Goal: Task Accomplishment & Management: Manage account settings

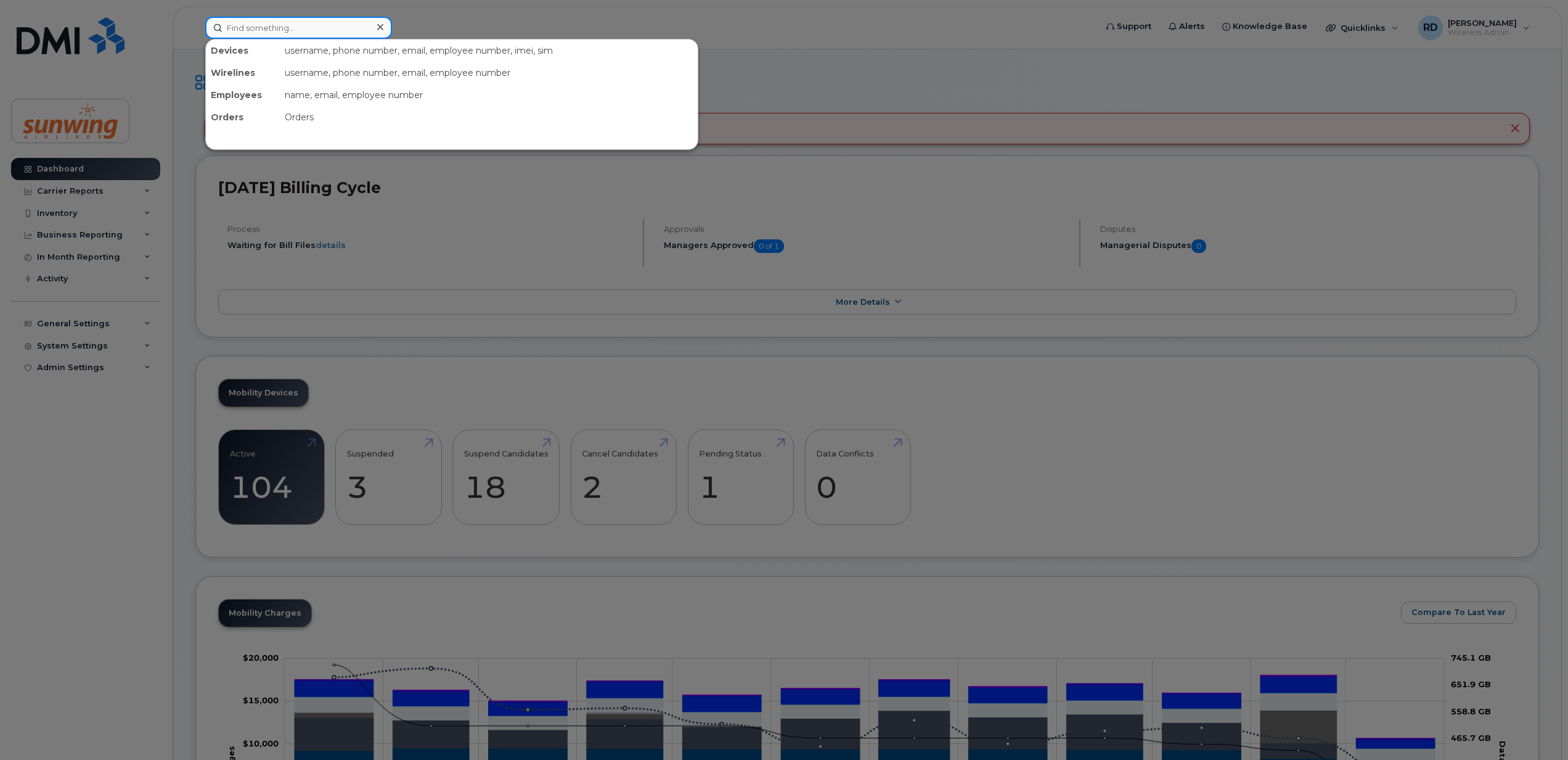
click at [249, 27] on input at bounding box center [299, 27] width 187 height 22
paste input "4162945220"
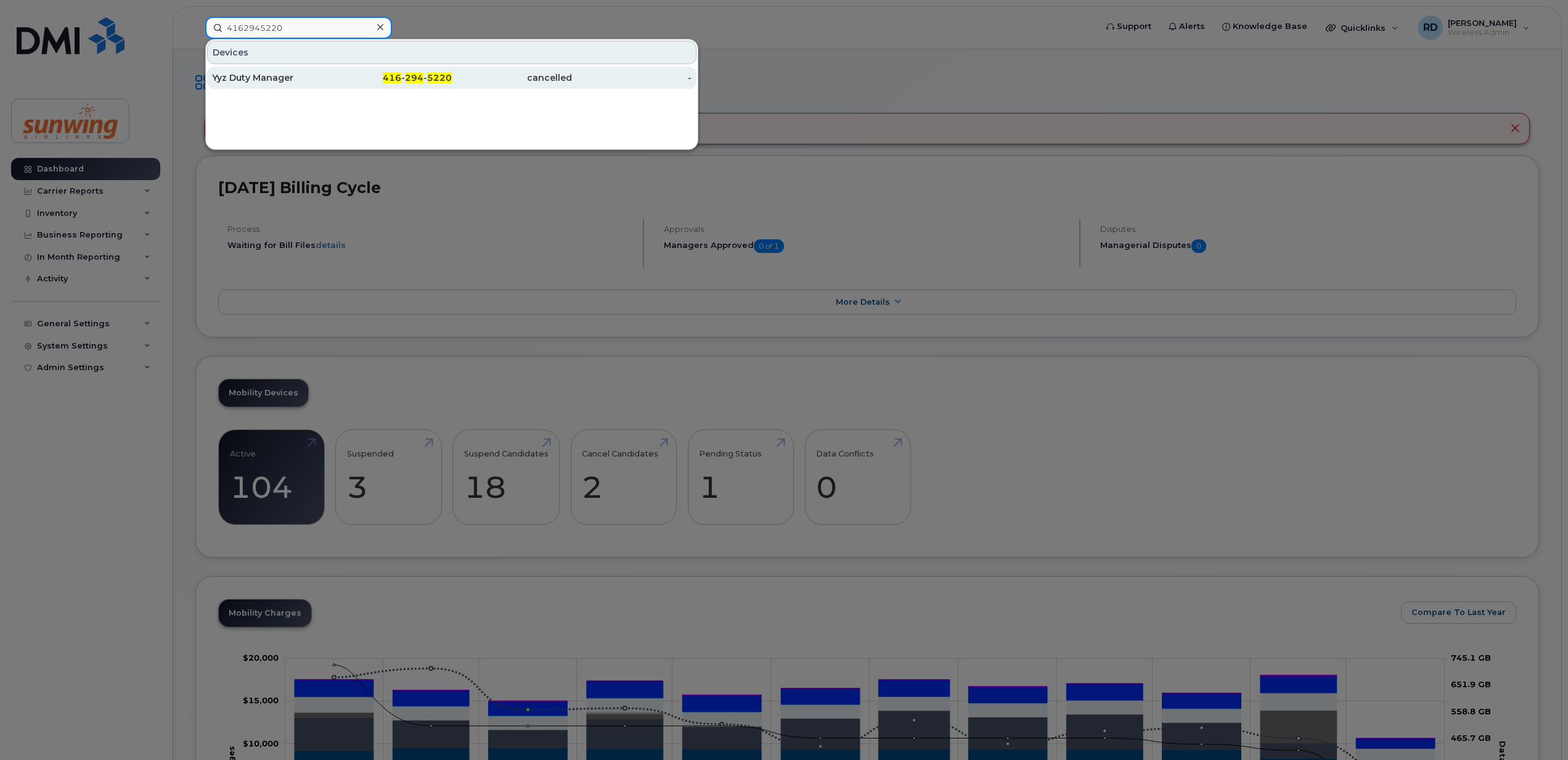
type input "4162945220"
click at [273, 79] on div "Yyz Duty Manager" at bounding box center [272, 77] width 120 height 12
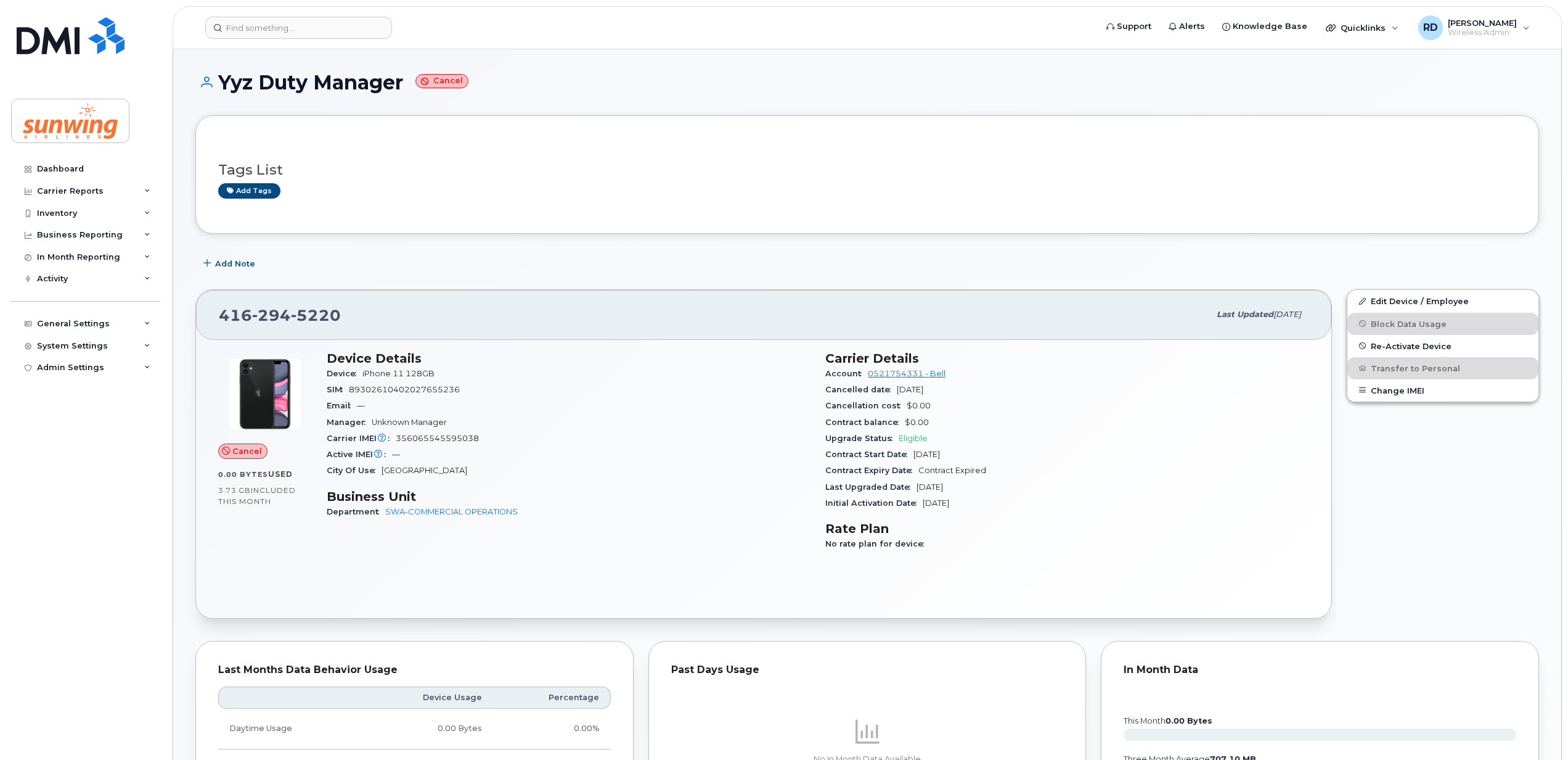
drag, startPoint x: 406, startPoint y: 77, endPoint x: 223, endPoint y: 79, distance: 183.0
click at [223, 79] on h1 "Yyz Duty Manager Cancel" at bounding box center [867, 82] width 1344 height 21
copy h1 "Yyz Duty Manager"
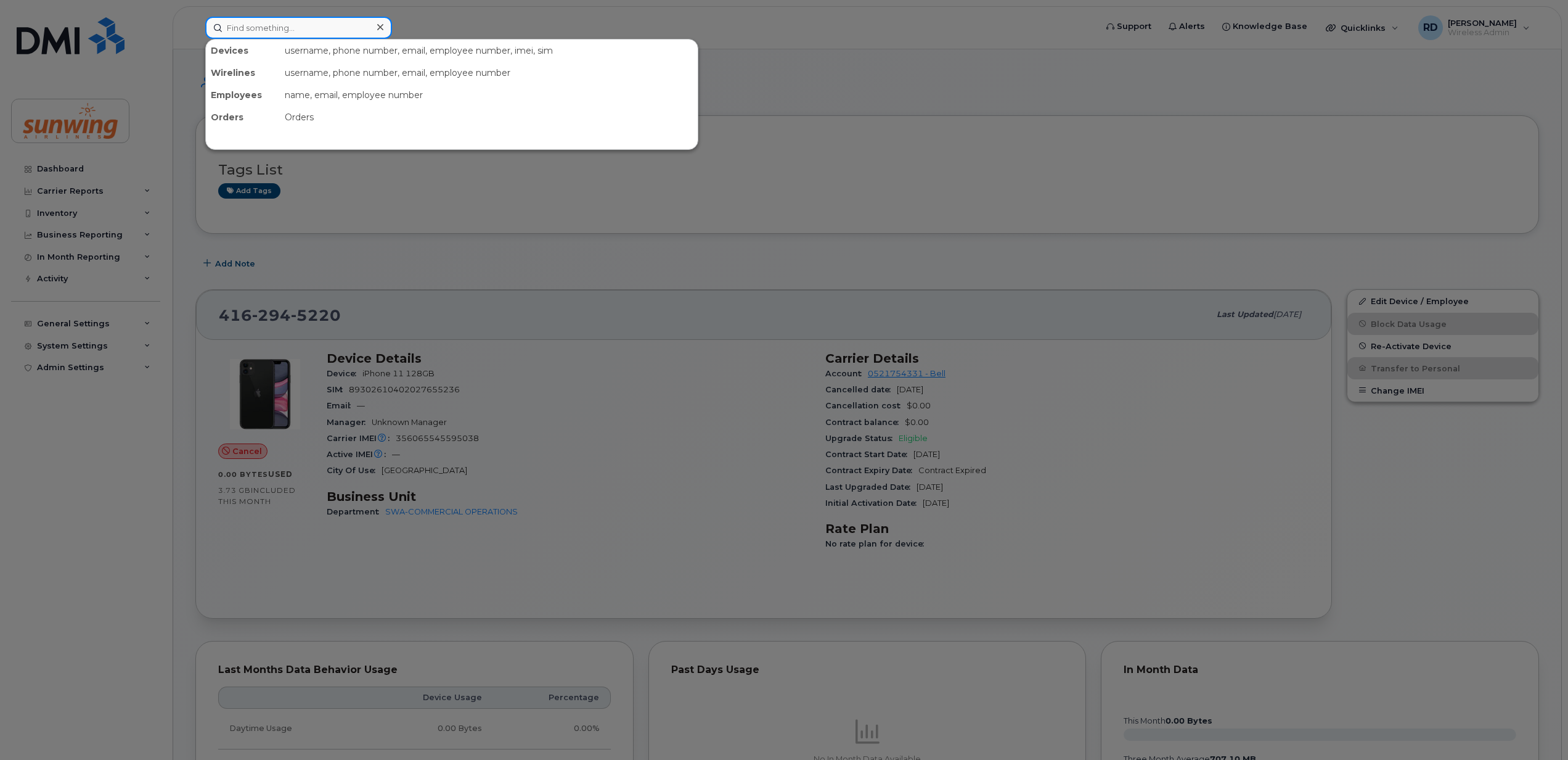
click at [255, 30] on input at bounding box center [299, 27] width 187 height 22
paste input "4165258465"
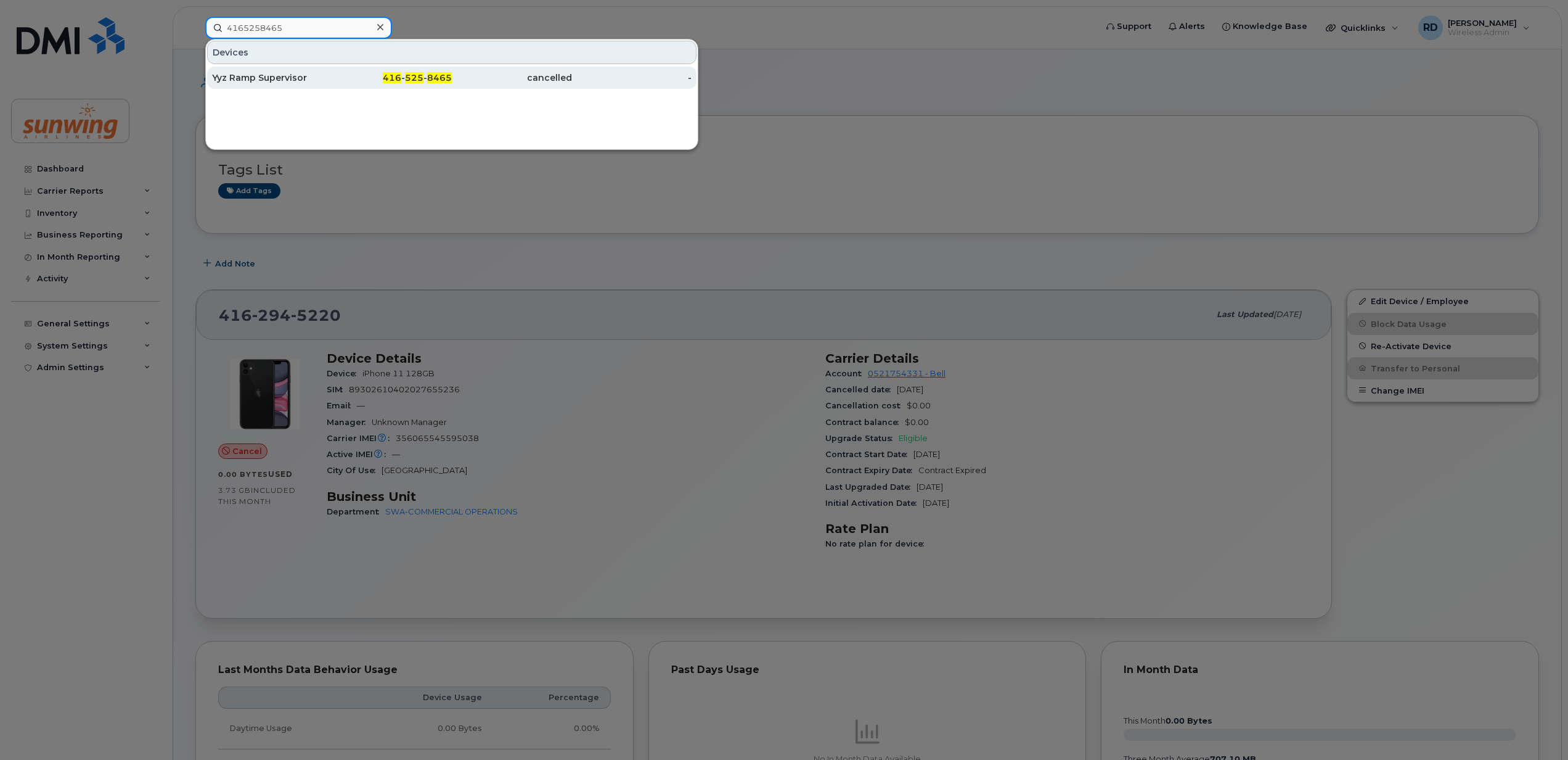
type input "4165258465"
click at [240, 77] on div "Yyz Ramp Supervisor" at bounding box center [272, 77] width 120 height 12
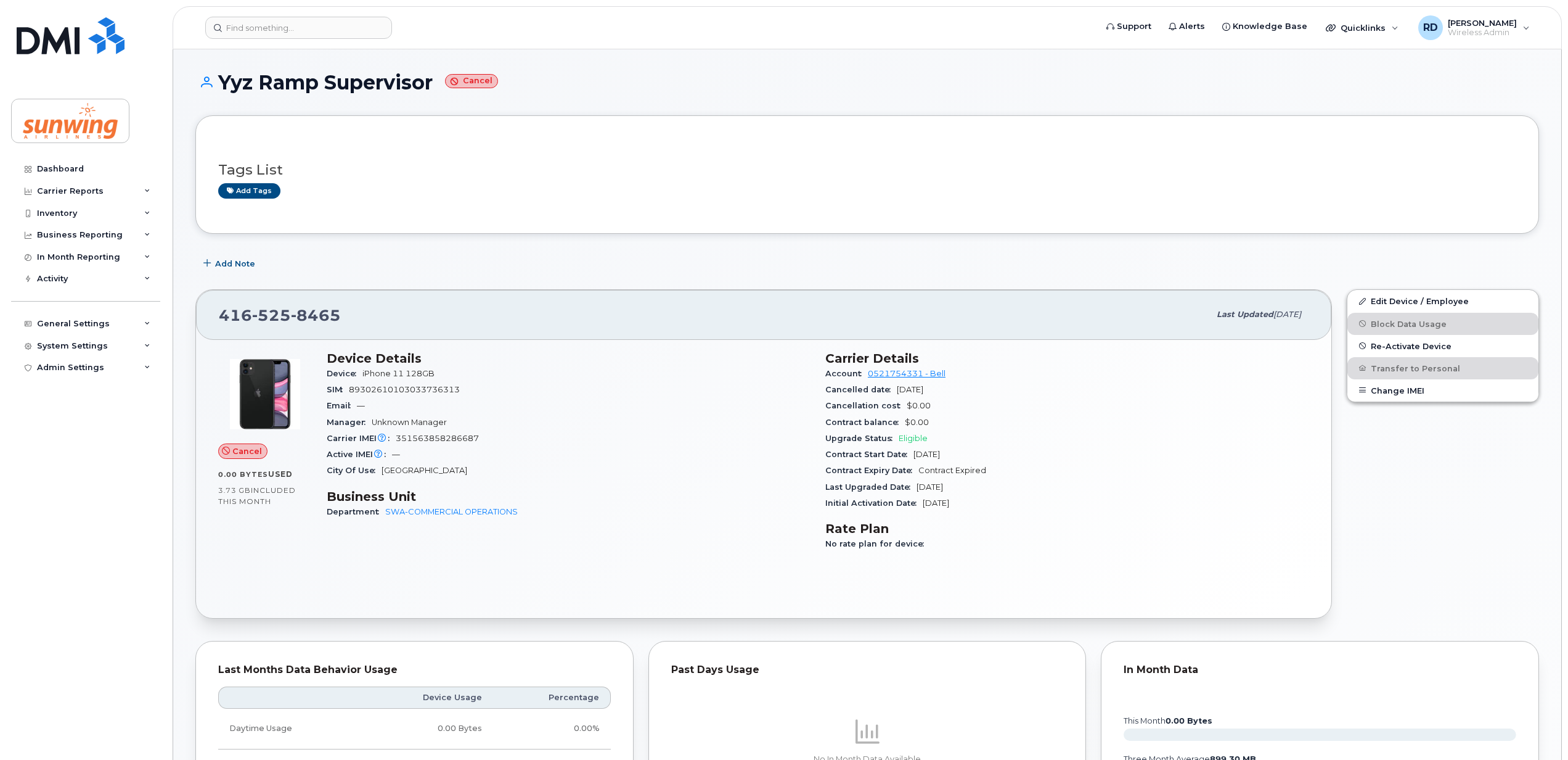
drag, startPoint x: 436, startPoint y: 79, endPoint x: 222, endPoint y: 77, distance: 214.0
click at [222, 77] on h1 "Yyz Ramp Supervisor Cancel" at bounding box center [867, 82] width 1344 height 21
copy h1 "Yyz Ramp Supervisor"
click at [308, 33] on input at bounding box center [299, 27] width 187 height 22
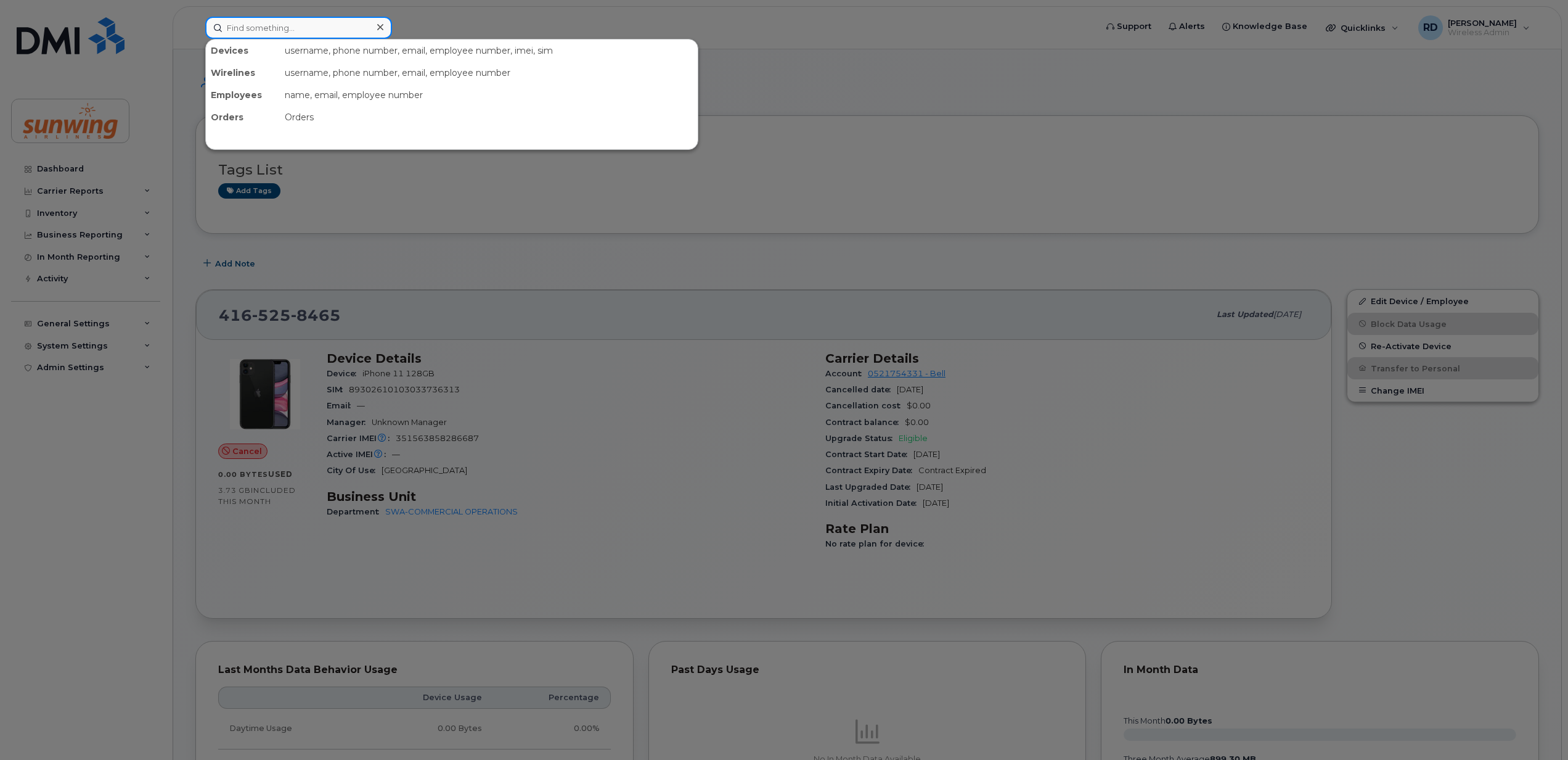
paste input "14166713110"
click at [232, 22] on input "14166713110" at bounding box center [299, 27] width 187 height 22
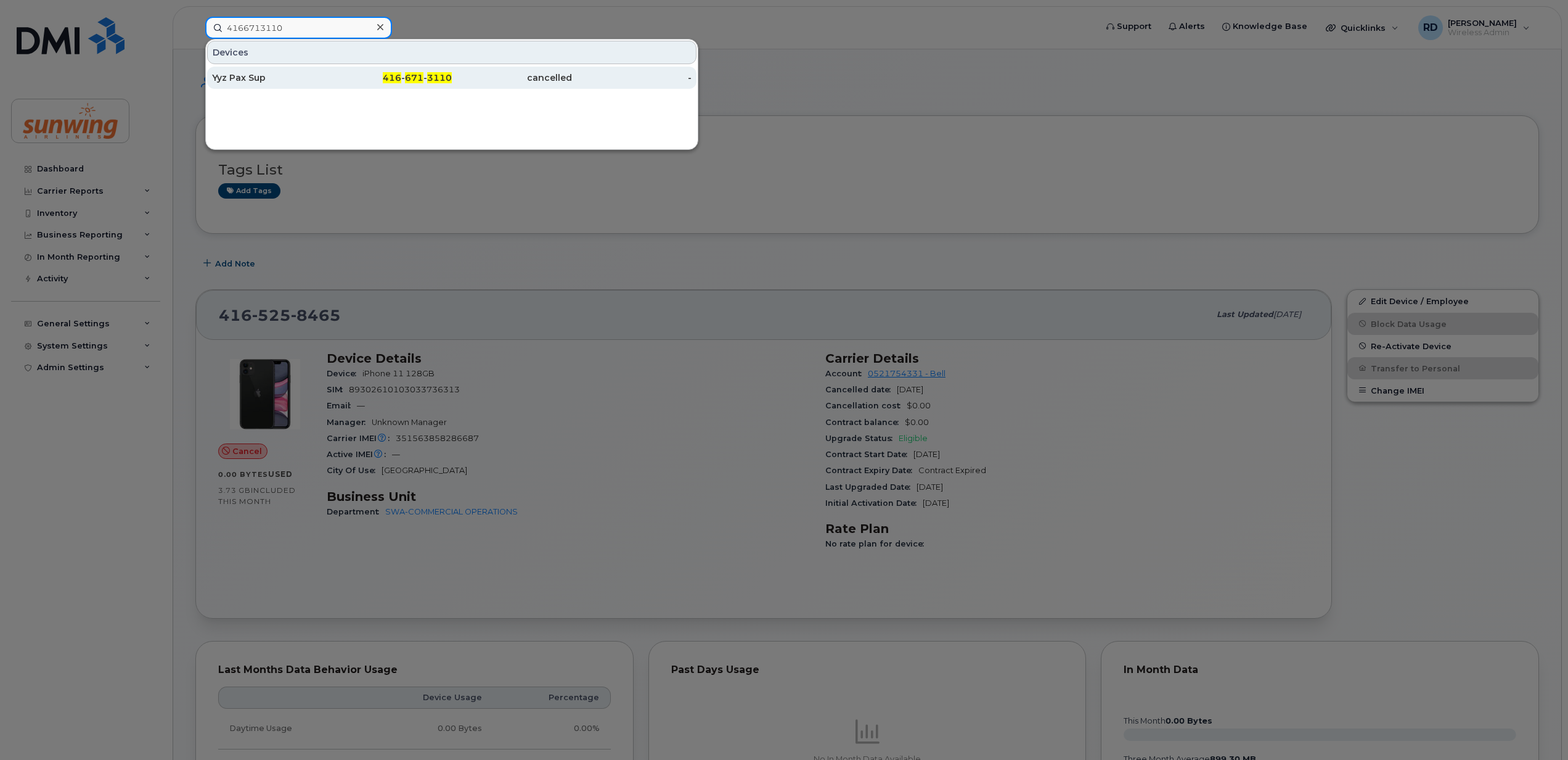
type input "4166713110"
click at [254, 79] on div "Yyz Pax Sup" at bounding box center [272, 77] width 120 height 12
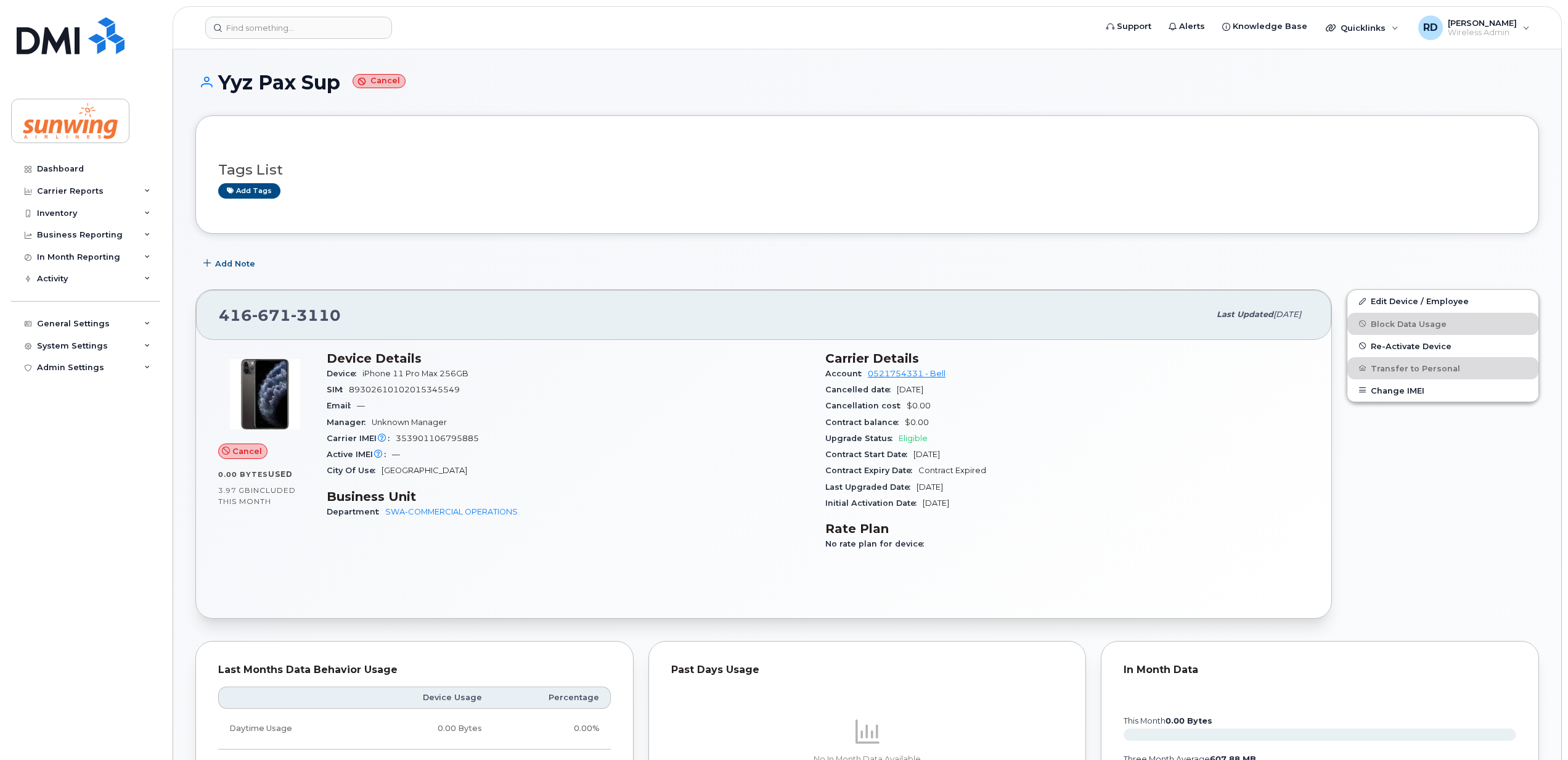
drag, startPoint x: 343, startPoint y: 79, endPoint x: 217, endPoint y: 85, distance: 126.1
click at [217, 85] on h1 "Yyz Pax Sup Cancel" at bounding box center [867, 82] width 1344 height 21
copy h1 "Yyz Pax Sup"
click at [254, 25] on input at bounding box center [299, 27] width 187 height 22
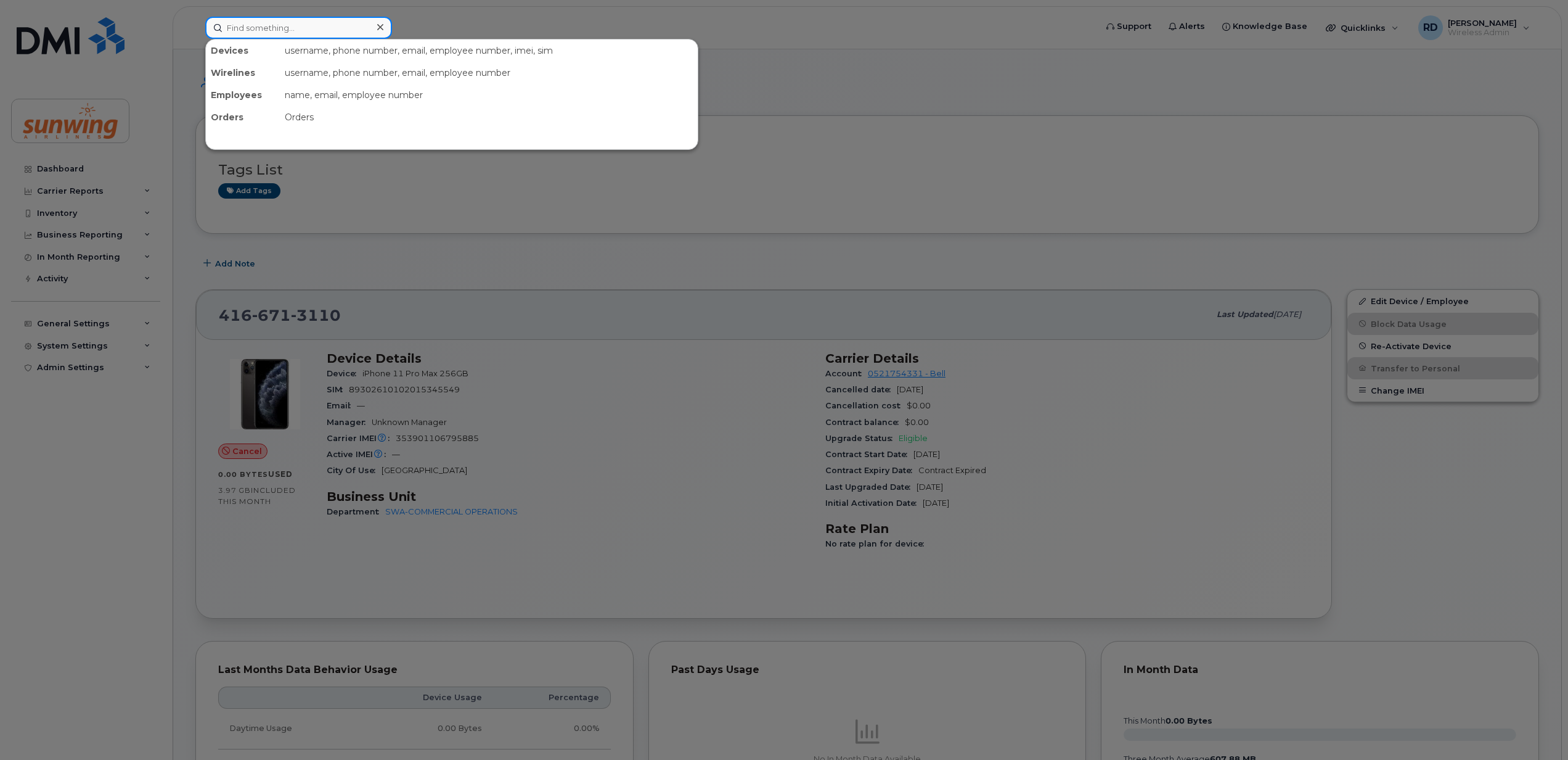
paste input "4169702479"
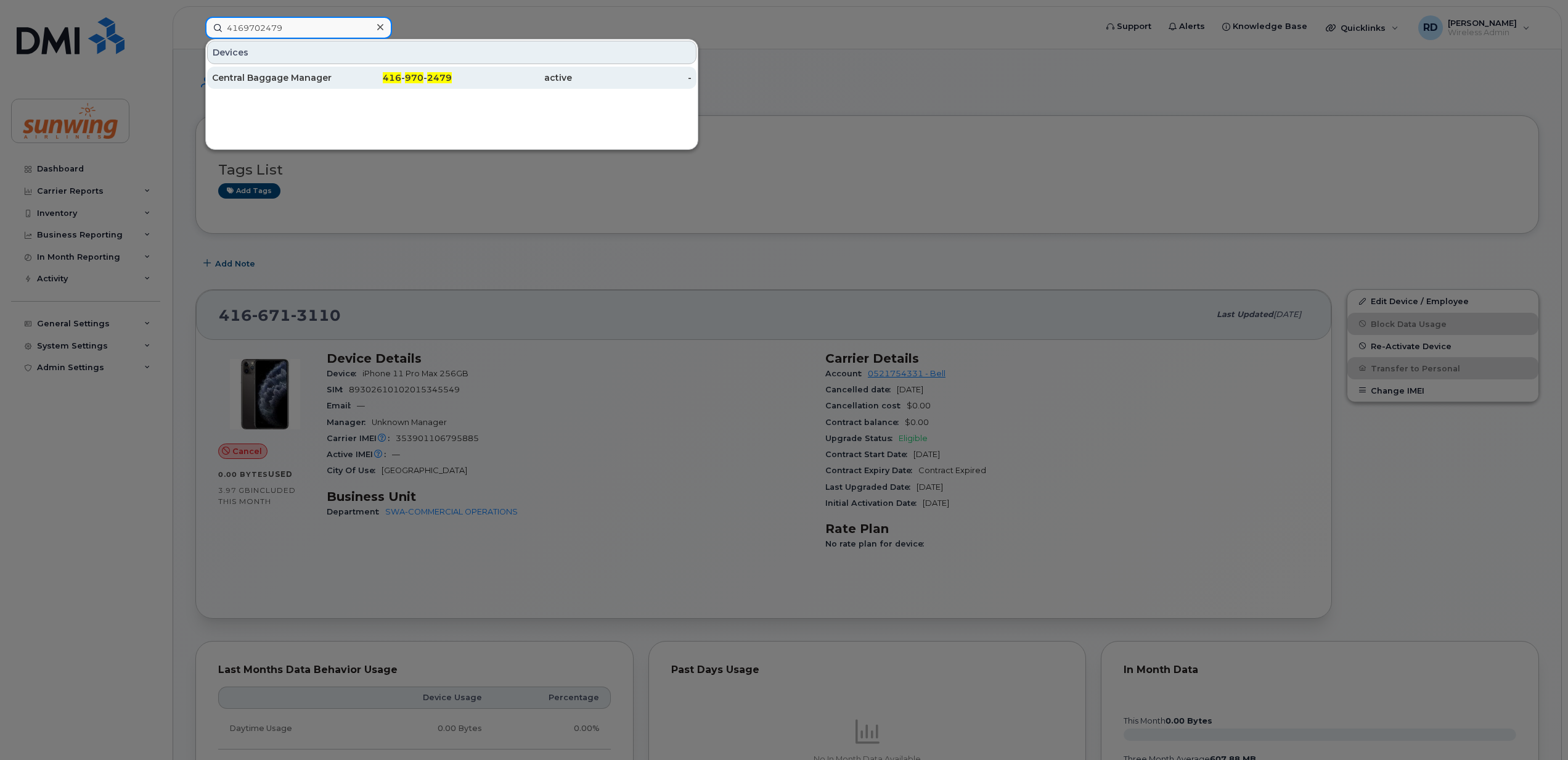
type input "4169702479"
click at [285, 80] on div "Central Baggage Manager" at bounding box center [272, 77] width 120 height 12
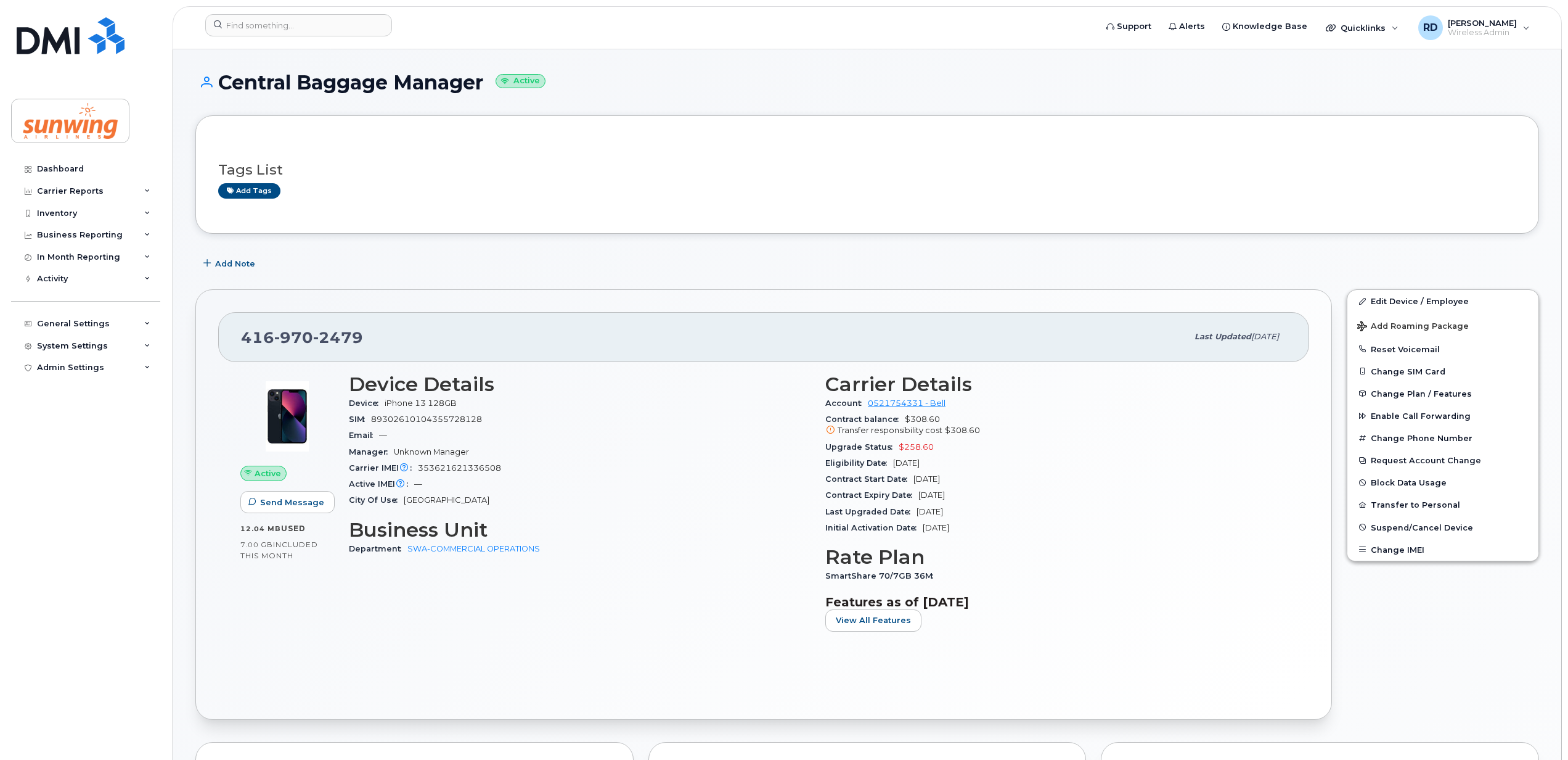
click at [484, 77] on h1 "Central Baggage Manager Active" at bounding box center [867, 82] width 1344 height 21
drag, startPoint x: 492, startPoint y: 79, endPoint x: 222, endPoint y: 79, distance: 270.0
click at [222, 79] on h1 "Central Baggage Manager Active" at bounding box center [867, 82] width 1344 height 21
copy h1 "Central Baggage Manager"
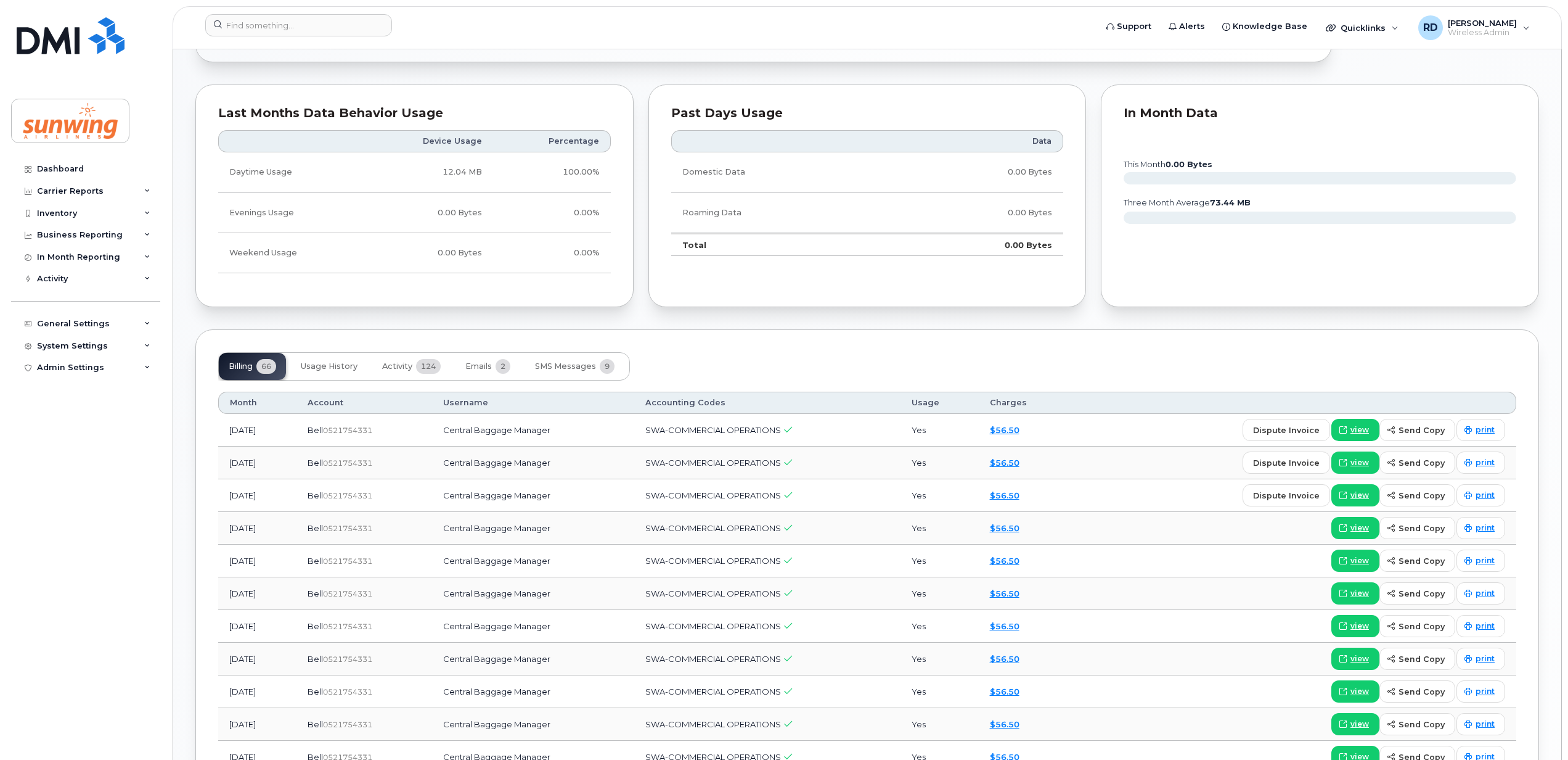
scroll to position [575, 0]
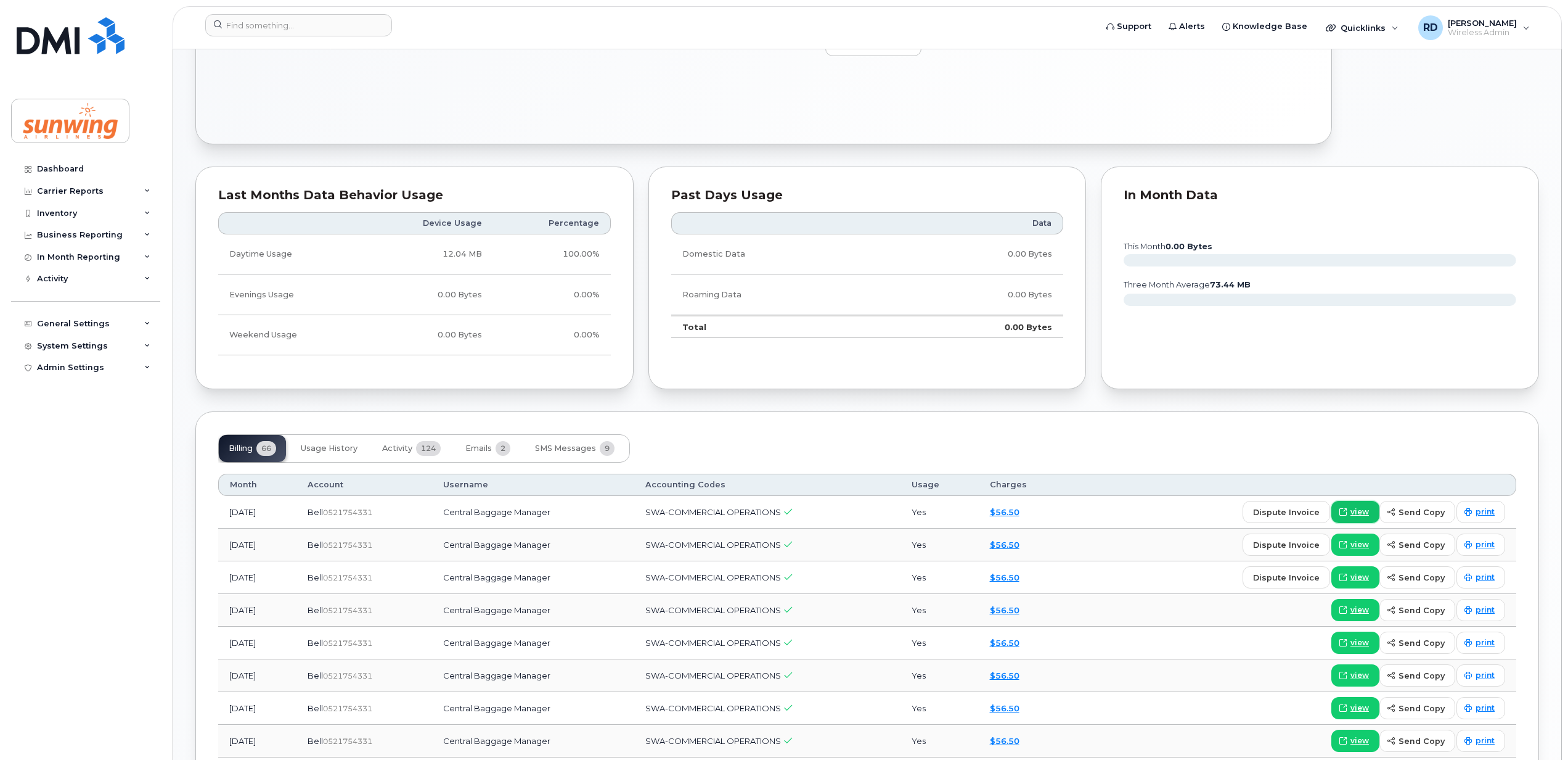
click at [1353, 514] on span "view" at bounding box center [1360, 512] width 19 height 11
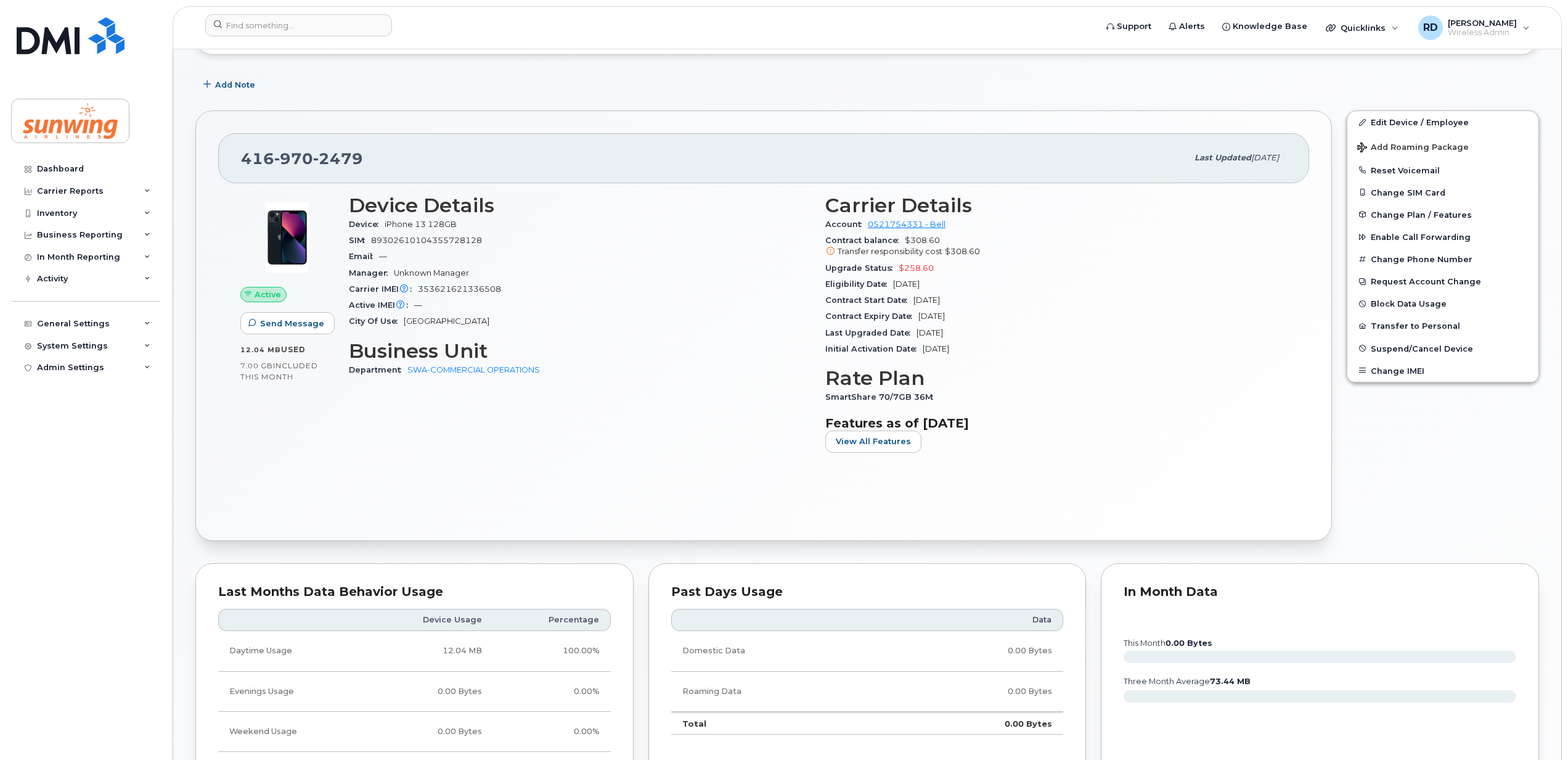
scroll to position [164, 0]
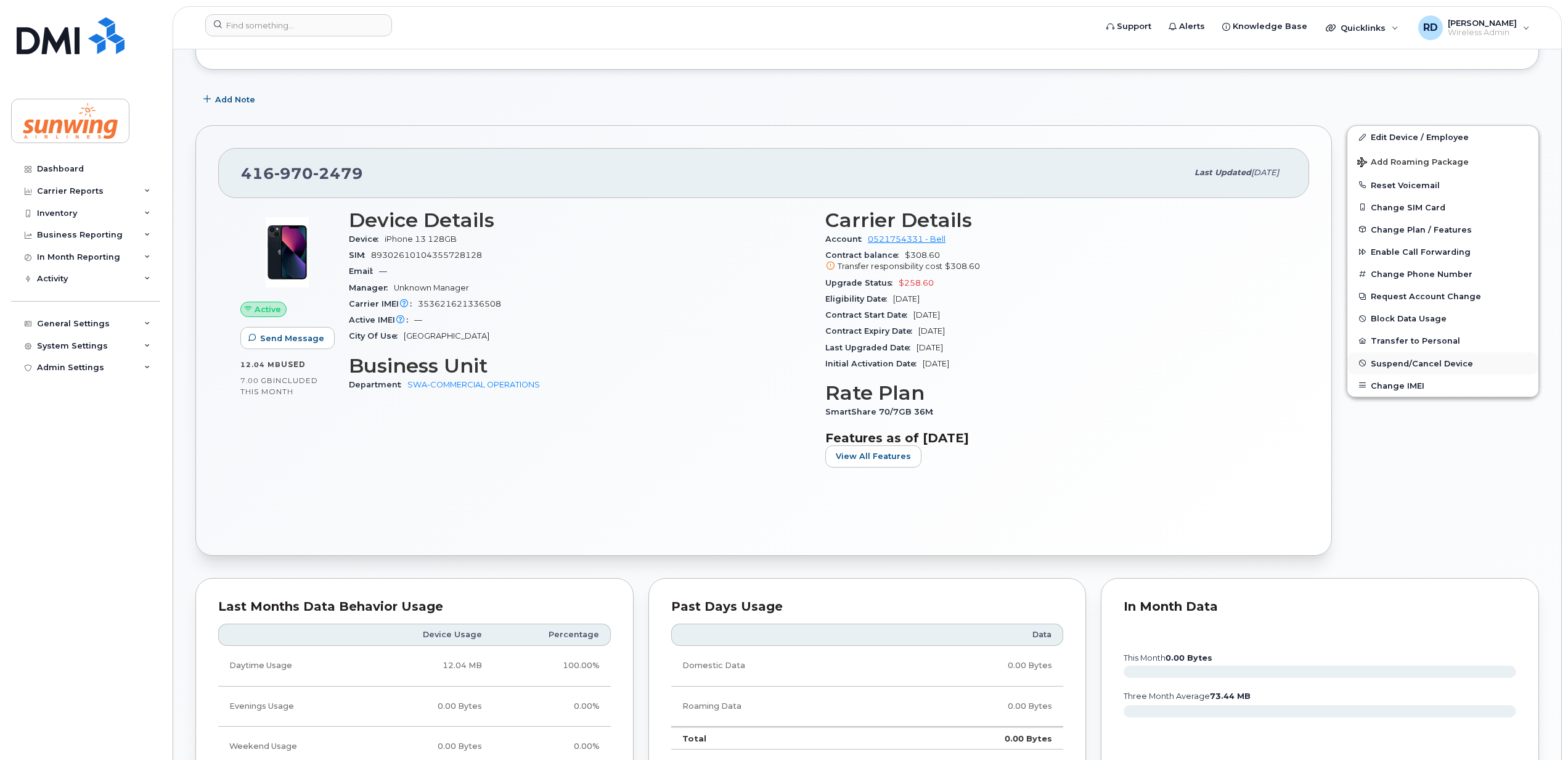
click at [1415, 363] on span "Suspend/Cancel Device" at bounding box center [1421, 363] width 102 height 9
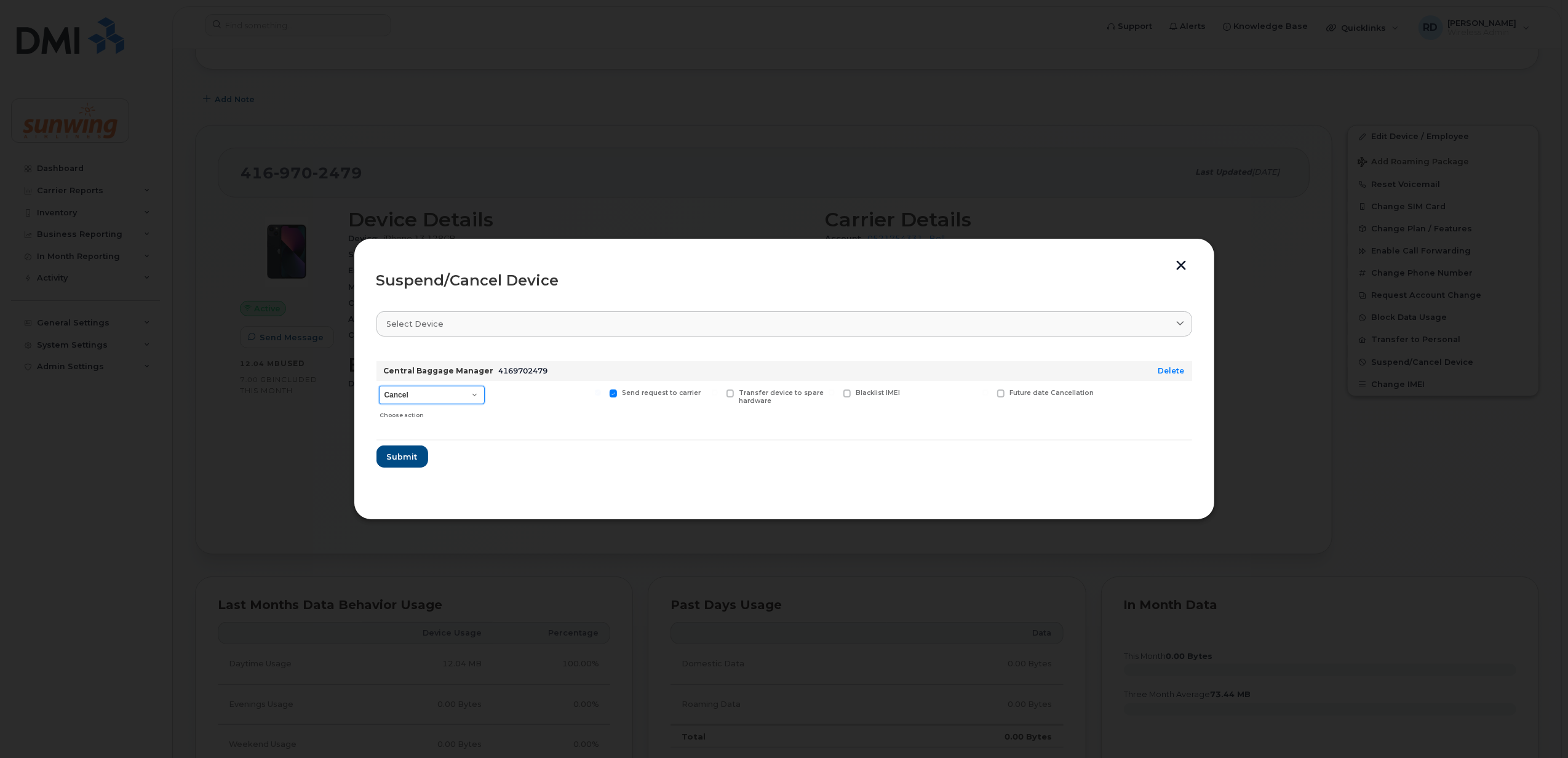
click at [475, 393] on select "Cancel Suspend - Extend Suspension Suspend - Reduced Rate Suspend - Full Rate S…" at bounding box center [431, 395] width 106 height 19
select select "[object Object]"
click at [379, 385] on select "Cancel Suspend - Extend Suspension Suspend - Reduced Rate Suspend - Full Rate S…" at bounding box center [431, 395] width 106 height 19
click at [422, 391] on select "Cancel Suspend - Extend Suspension Suspend - Reduced Rate Suspend - Full Rate S…" at bounding box center [431, 395] width 106 height 19
click at [664, 281] on div "Suspend/Cancel Device" at bounding box center [785, 280] width 816 height 15
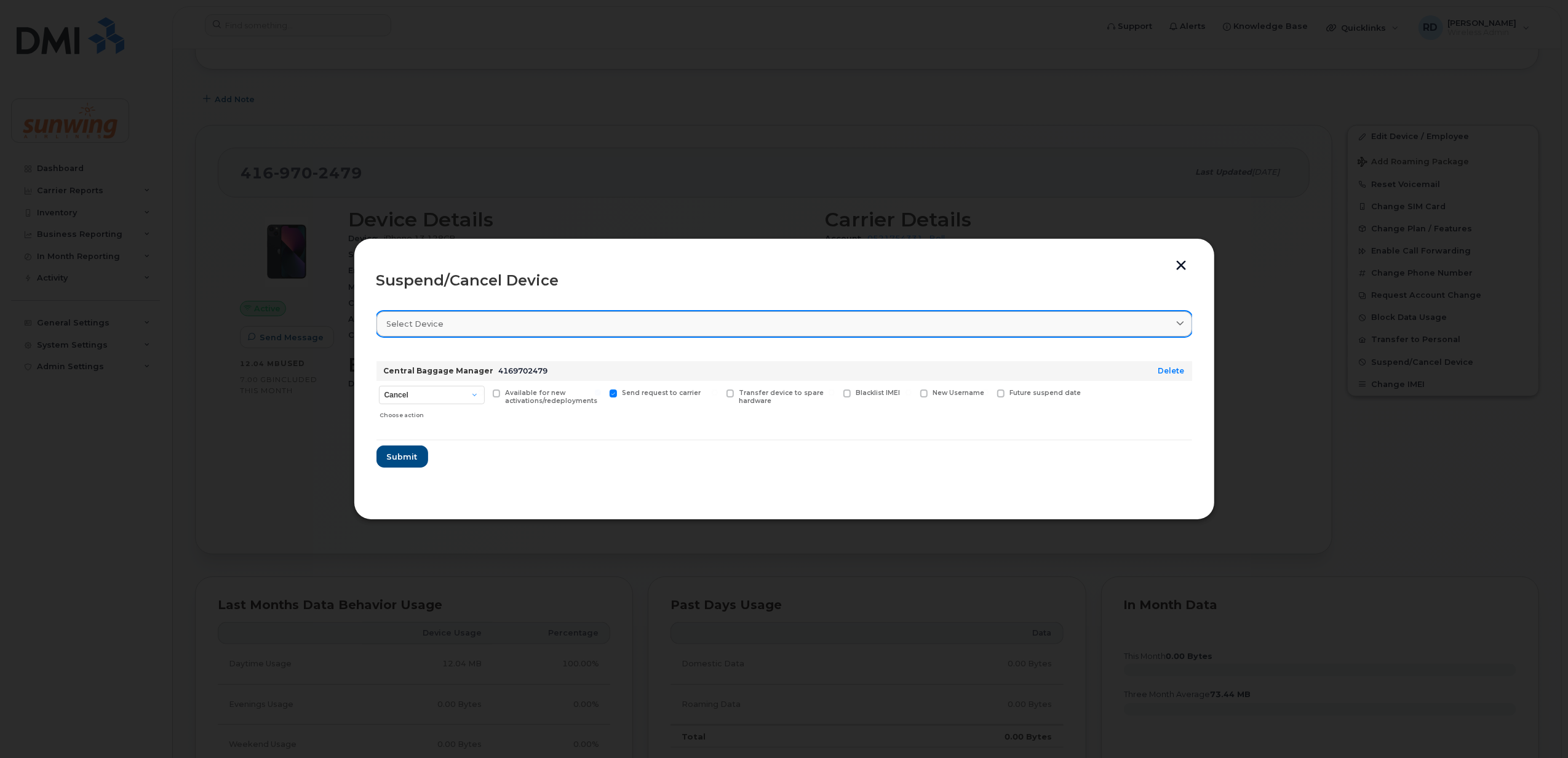
click at [1179, 320] on icon at bounding box center [1180, 324] width 8 height 8
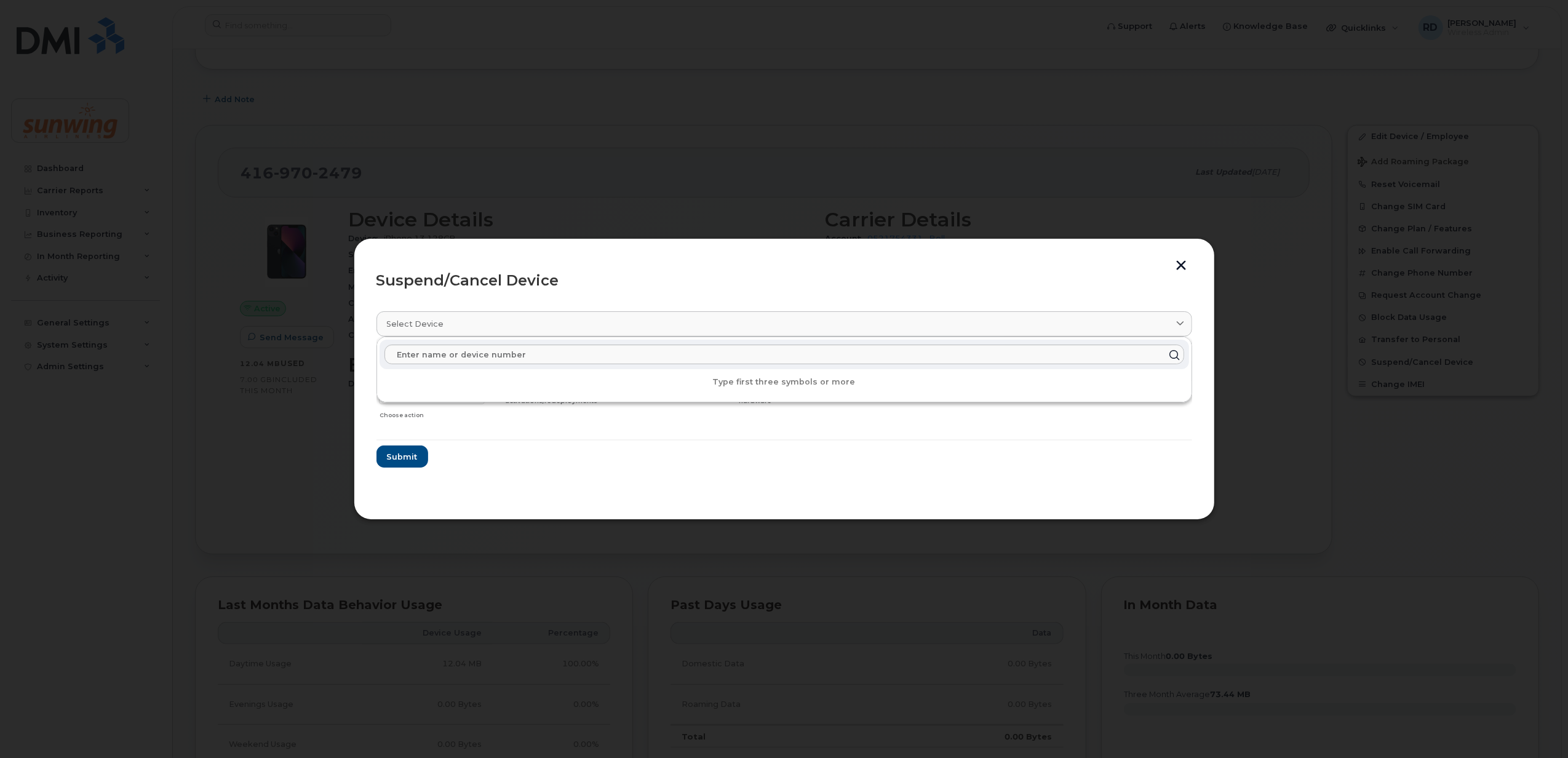
click at [866, 283] on header "Suspend/Cancel Device" at bounding box center [785, 280] width 816 height 39
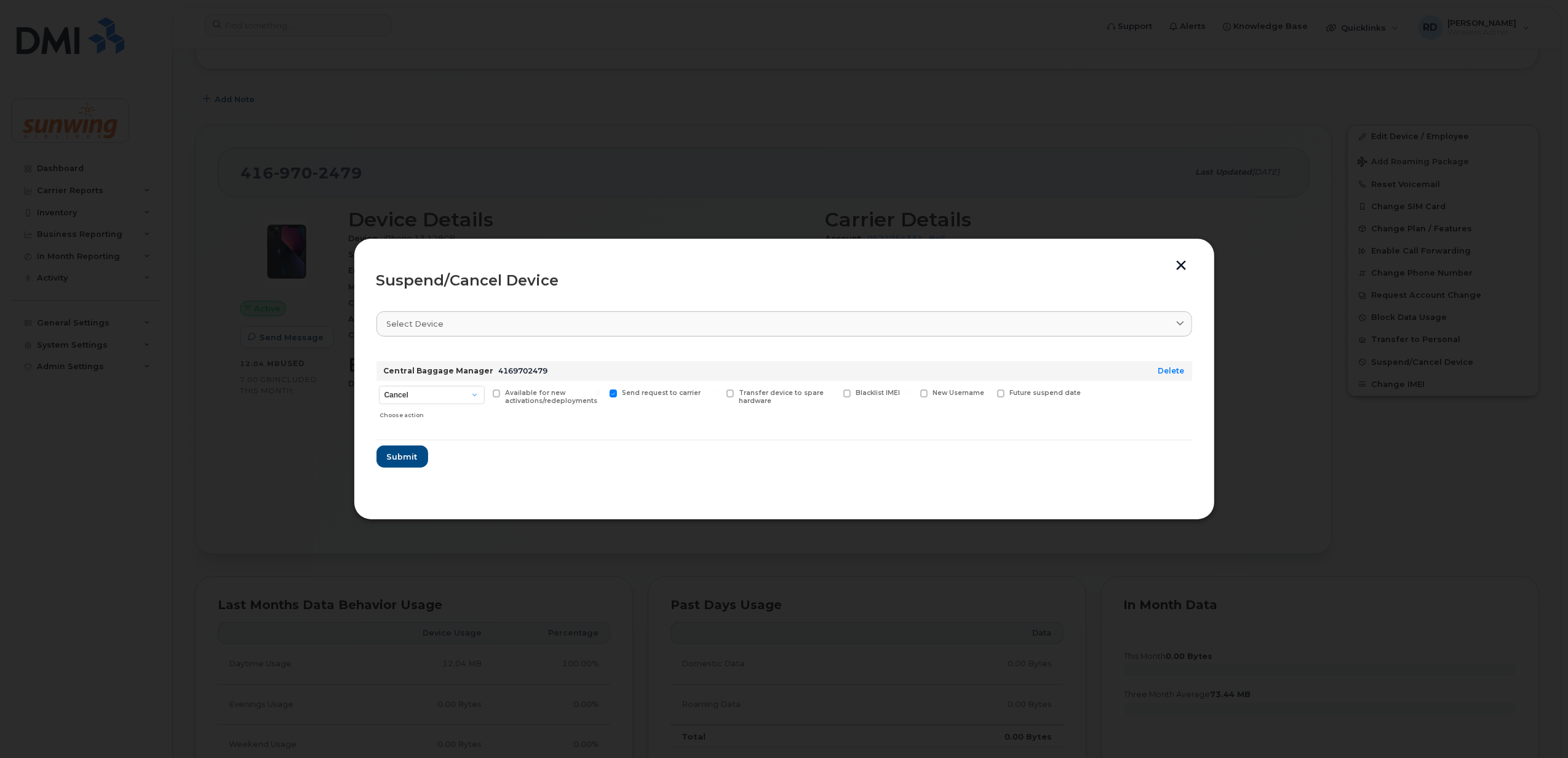
click at [1179, 264] on button "button" at bounding box center [1182, 266] width 19 height 13
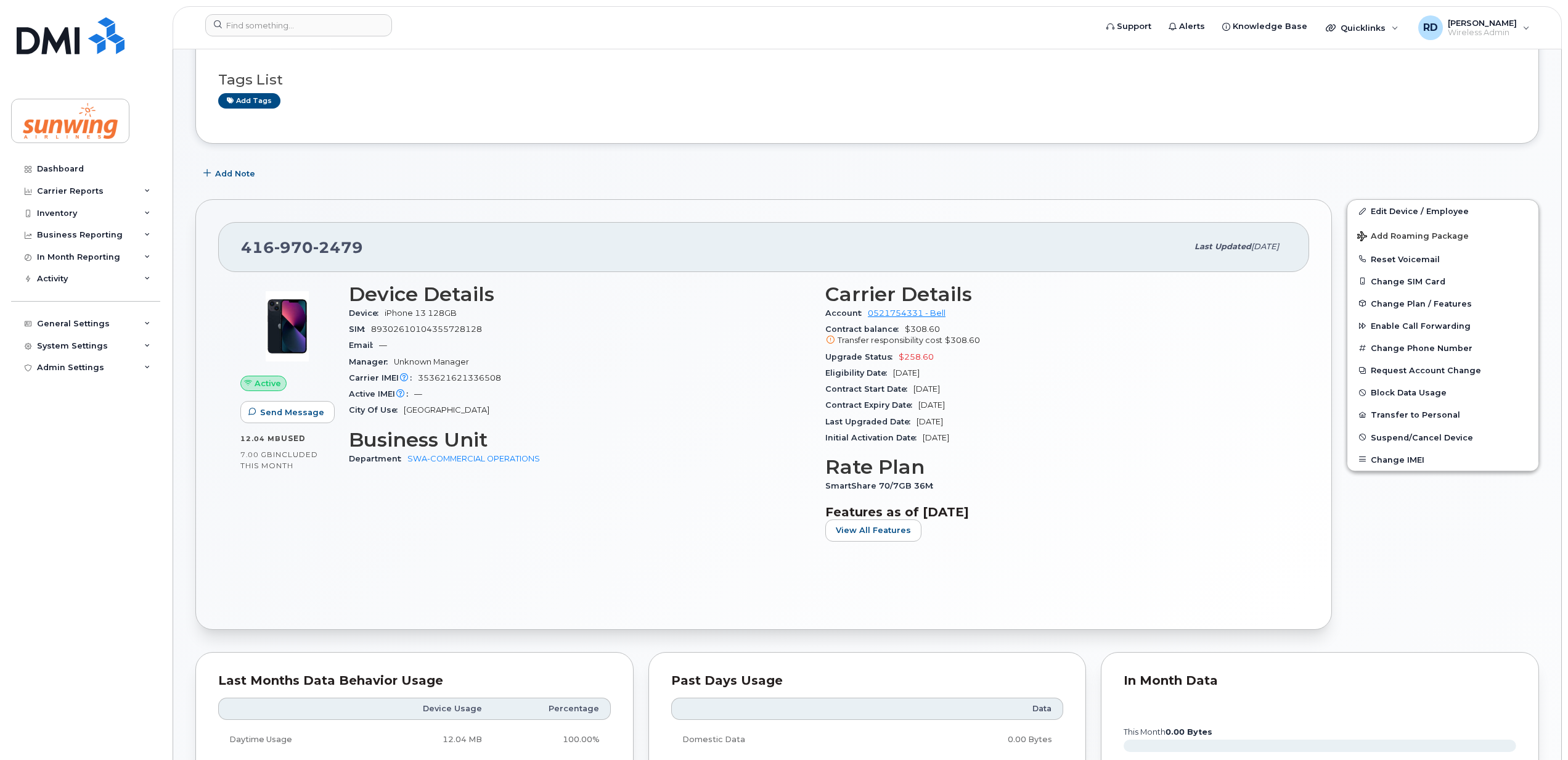
scroll to position [0, 0]
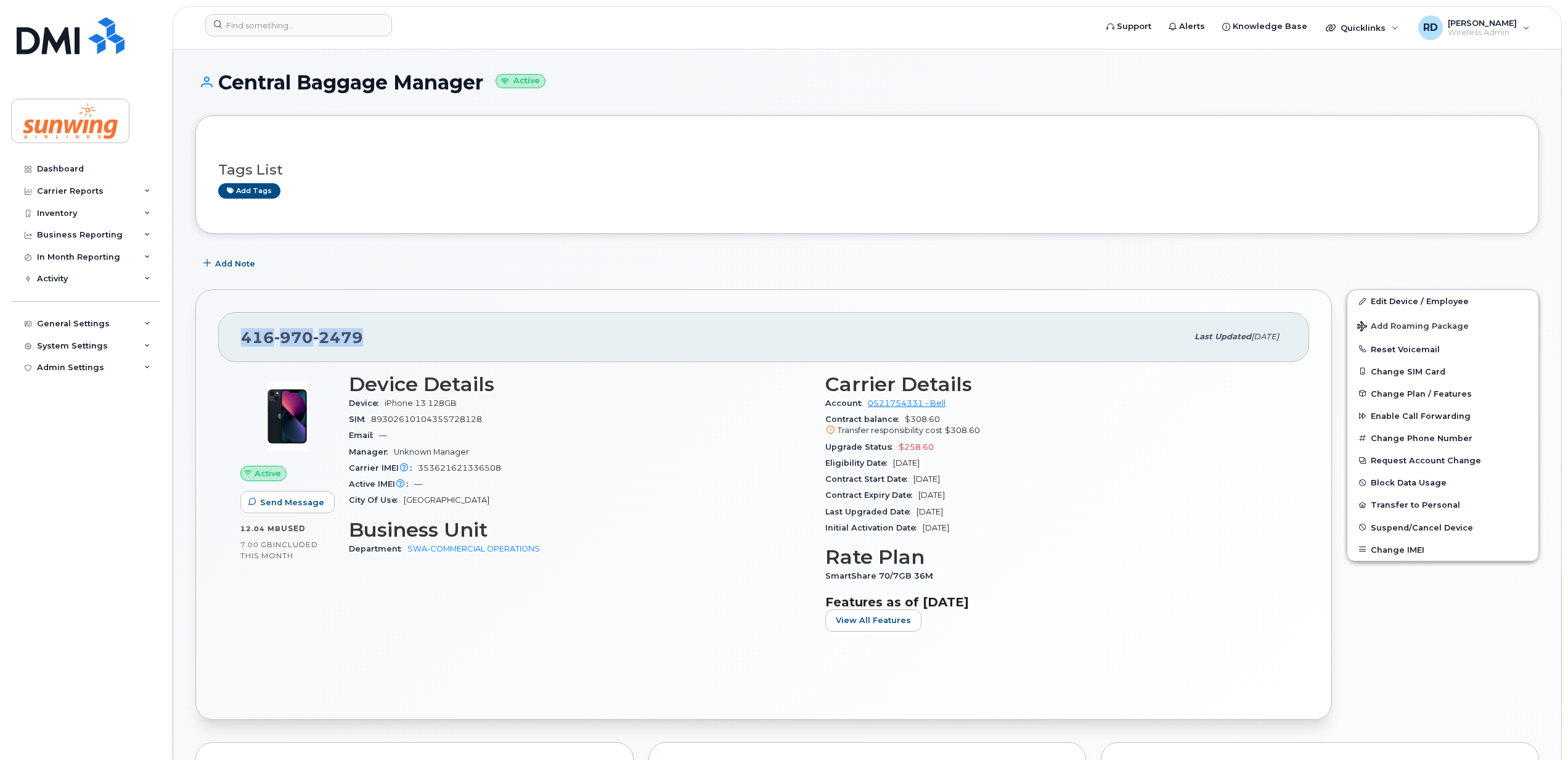
drag, startPoint x: 375, startPoint y: 327, endPoint x: 239, endPoint y: 338, distance: 136.4
click at [239, 338] on div "416 970 2479 Last updated Jul 29, 2025" at bounding box center [764, 337] width 1091 height 49
copy span "416 970 2479"
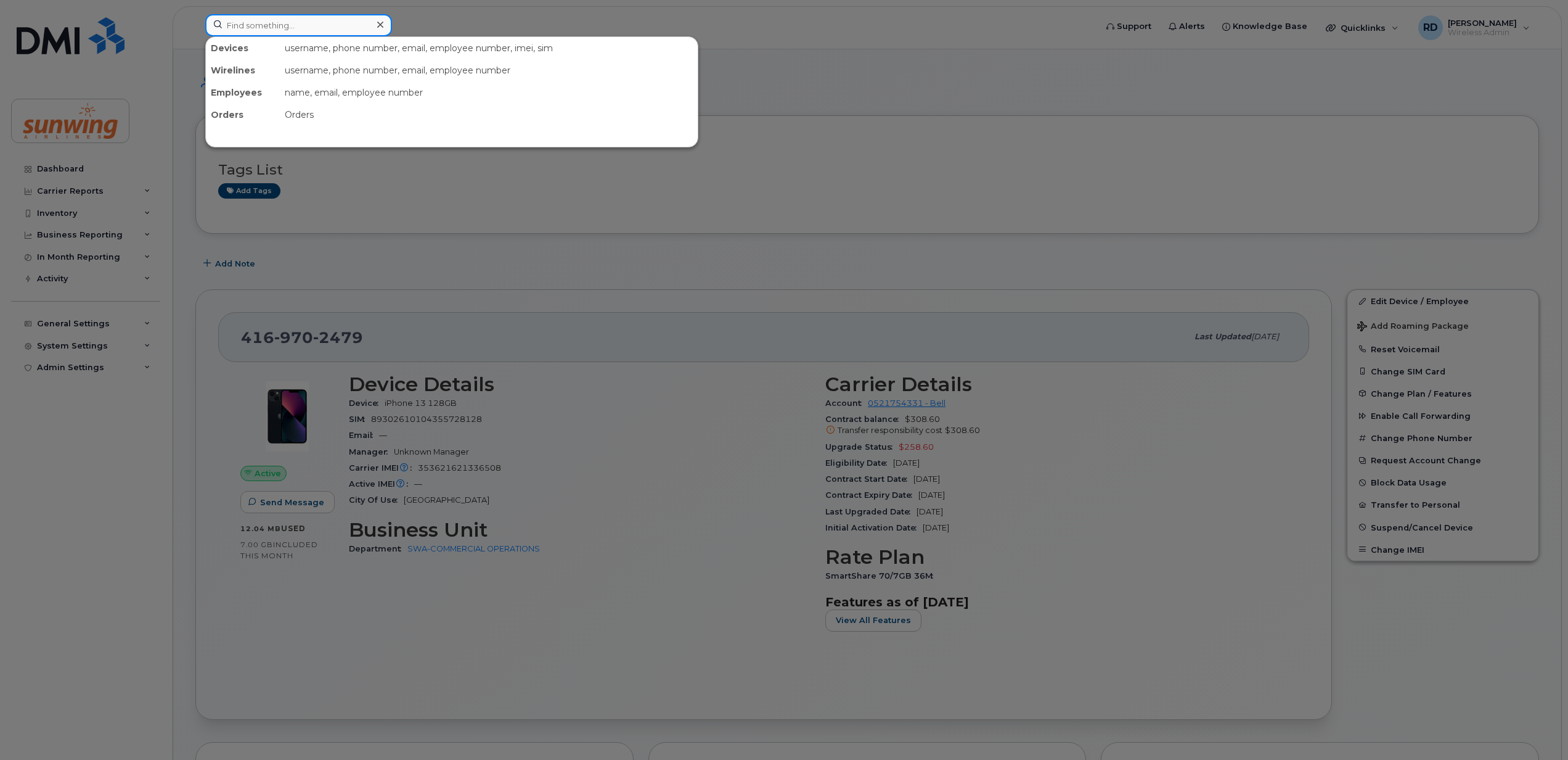
click at [274, 27] on input at bounding box center [299, 25] width 187 height 22
paste input "4162096066"
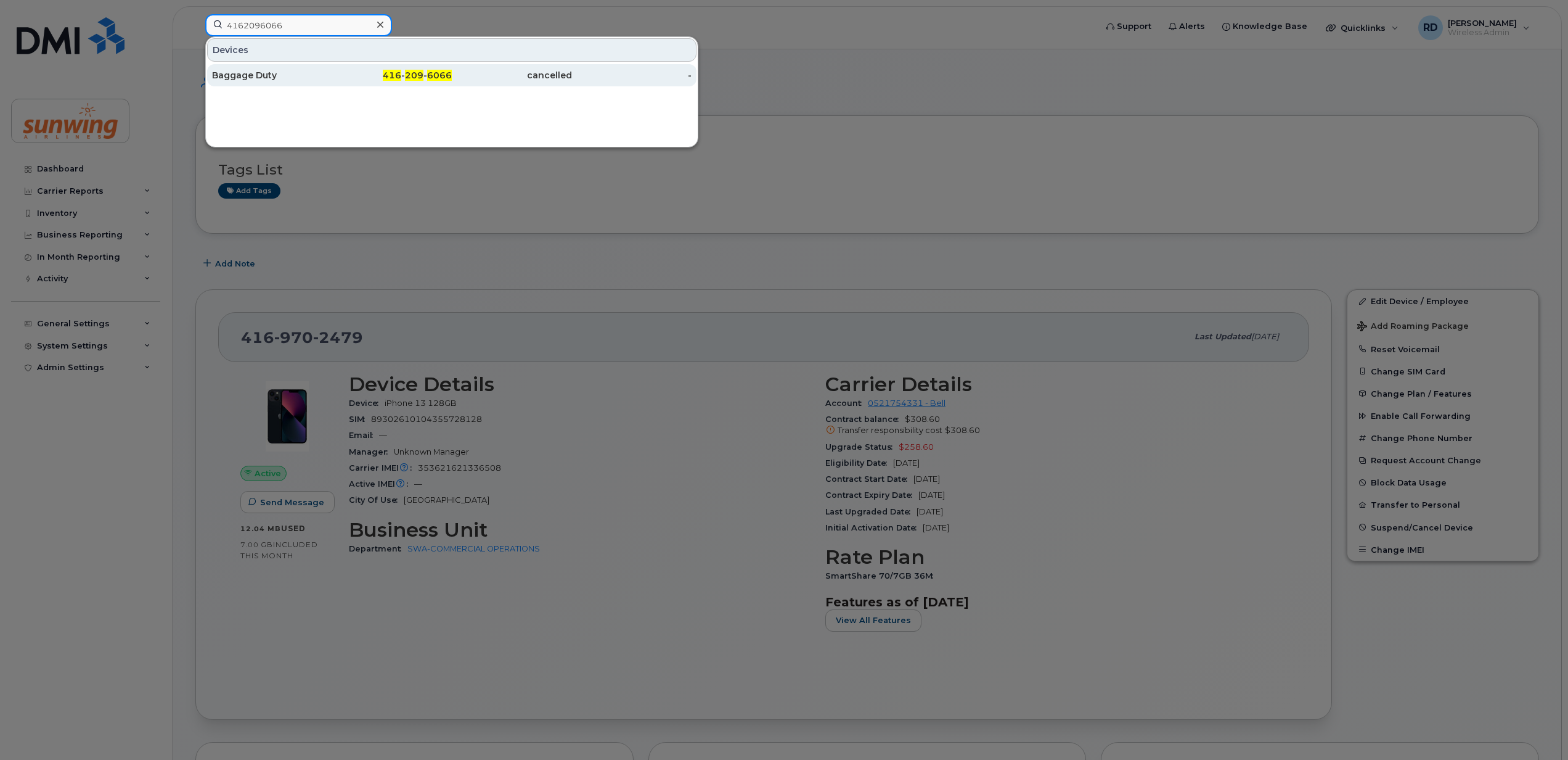
type input "4162096066"
click at [250, 77] on div "Baggage Duty" at bounding box center [272, 75] width 120 height 12
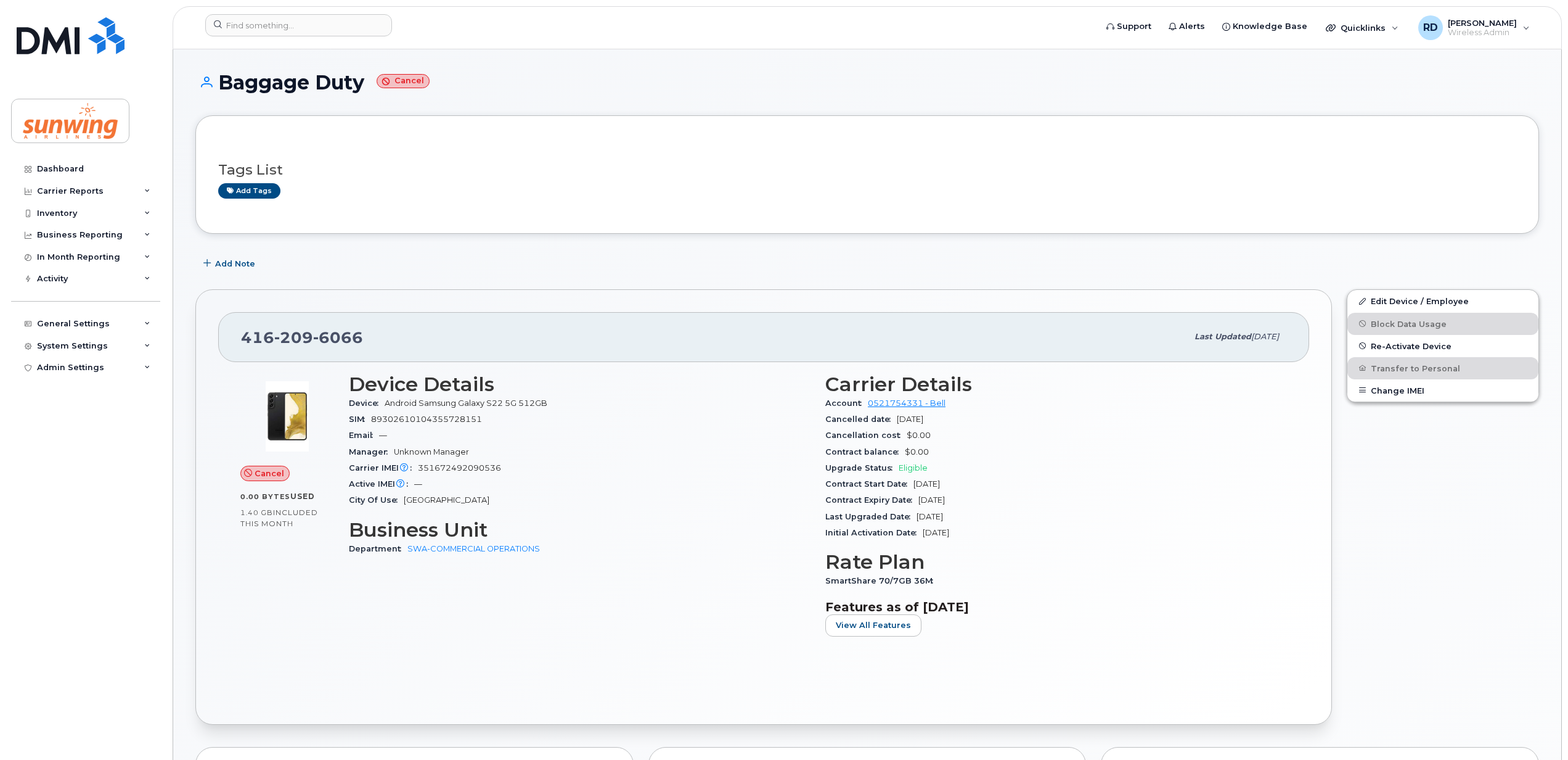
drag, startPoint x: 366, startPoint y: 77, endPoint x: 215, endPoint y: 75, distance: 151.0
click at [215, 75] on h1 "Baggage Duty Cancel" at bounding box center [867, 82] width 1344 height 21
copy h1 "Baggage Duty"
click at [240, 29] on input at bounding box center [299, 25] width 187 height 22
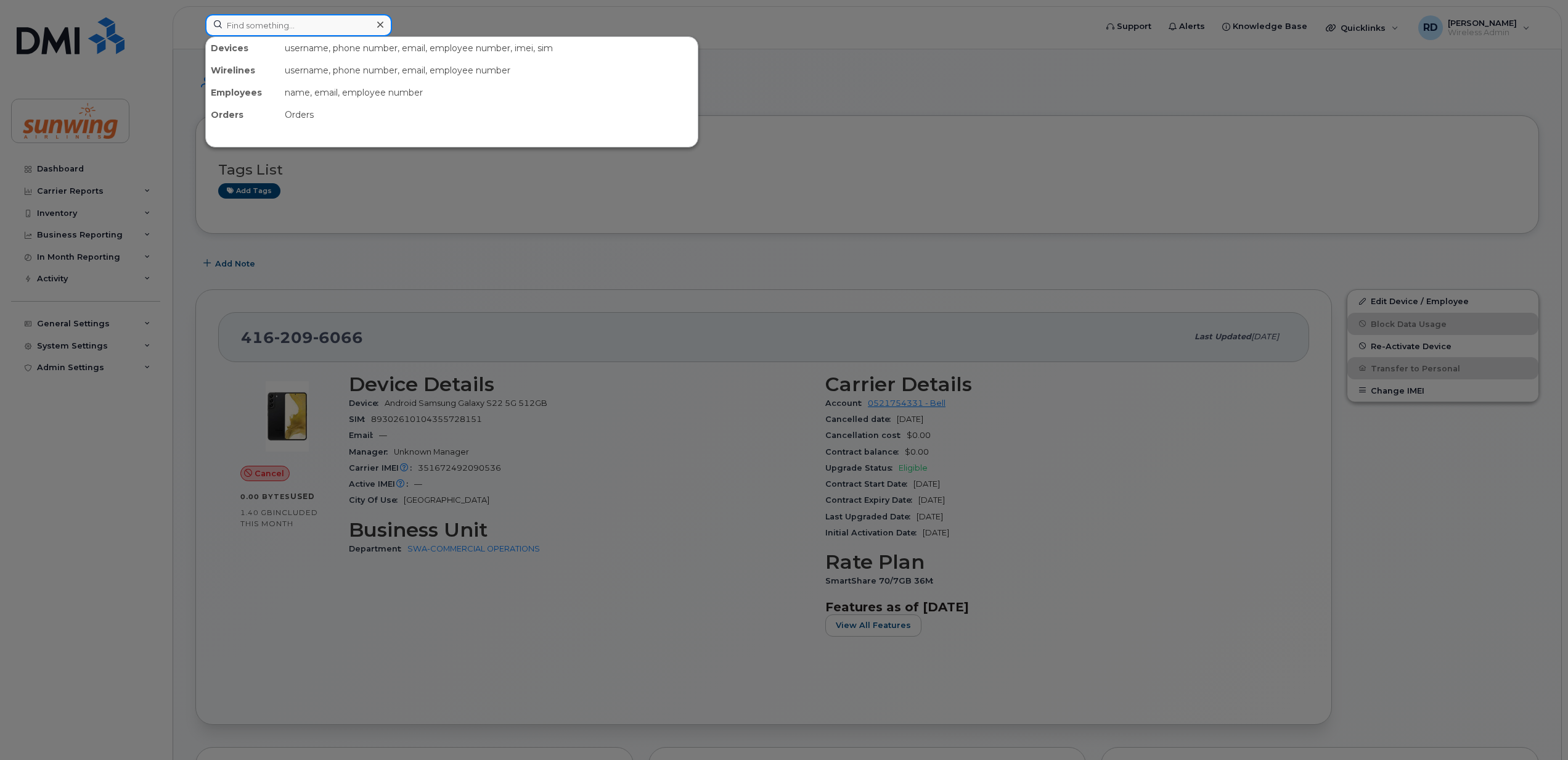
paste input "6473542379"
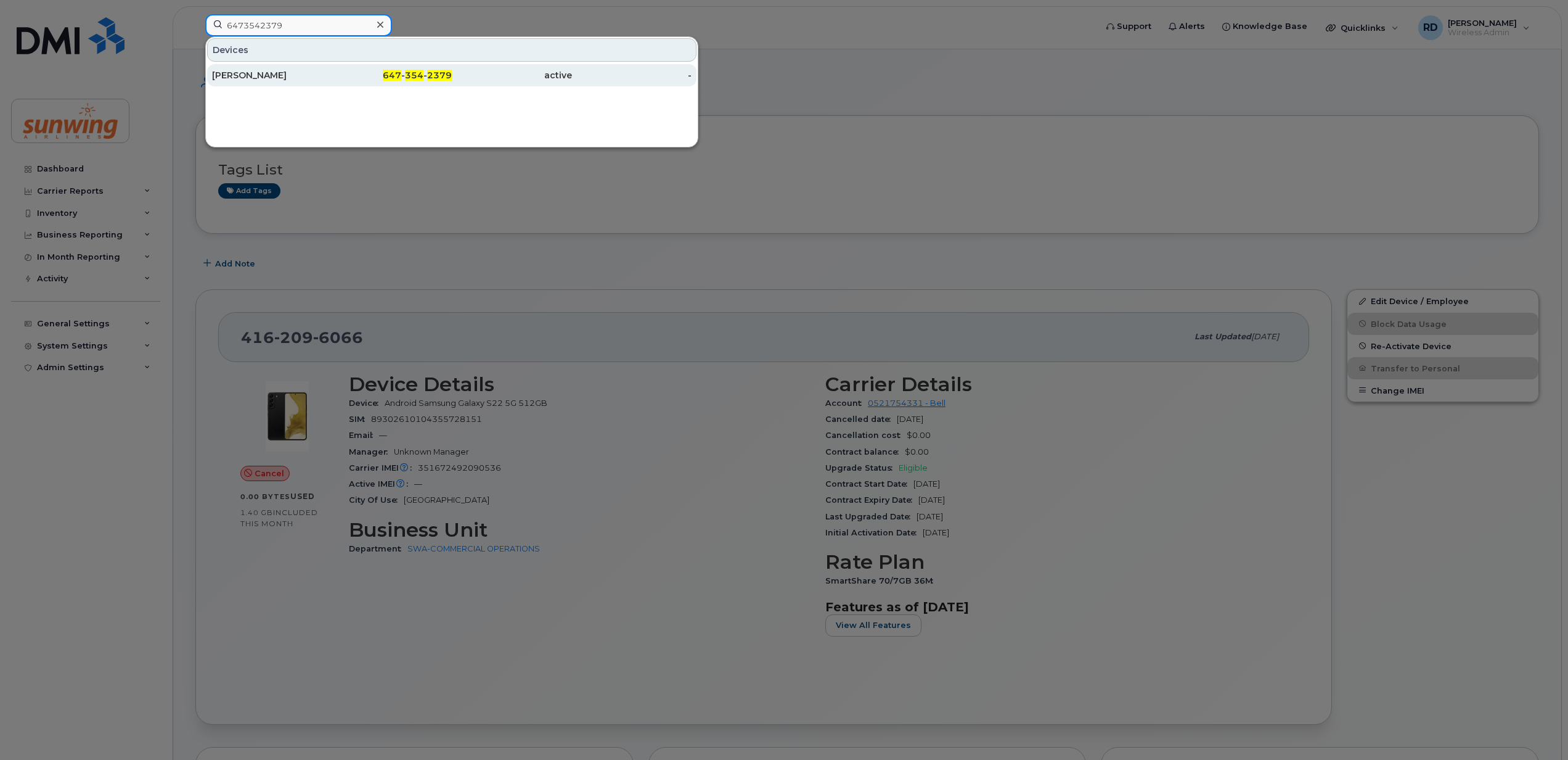
type input "6473542379"
click at [279, 77] on div "Ravaughn Latchman" at bounding box center [272, 75] width 120 height 12
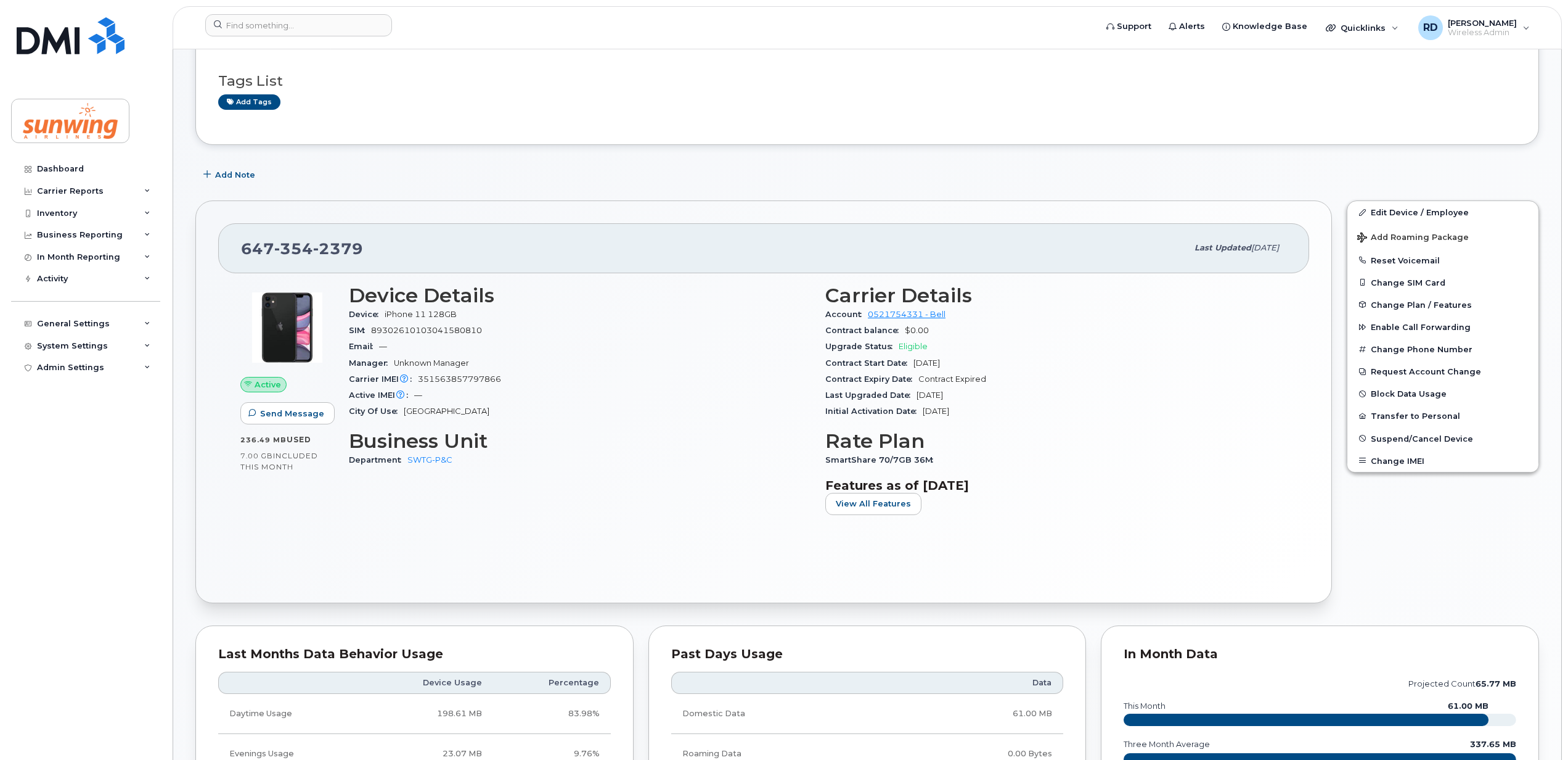
scroll to position [82, 0]
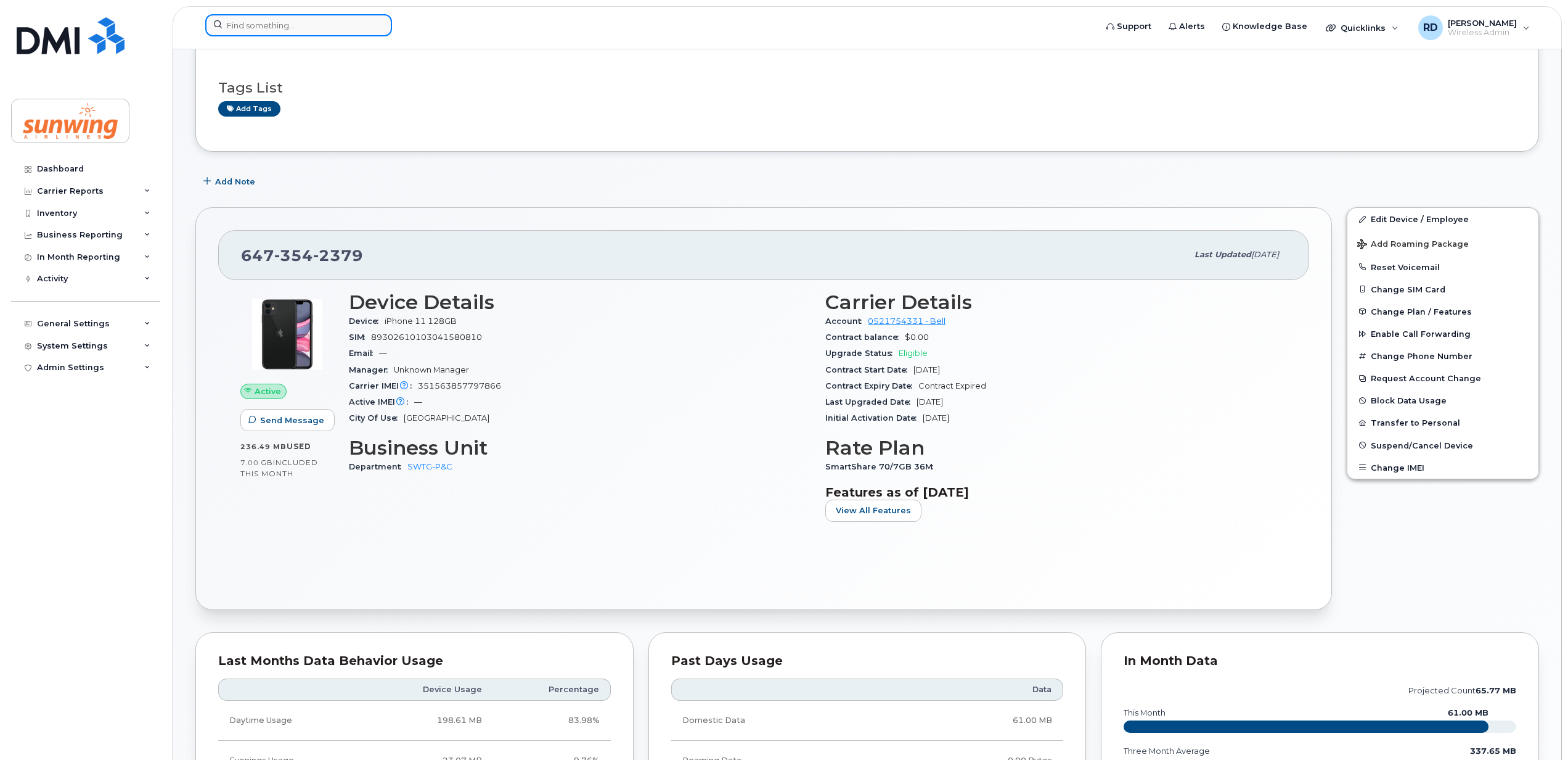
click at [277, 23] on input at bounding box center [299, 25] width 187 height 22
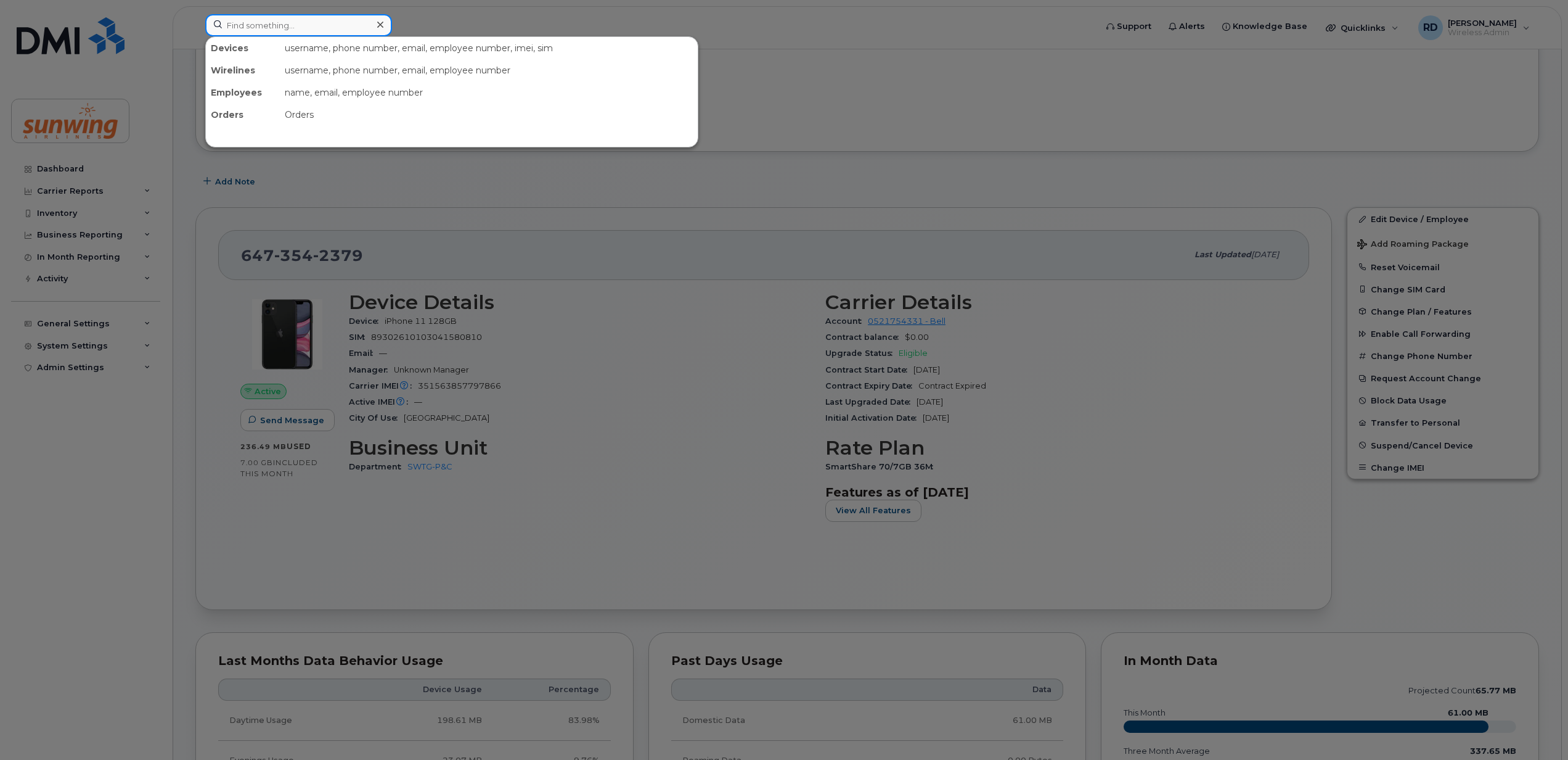
paste input "14373264947"
click at [234, 22] on input "14373264947" at bounding box center [299, 25] width 187 height 22
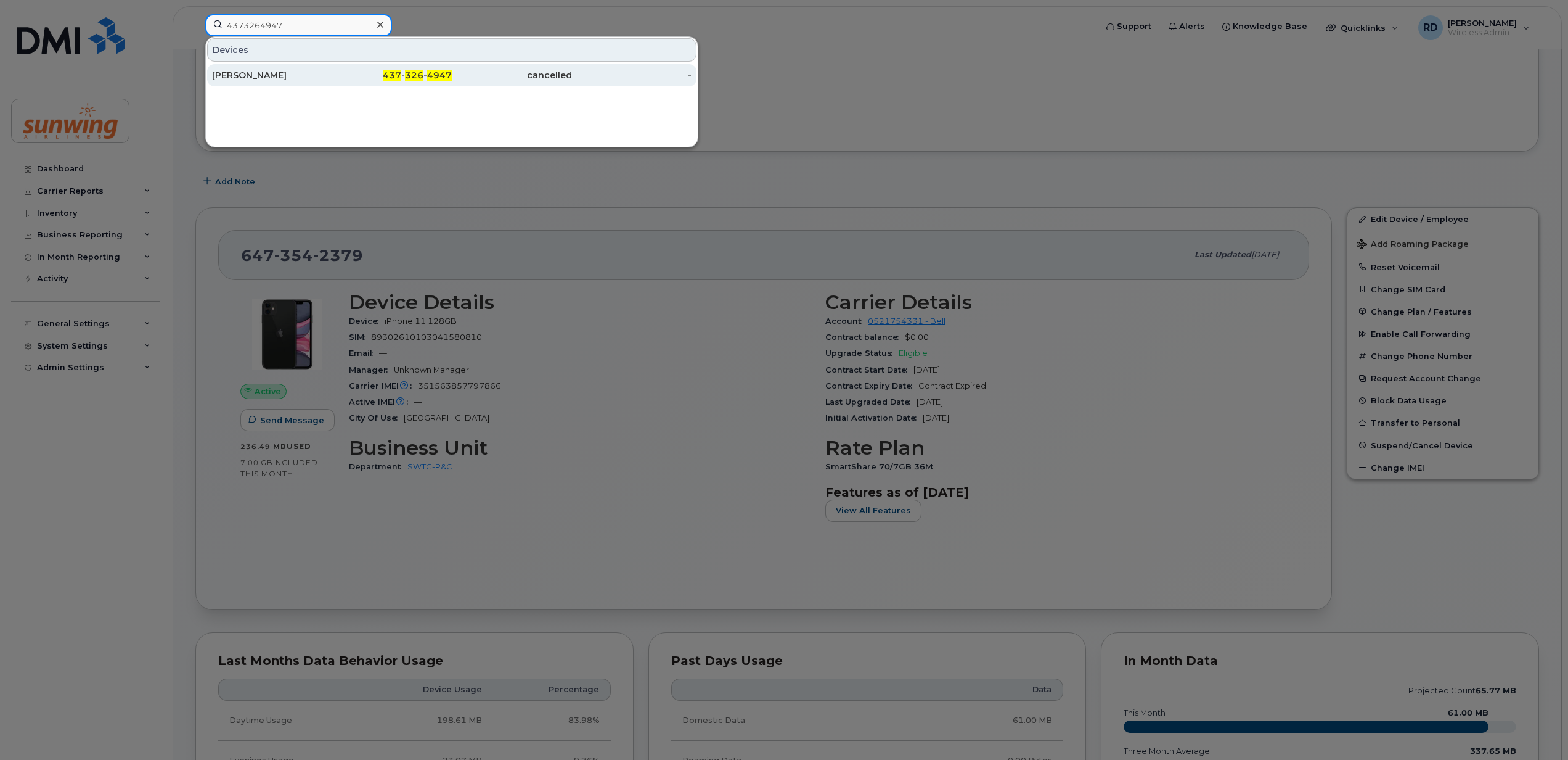
type input "4373264947"
click at [230, 74] on div "[PERSON_NAME]" at bounding box center [272, 75] width 120 height 12
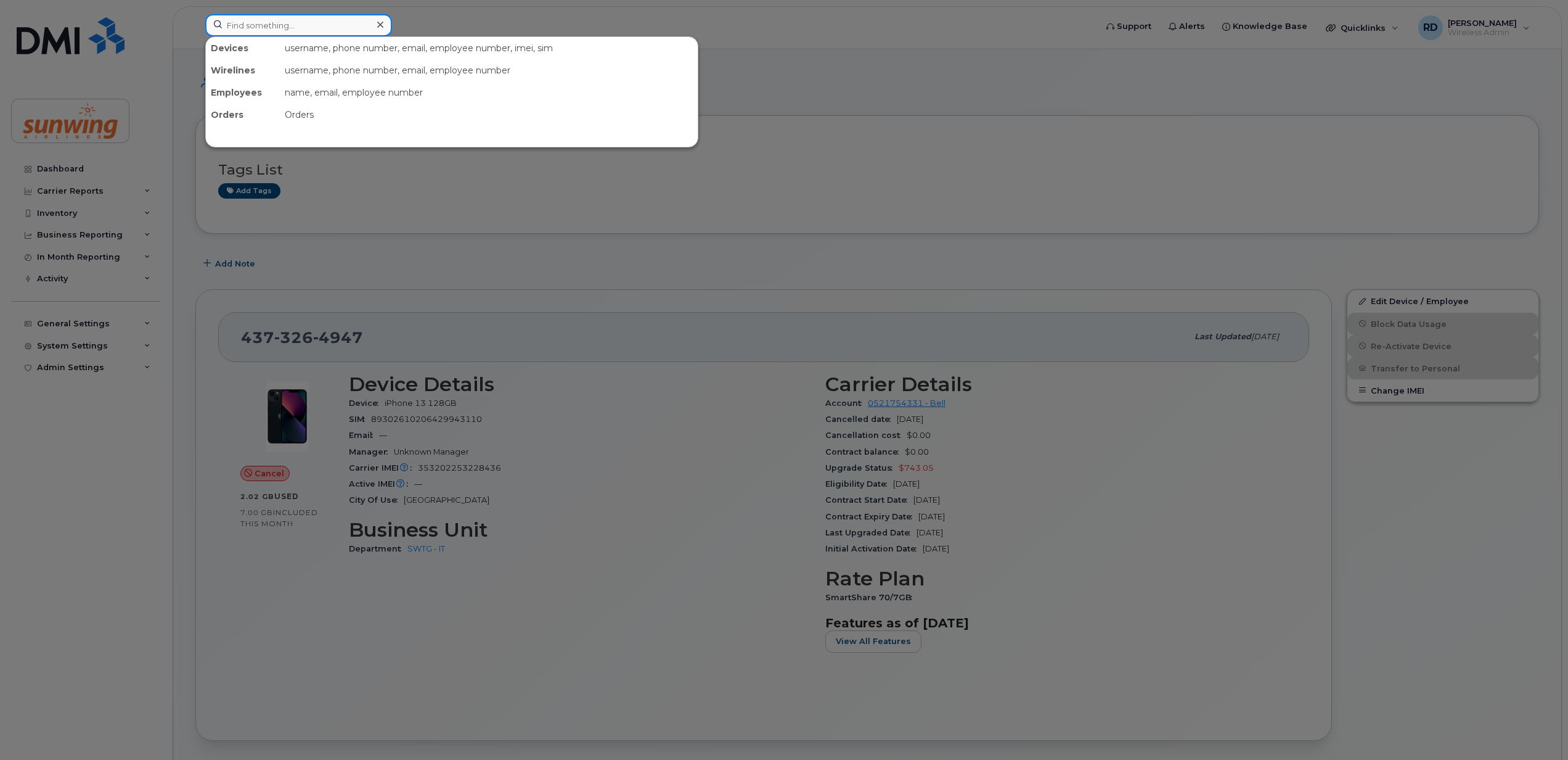
click at [257, 32] on input at bounding box center [299, 25] width 187 height 22
paste input "6475286916"
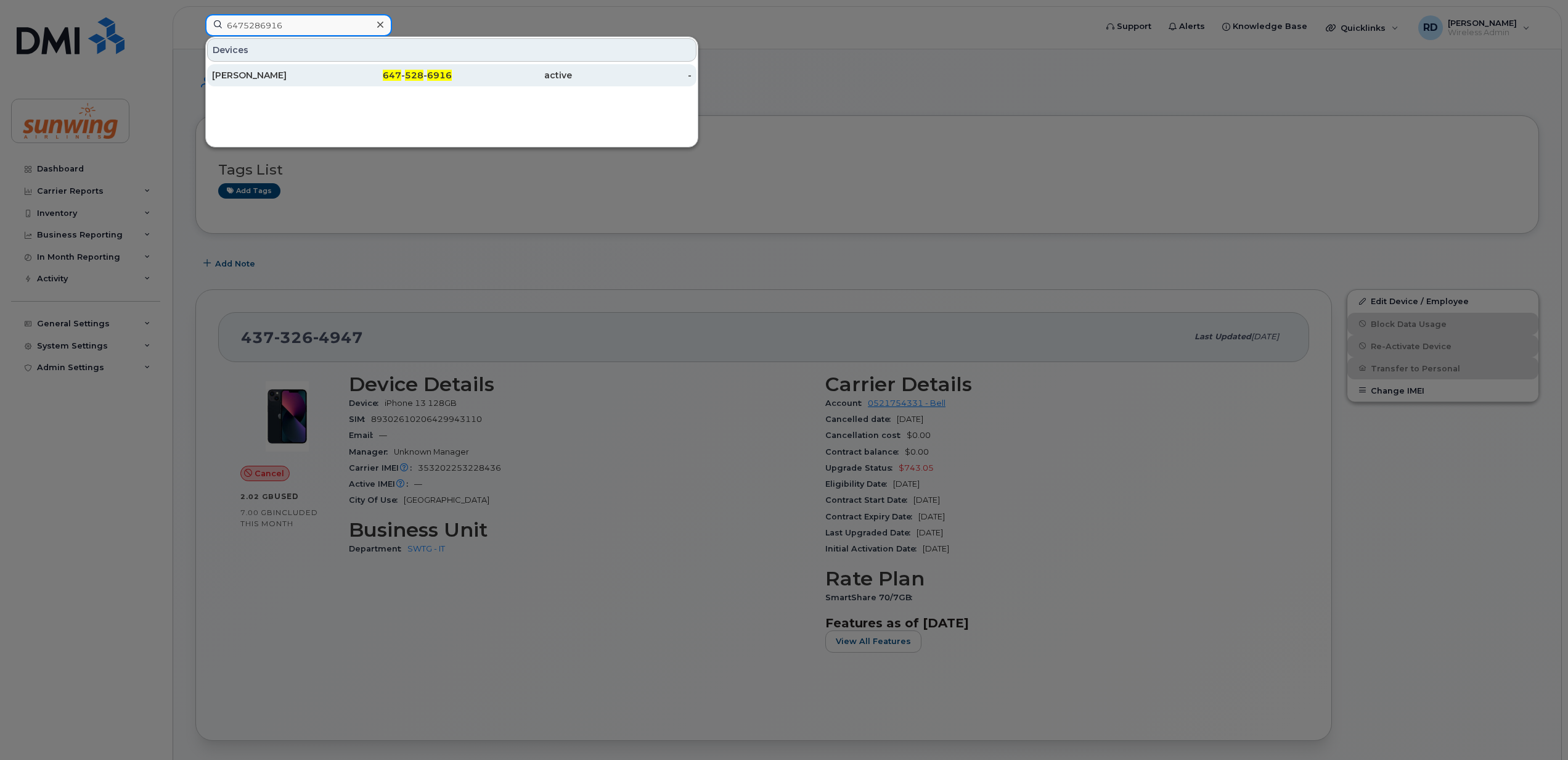
type input "6475286916"
click at [255, 77] on div "[PERSON_NAME]" at bounding box center [272, 75] width 120 height 12
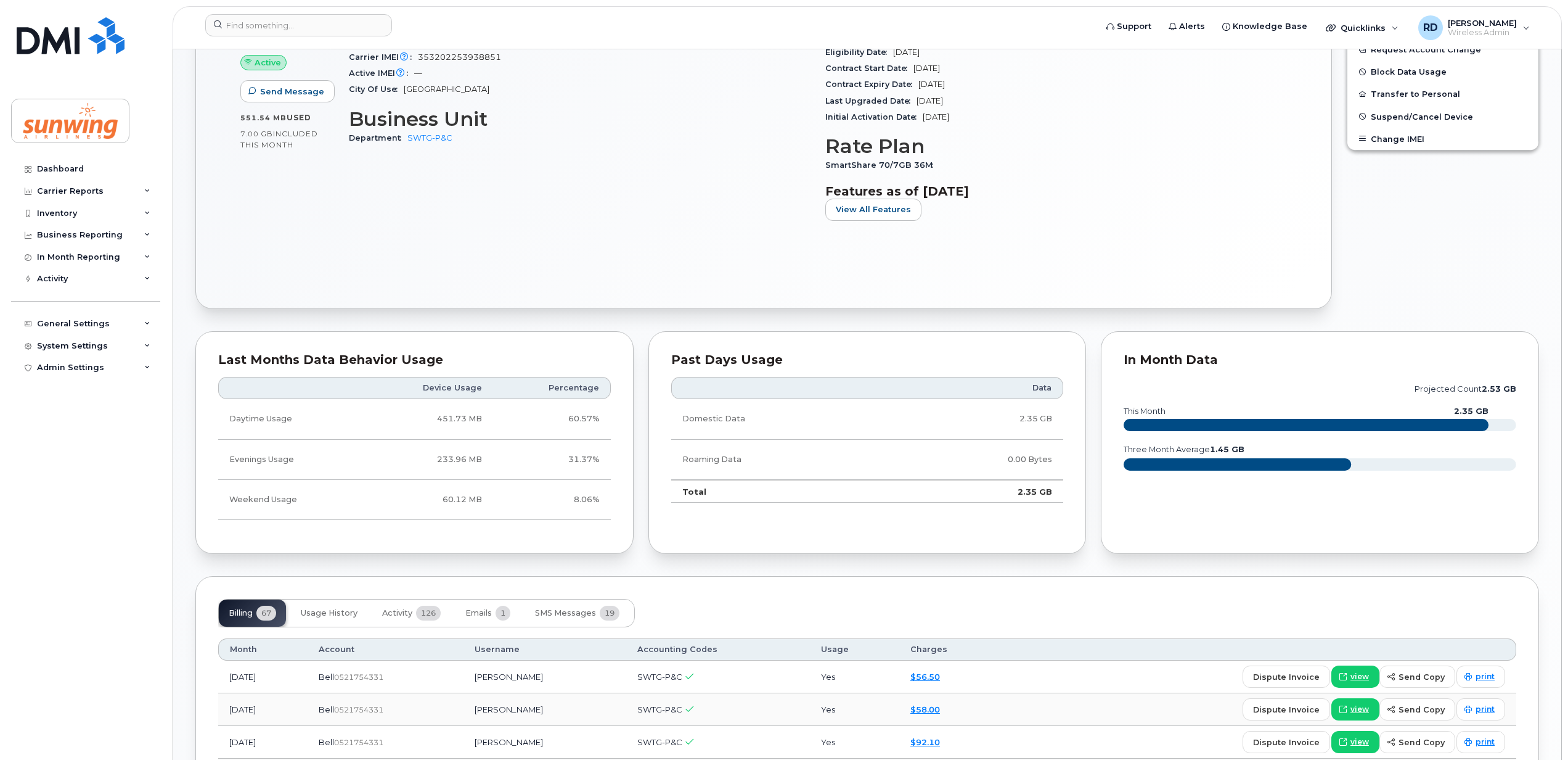
scroll to position [575, 0]
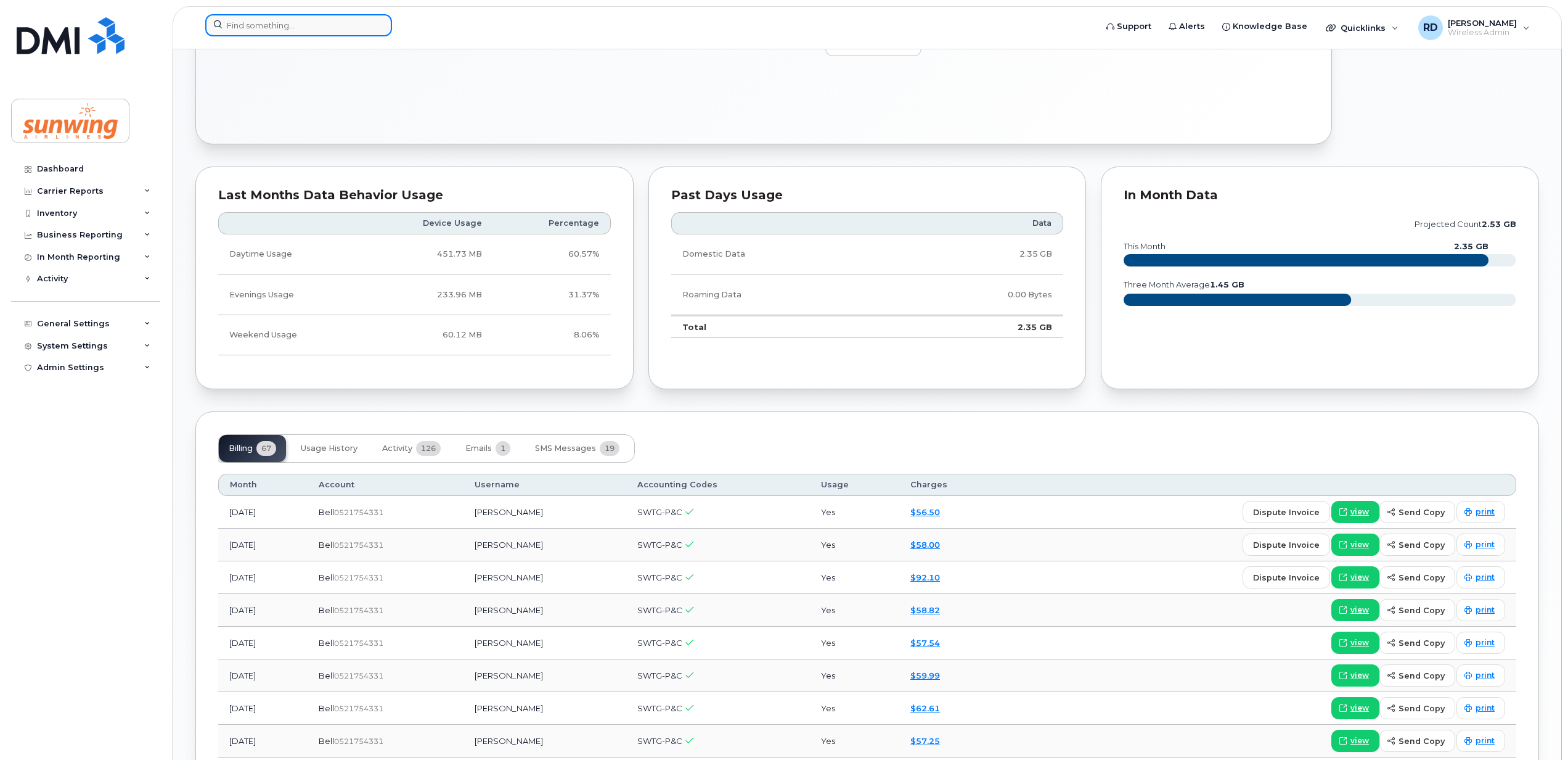
click at [259, 25] on input at bounding box center [299, 25] width 187 height 22
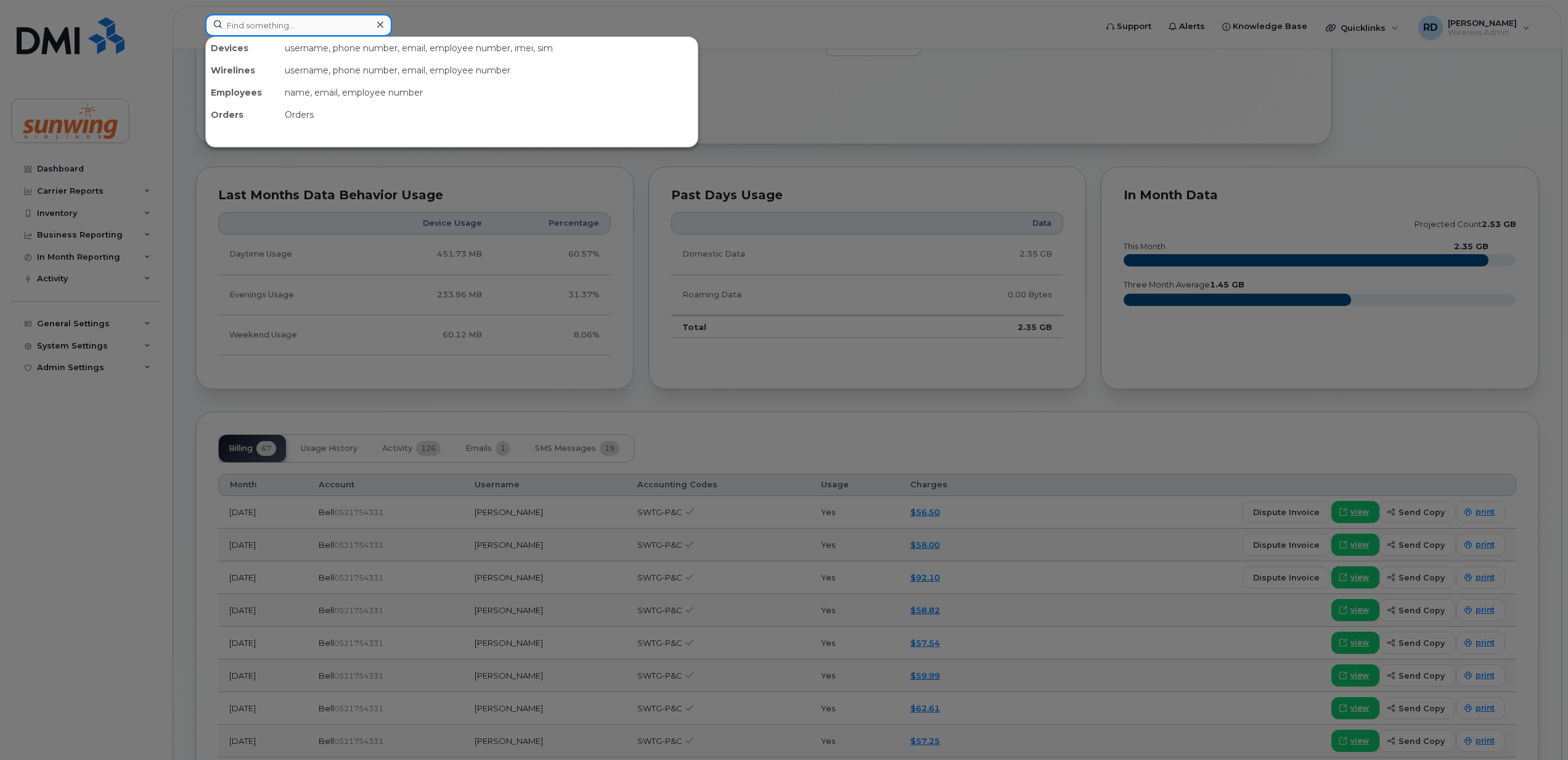
paste input "4167065131"
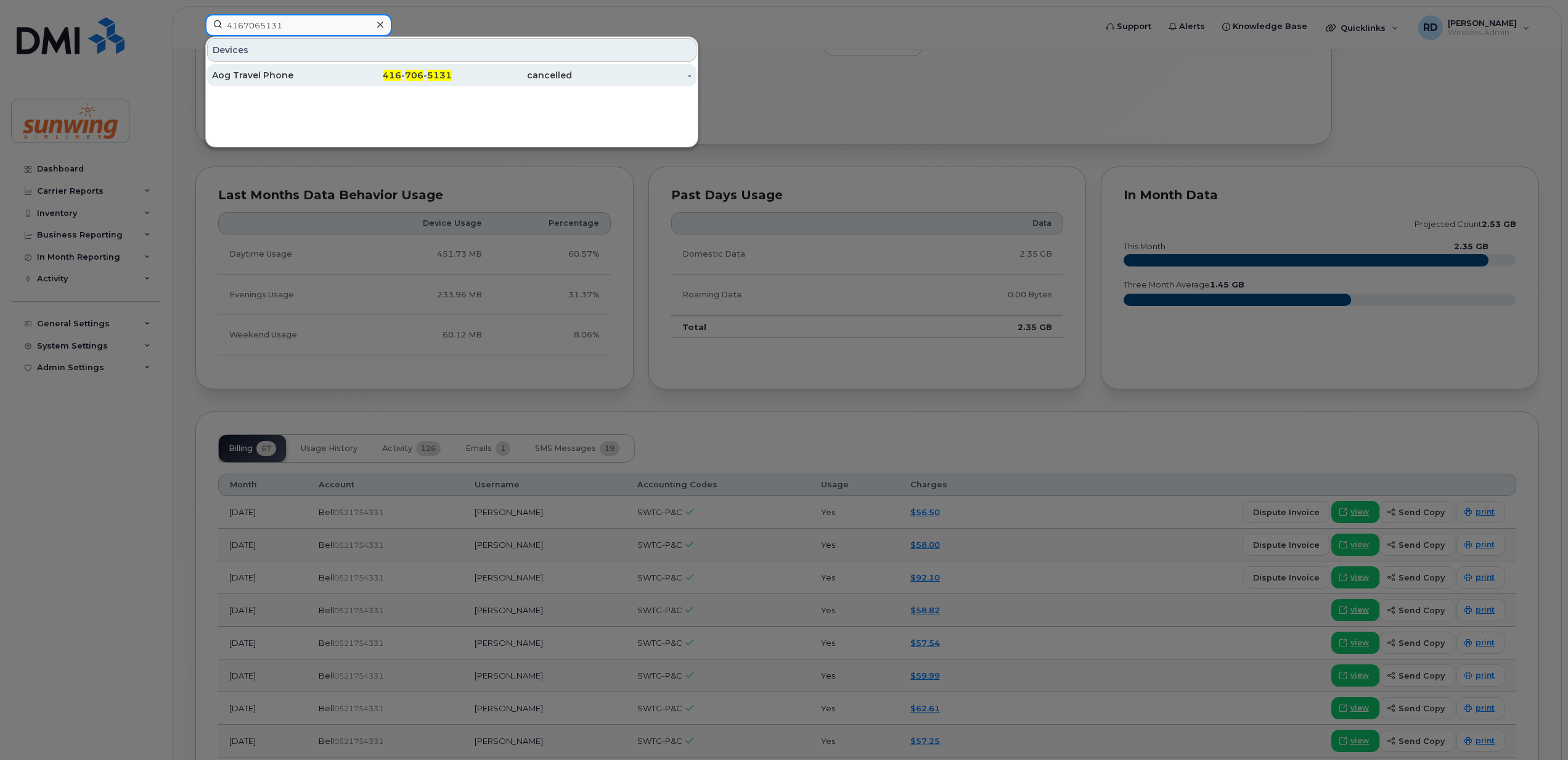
type input "4167065131"
click at [264, 75] on div "Aog Travel Phone" at bounding box center [272, 75] width 120 height 12
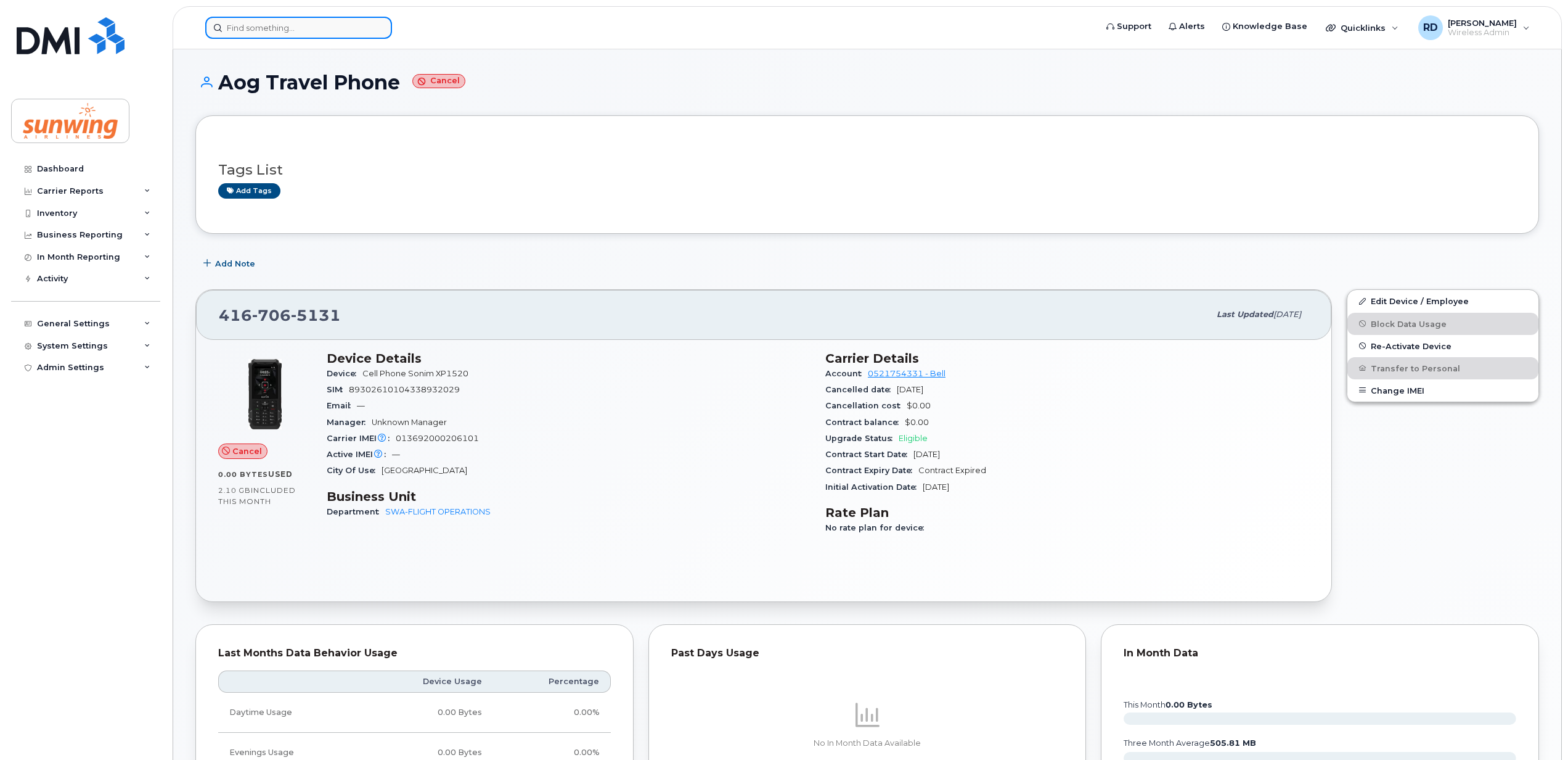
click at [275, 29] on input at bounding box center [299, 27] width 187 height 22
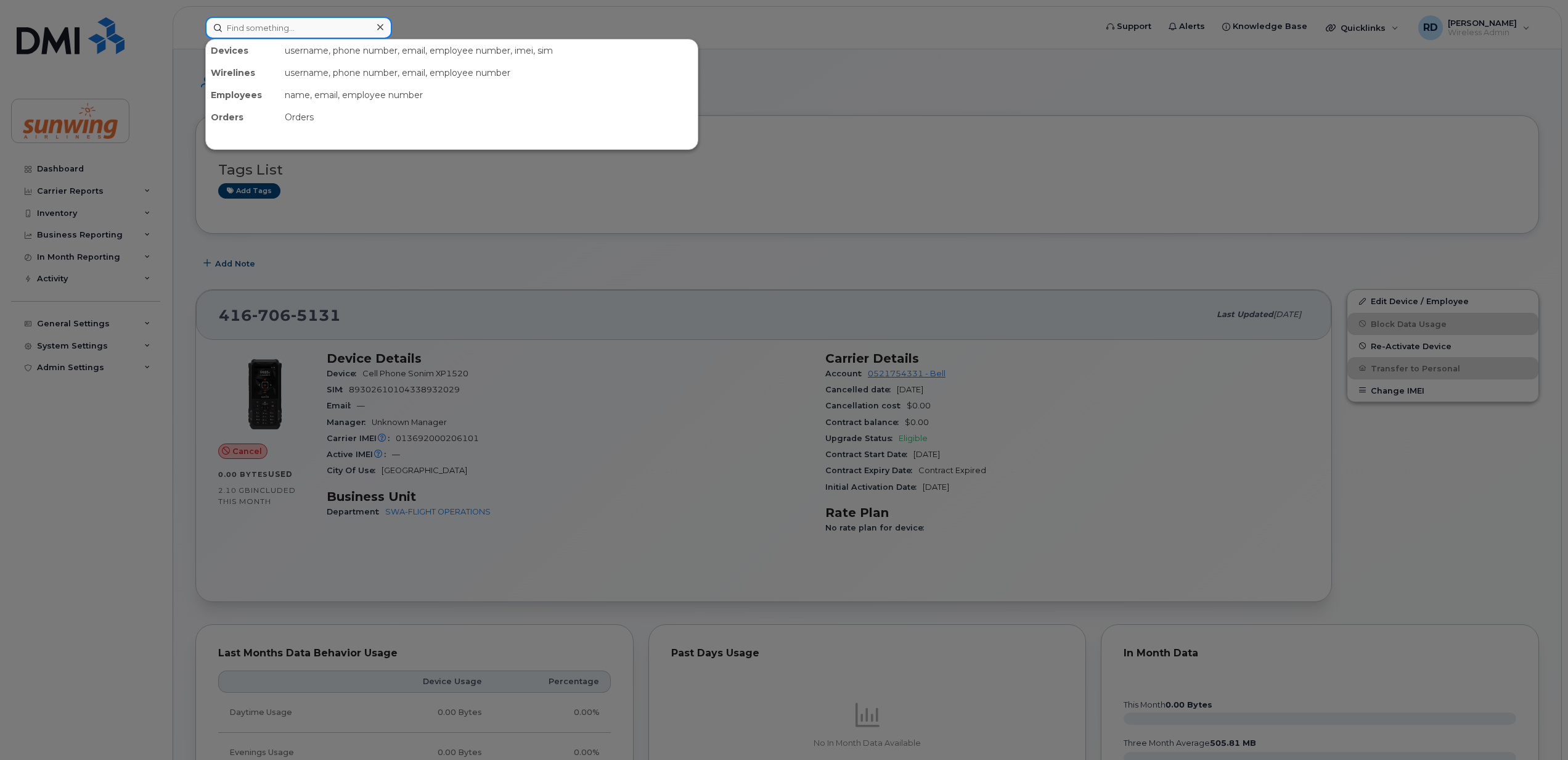
paste input "15873412618"
click at [231, 25] on input "15873412618" at bounding box center [299, 27] width 187 height 22
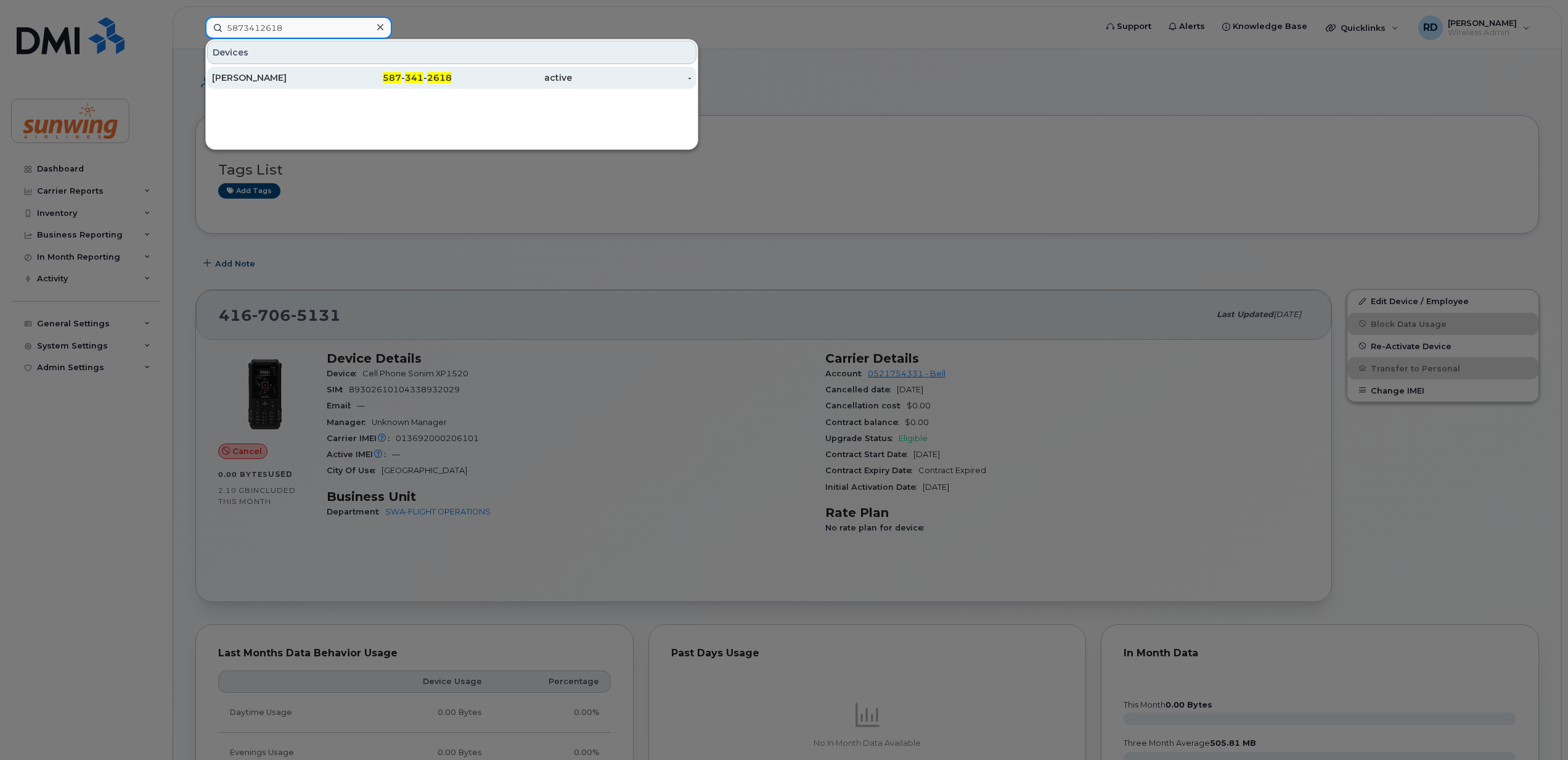
type input "5873412618"
click at [254, 74] on div "Heather Gerrard" at bounding box center [272, 77] width 120 height 12
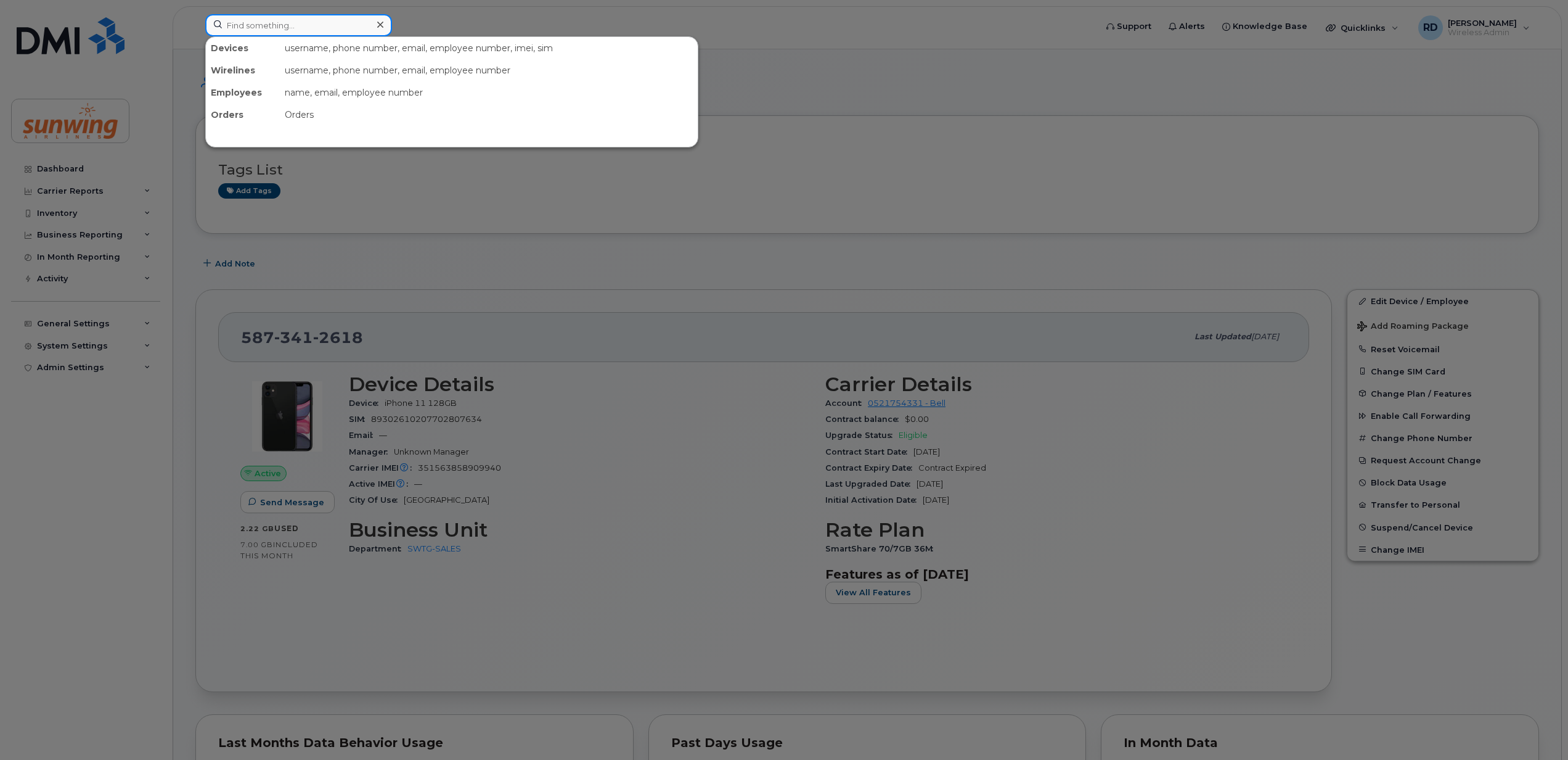
click at [267, 25] on input at bounding box center [299, 25] width 187 height 22
paste input "14166176755"
click at [232, 22] on input "14166176755" at bounding box center [299, 25] width 187 height 22
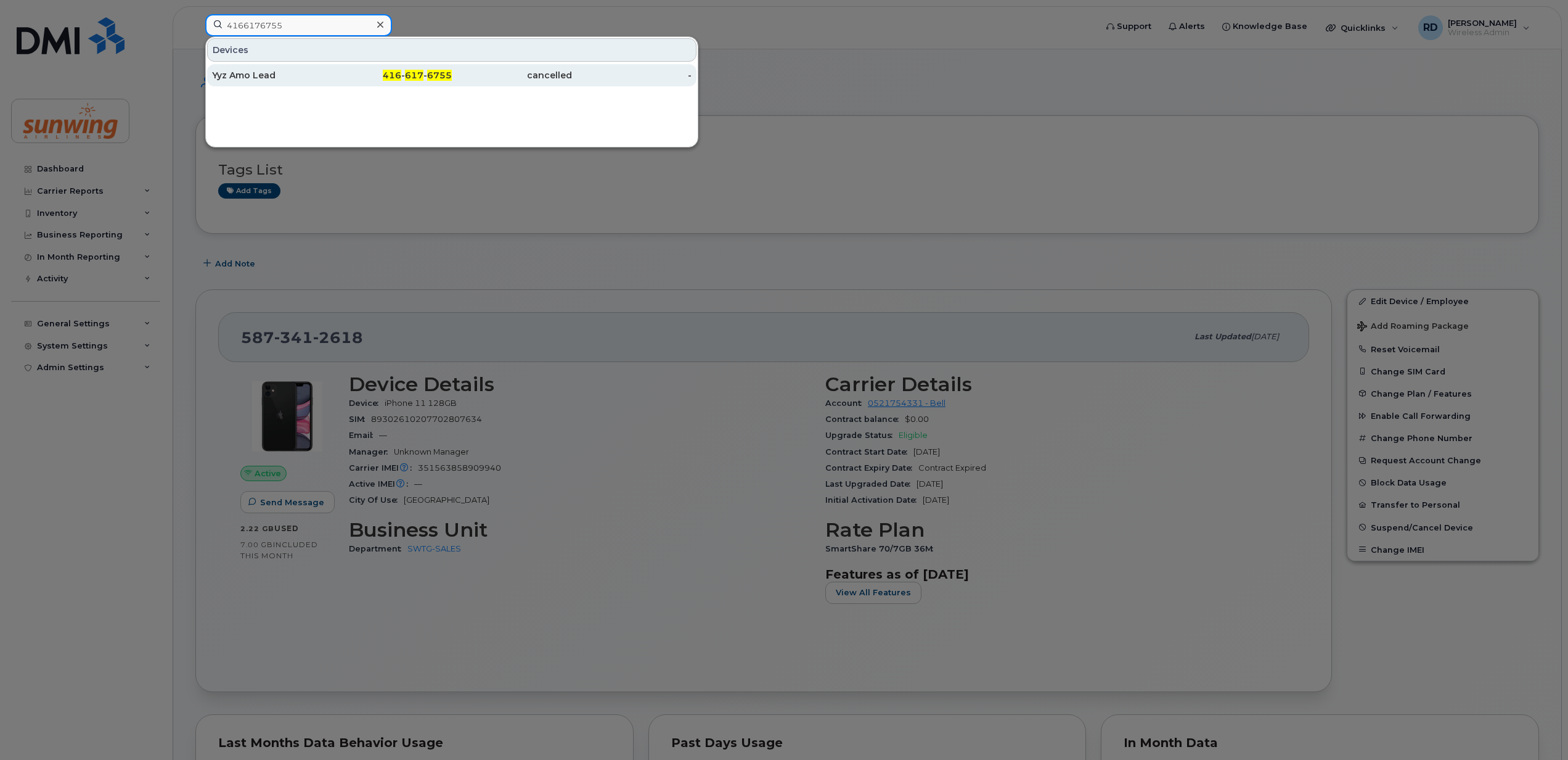
type input "4166176755"
click at [241, 72] on div "Yyz Amo Lead" at bounding box center [272, 75] width 120 height 12
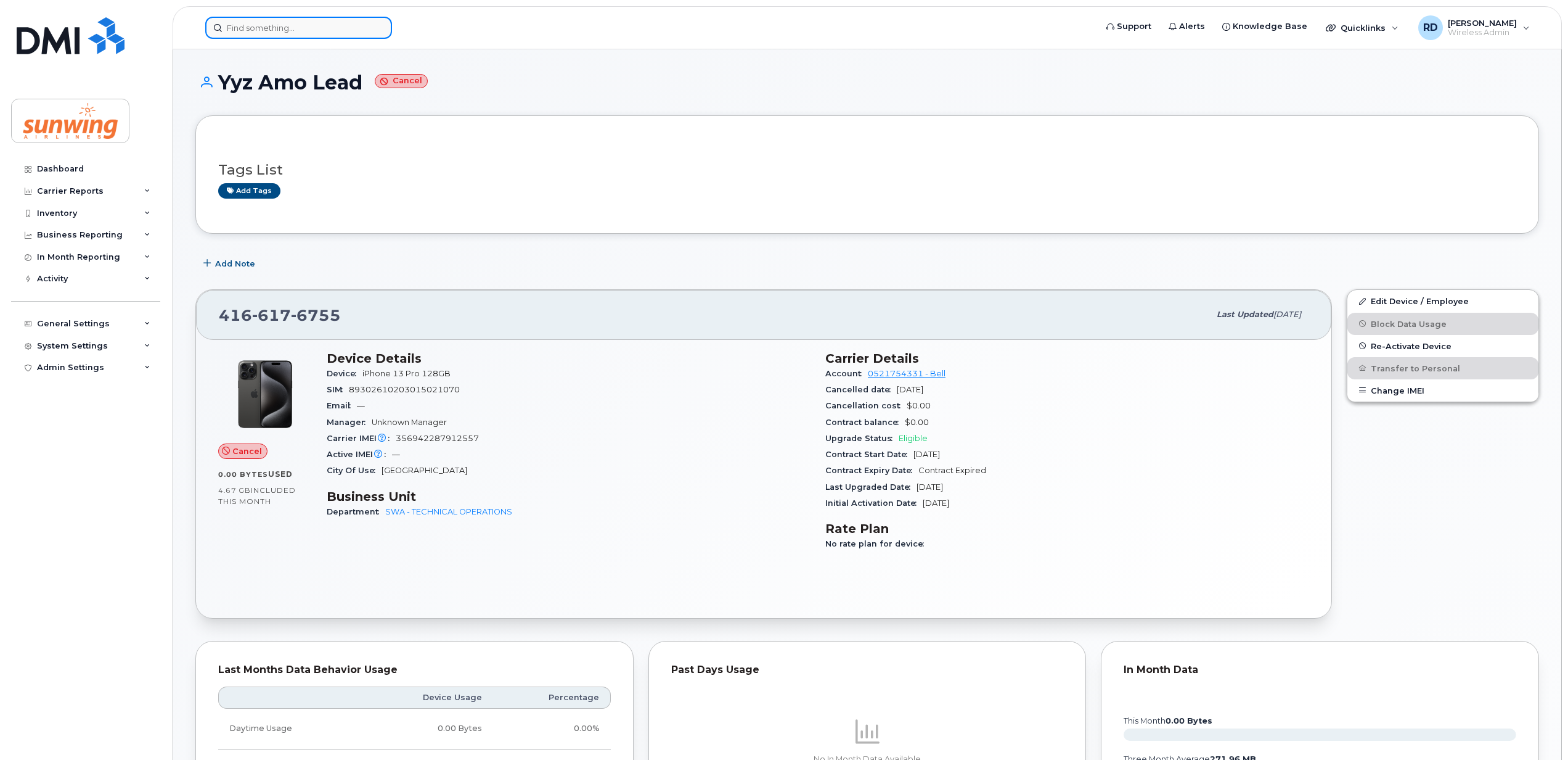
click at [260, 29] on input at bounding box center [299, 27] width 187 height 22
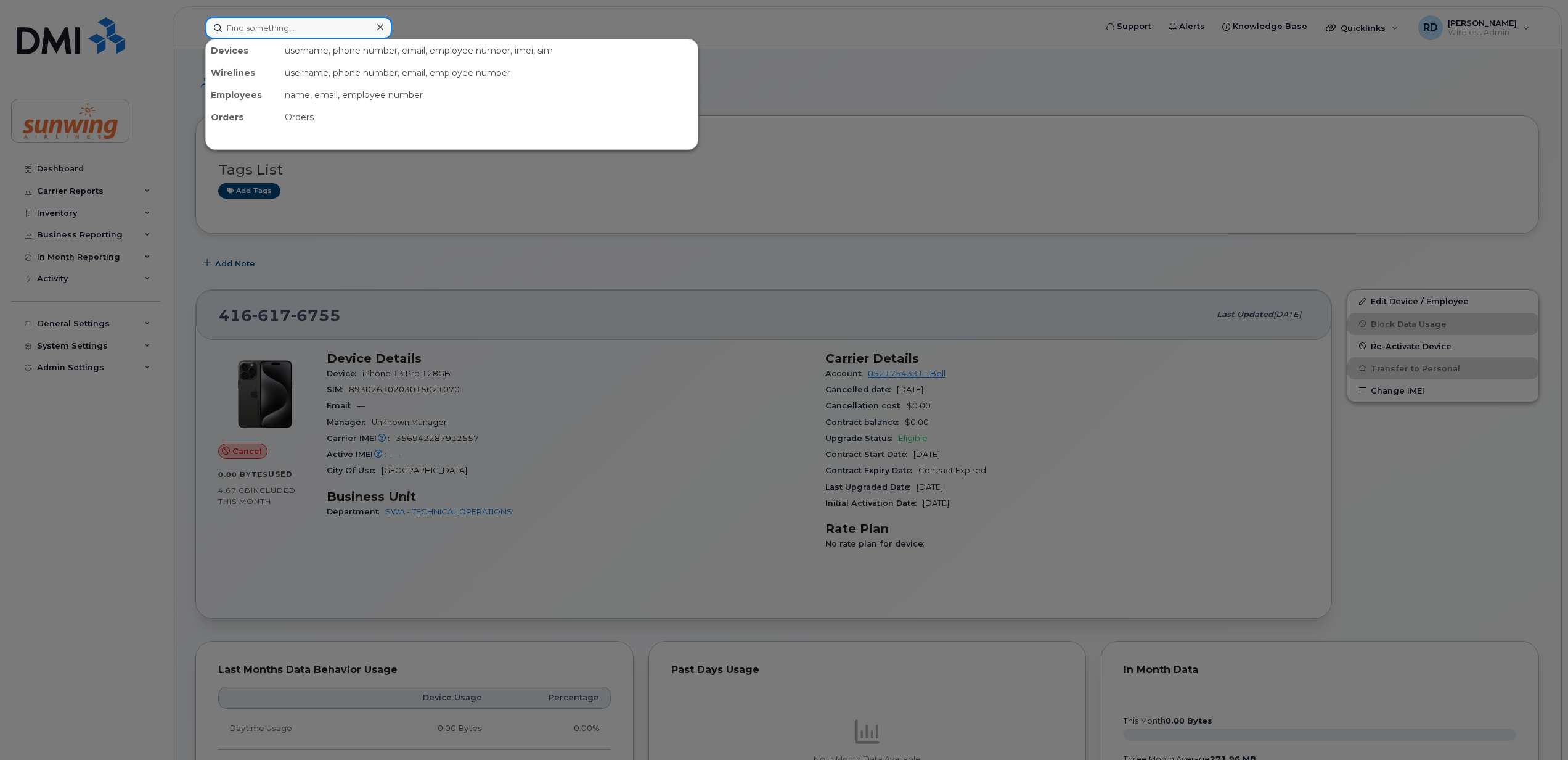
paste input "4168458045"
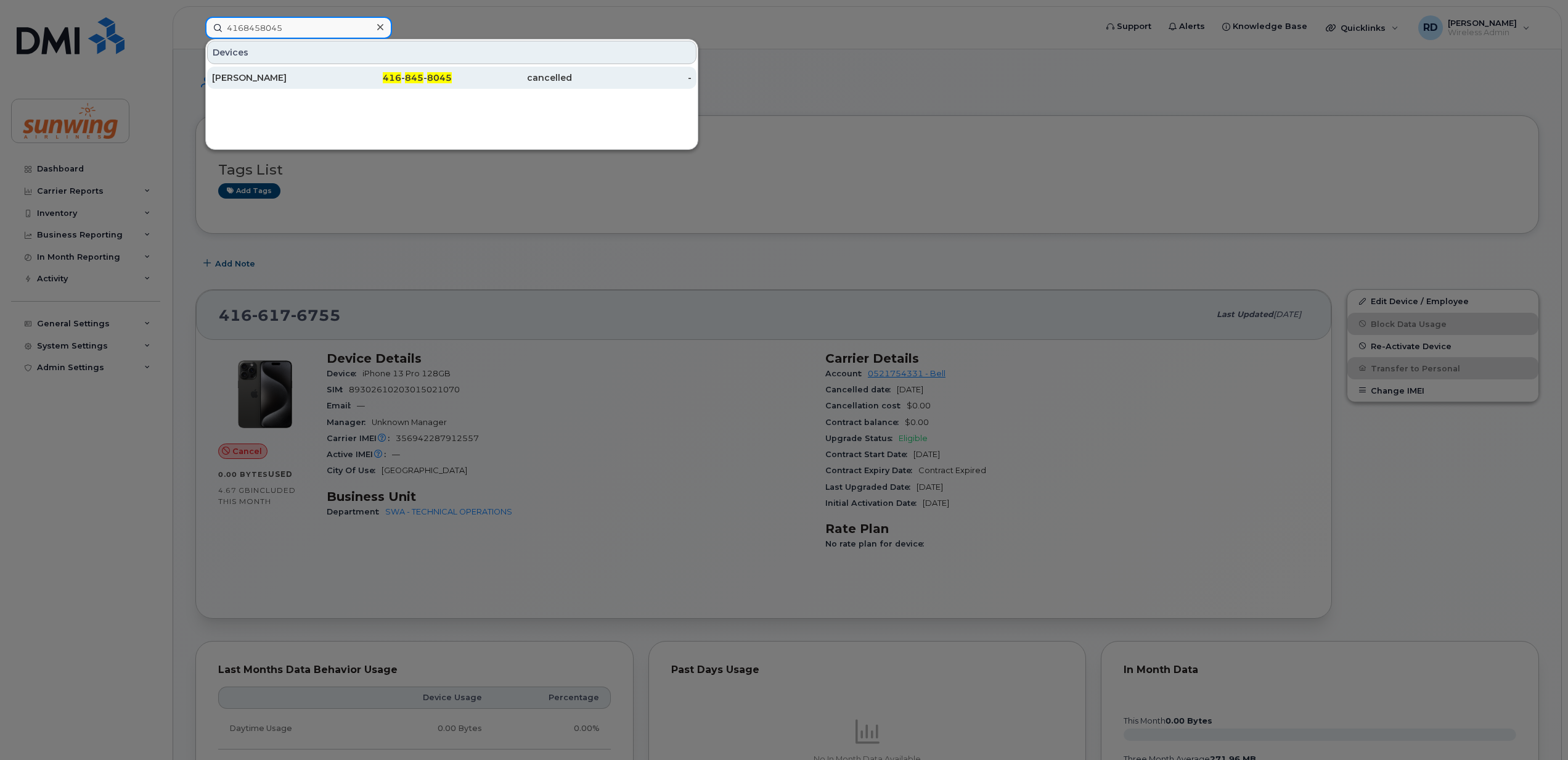
type input "4168458045"
click at [267, 77] on div "[PERSON_NAME]" at bounding box center [272, 77] width 120 height 12
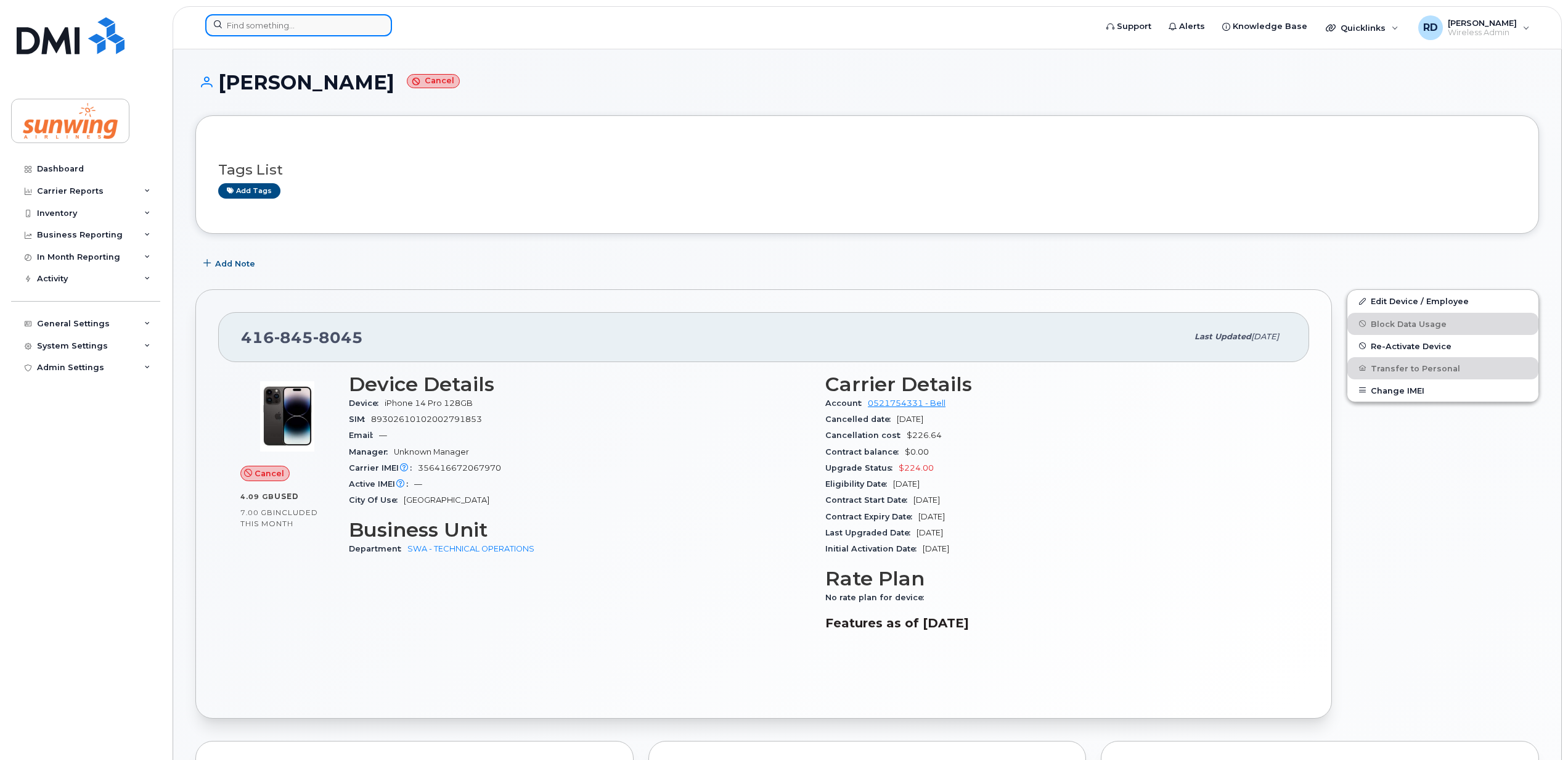
click at [270, 25] on input at bounding box center [299, 25] width 187 height 22
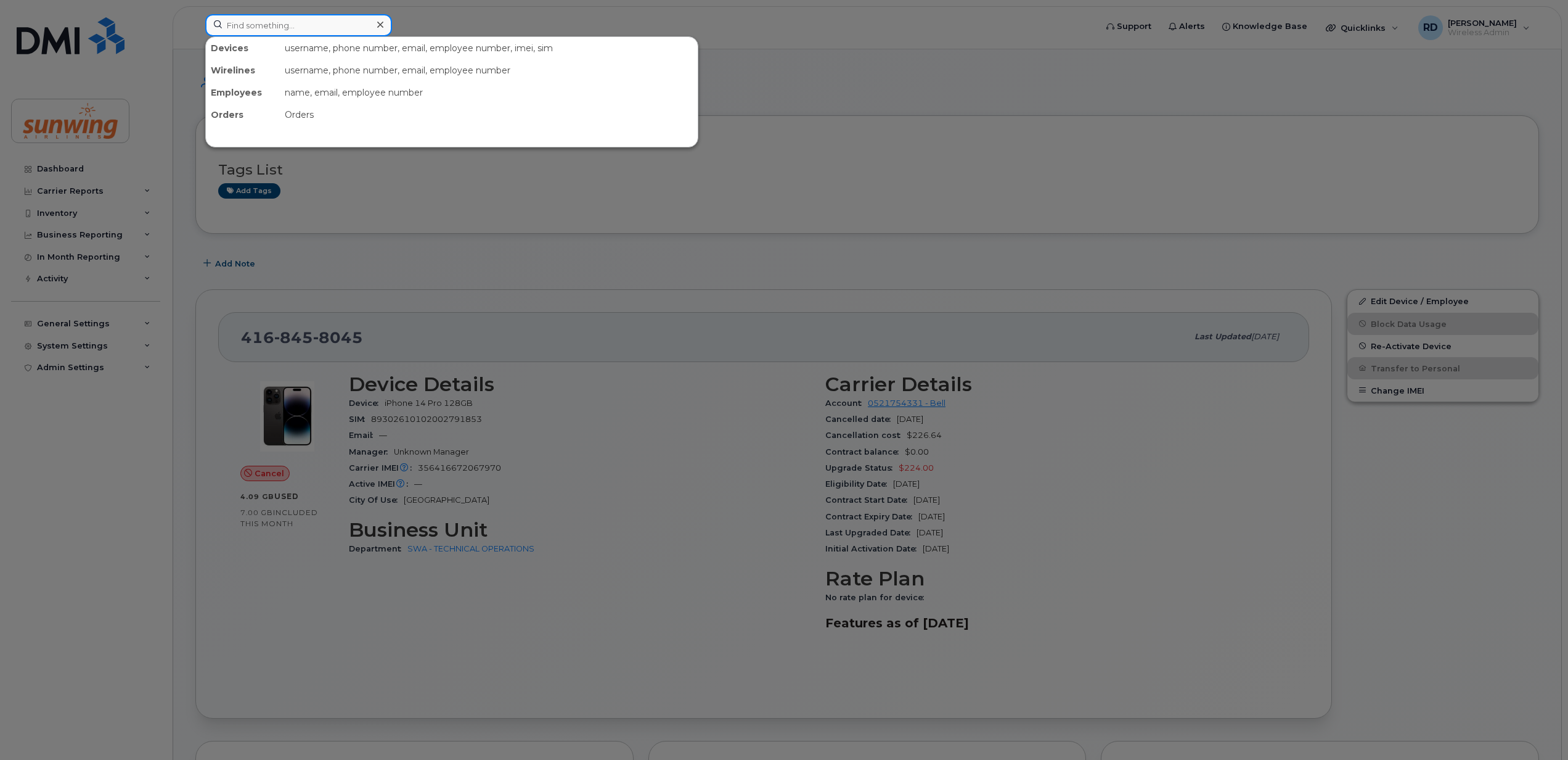
paste input "6479214069"
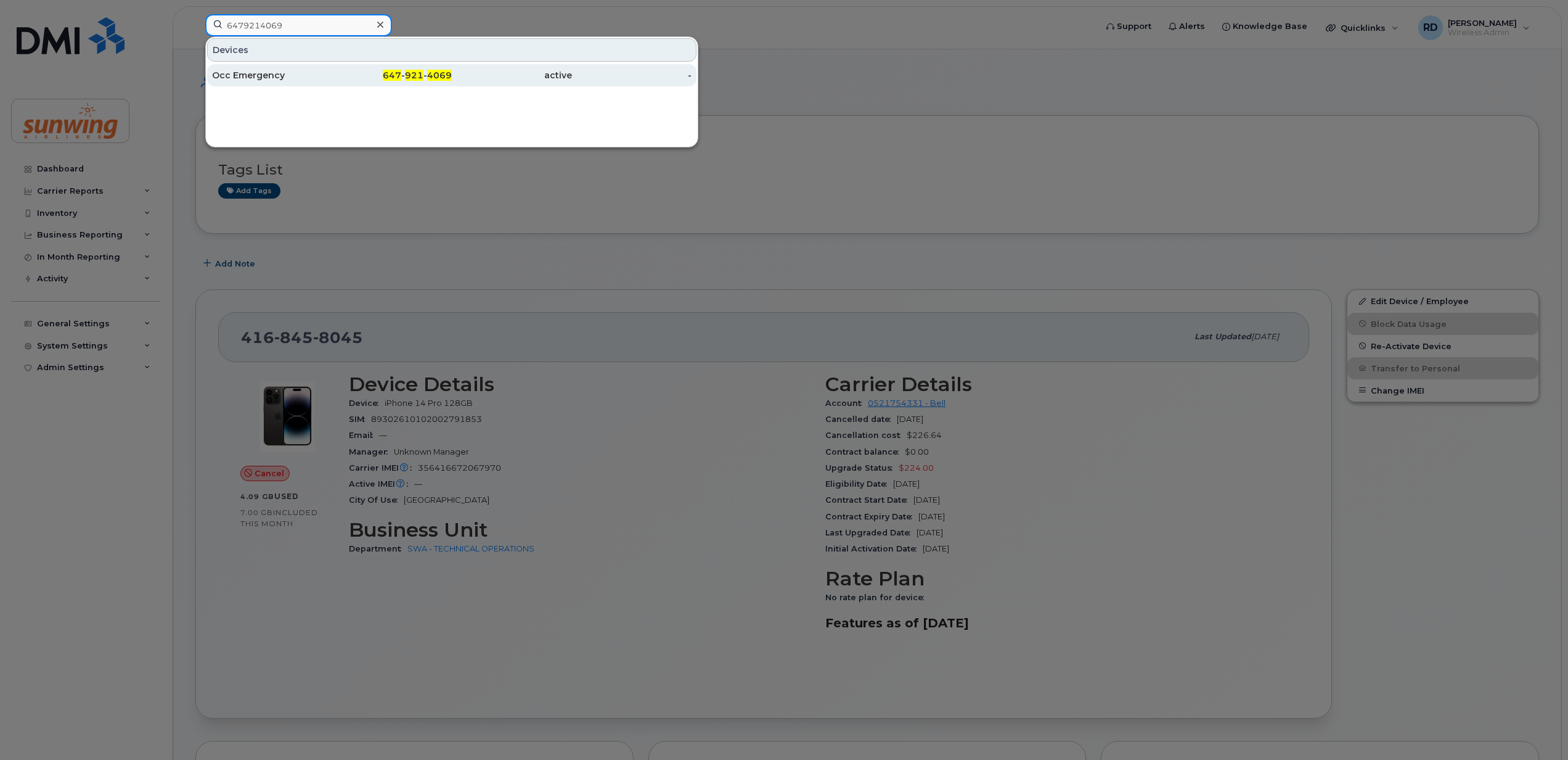
type input "6479214069"
click at [259, 77] on div "Occ Emergency" at bounding box center [272, 75] width 120 height 12
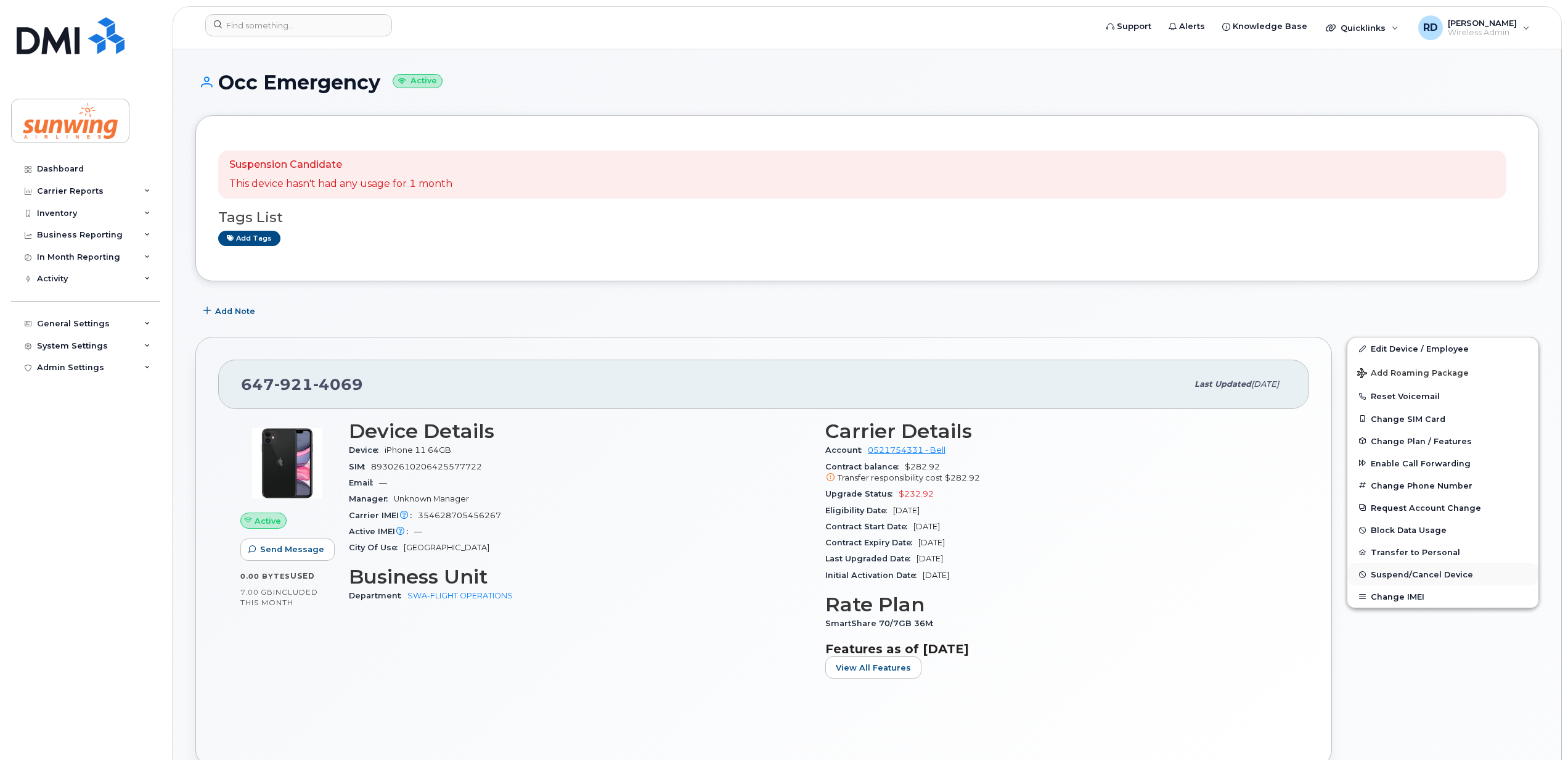
click at [1411, 578] on span "Suspend/Cancel Device" at bounding box center [1421, 575] width 102 height 9
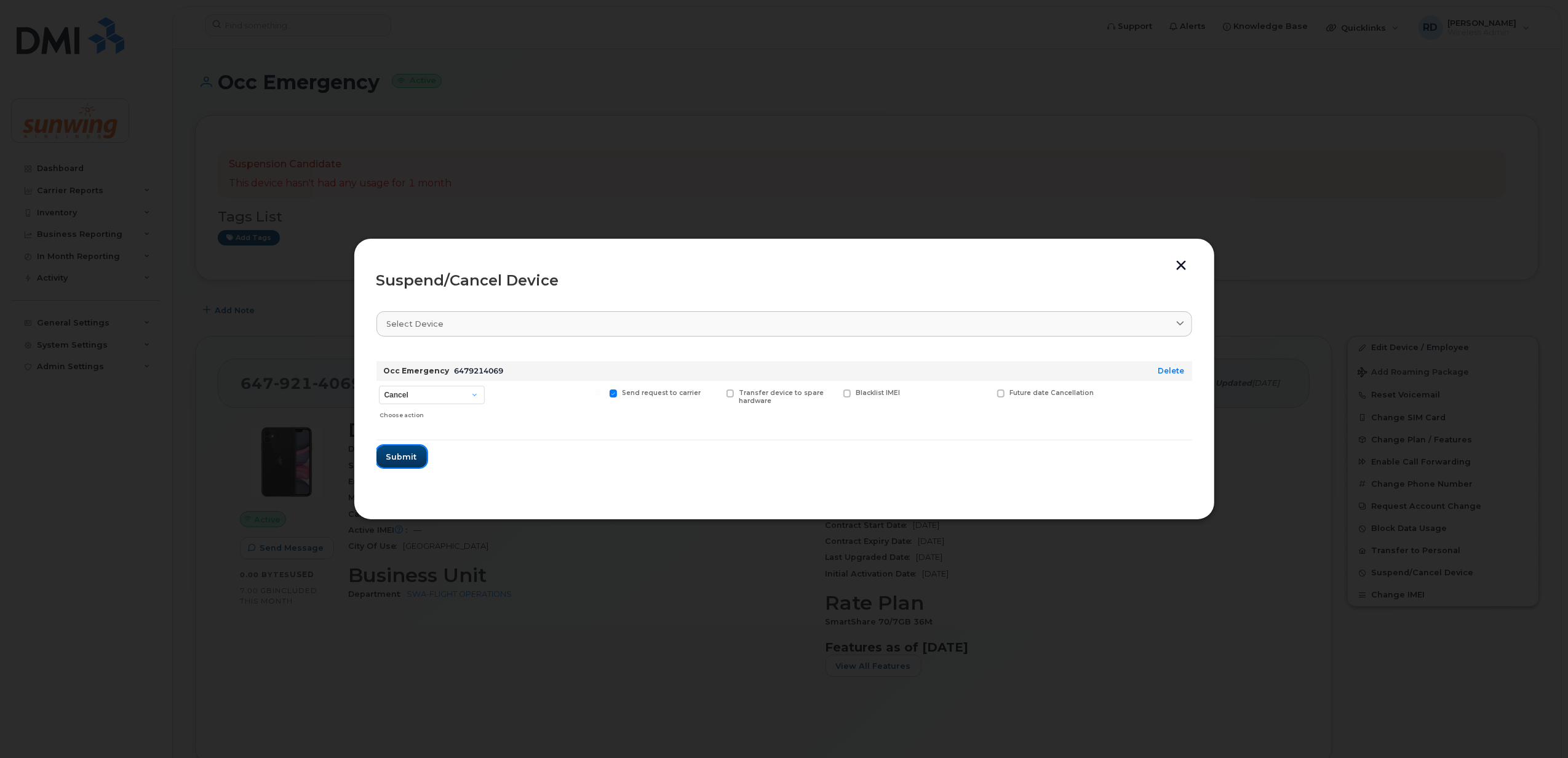
click at [389, 457] on span "Submit" at bounding box center [401, 457] width 31 height 12
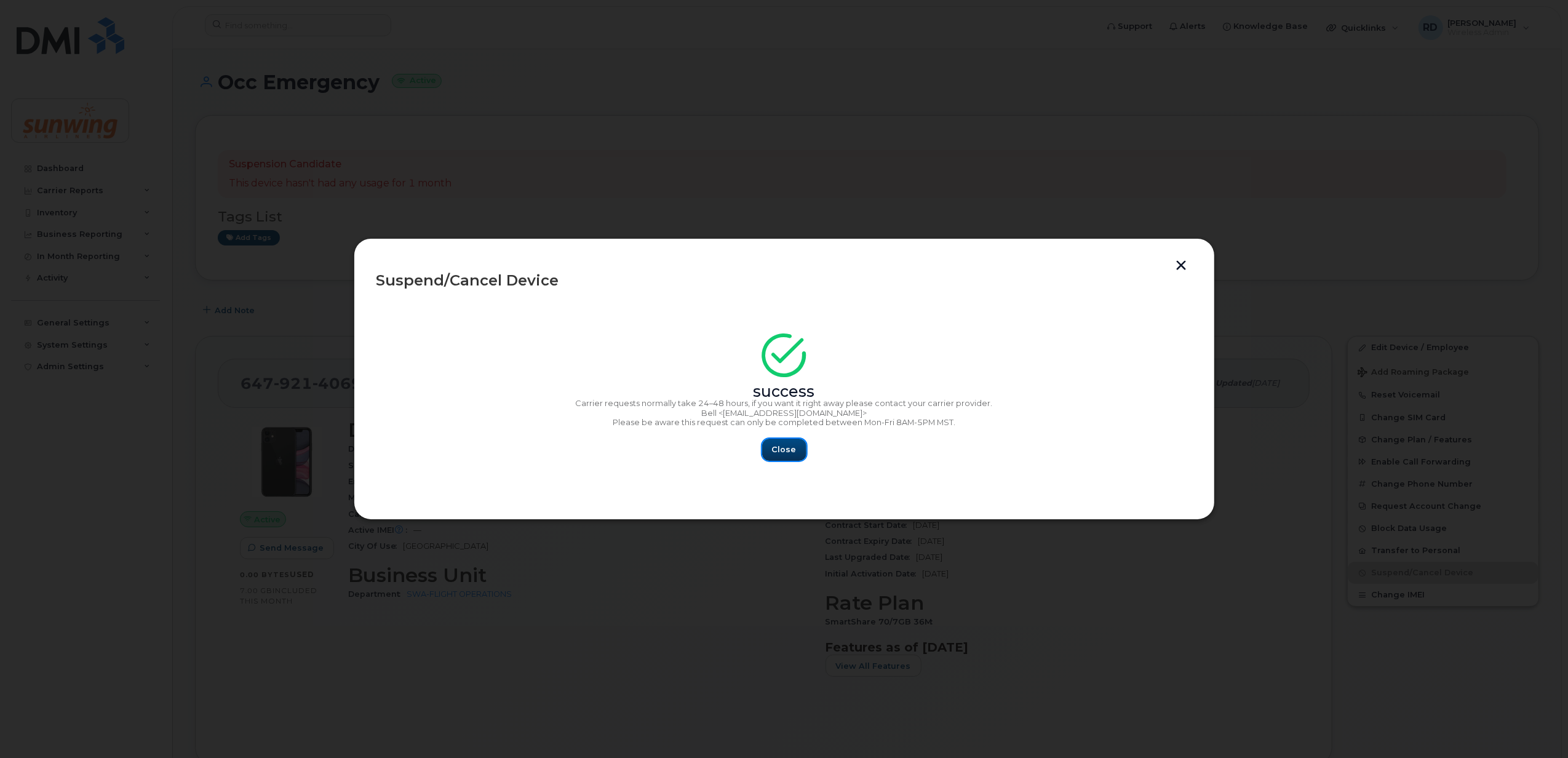
click at [788, 455] on span "Close" at bounding box center [784, 449] width 25 height 12
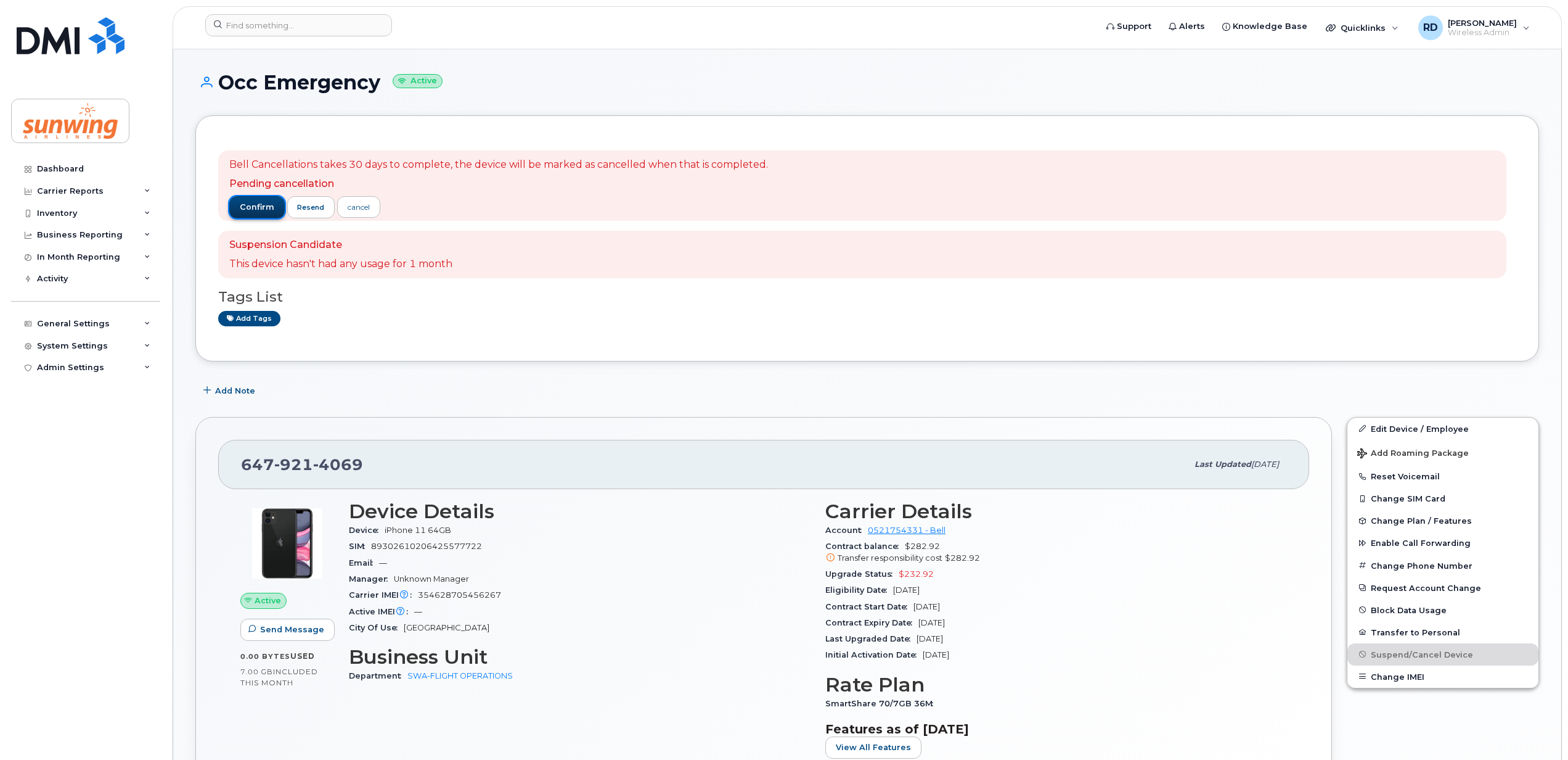
click at [257, 208] on span "confirm" at bounding box center [257, 207] width 35 height 11
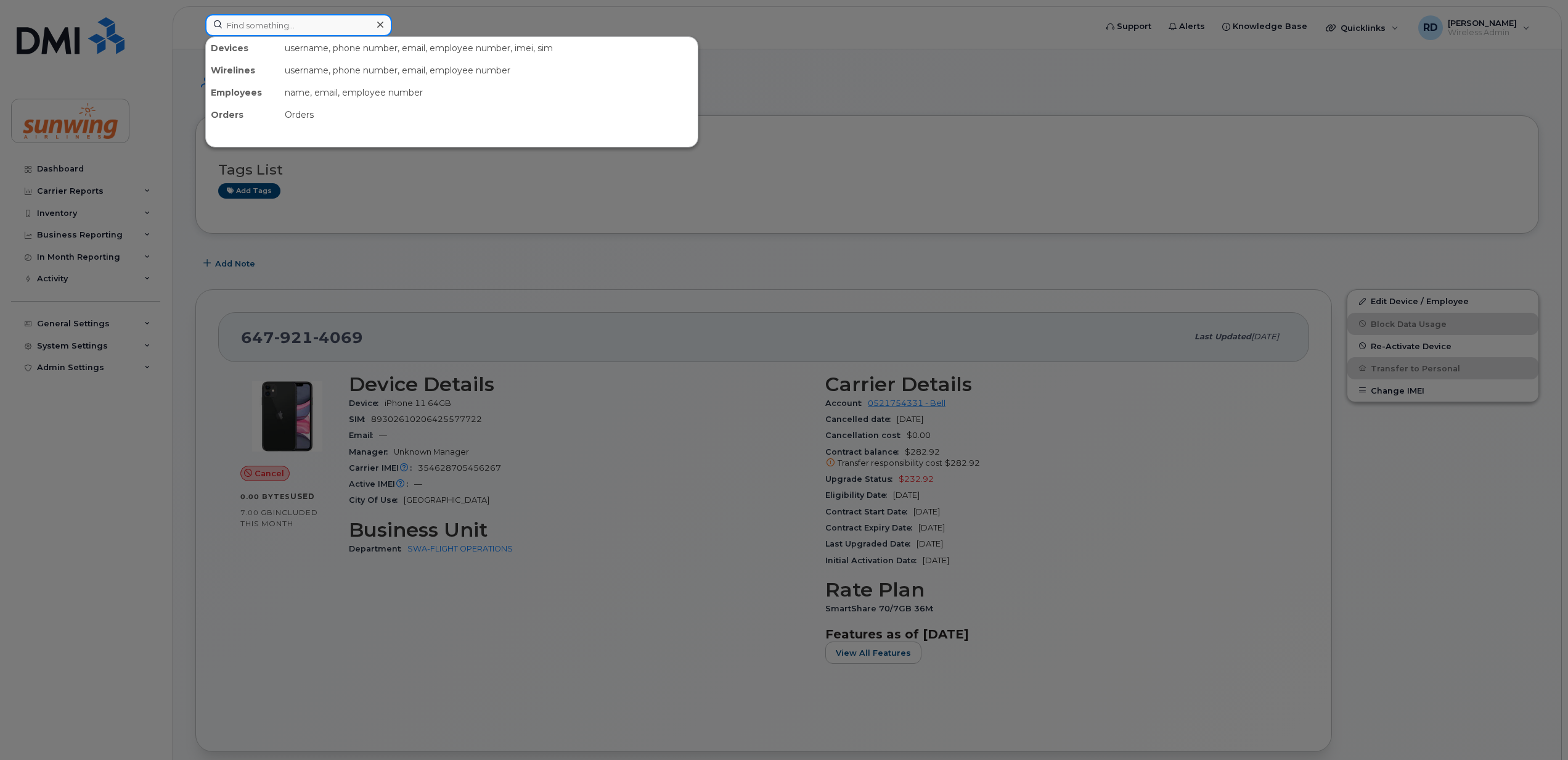
click at [273, 30] on input at bounding box center [299, 25] width 187 height 22
paste input "6473542507"
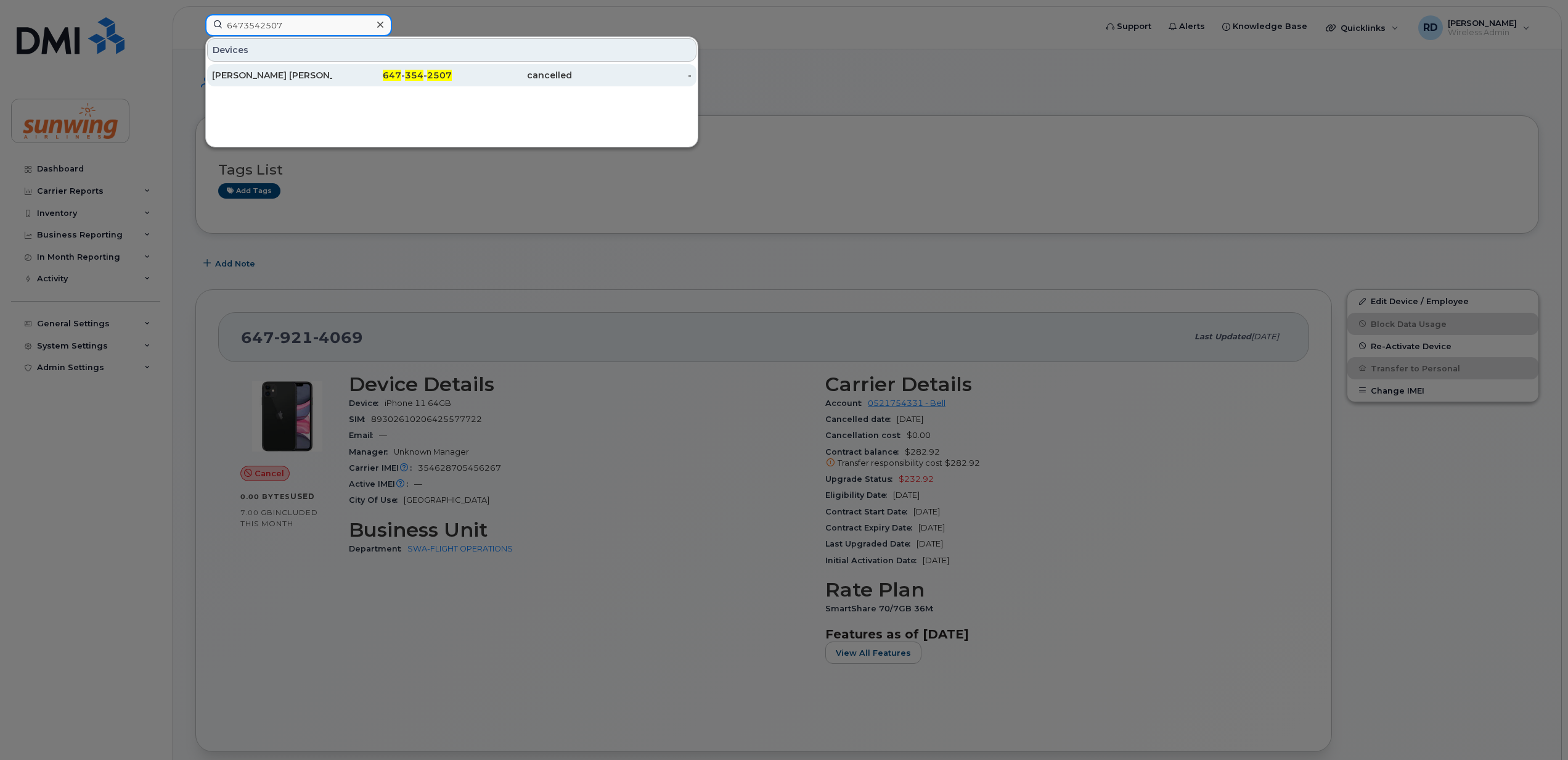
type input "6473542507"
click at [271, 77] on div "[PERSON_NAME] [PERSON_NAME] [PERSON_NAME]" at bounding box center [272, 75] width 120 height 12
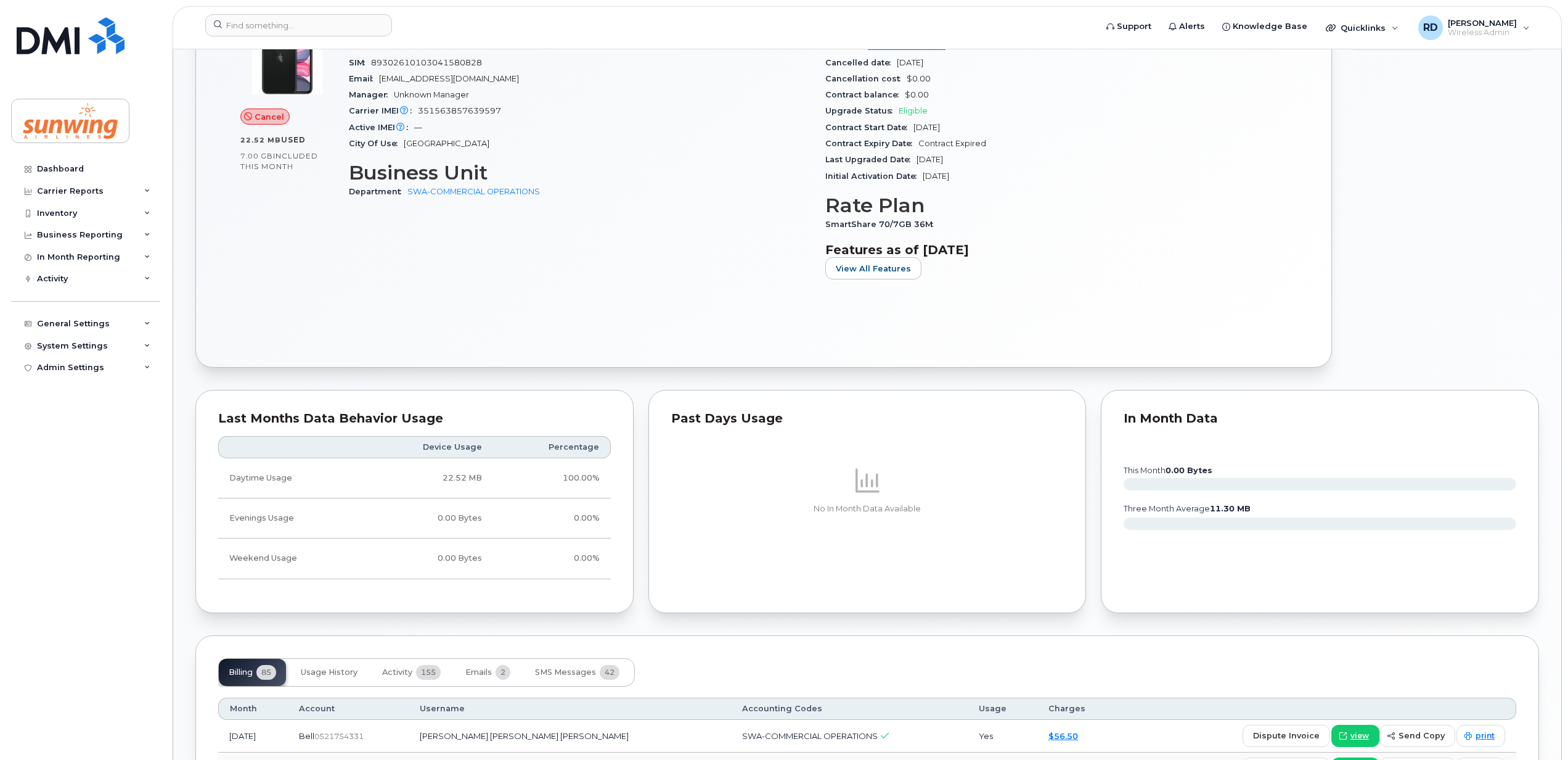
scroll to position [164, 0]
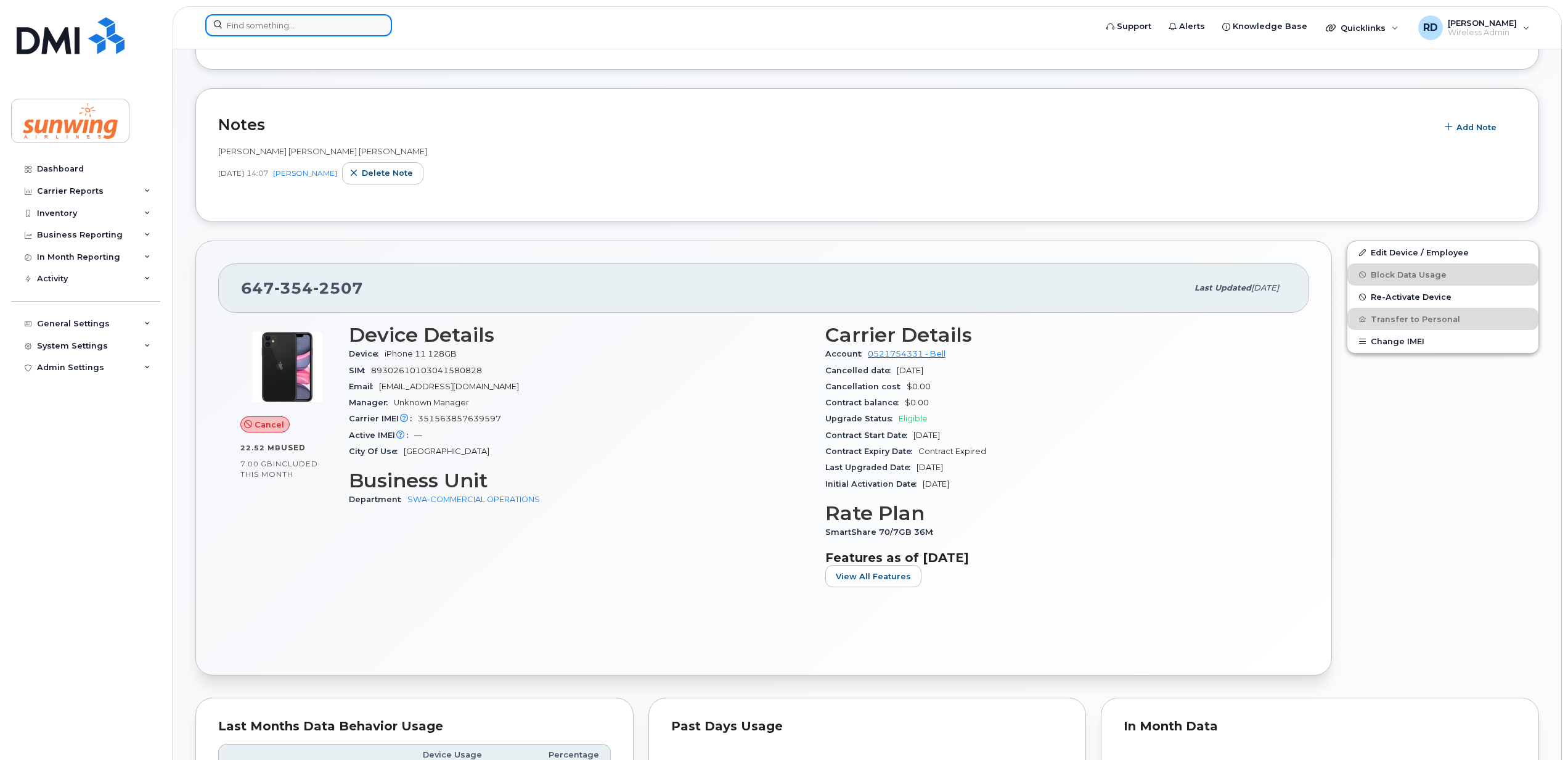
click at [280, 26] on input at bounding box center [299, 25] width 187 height 22
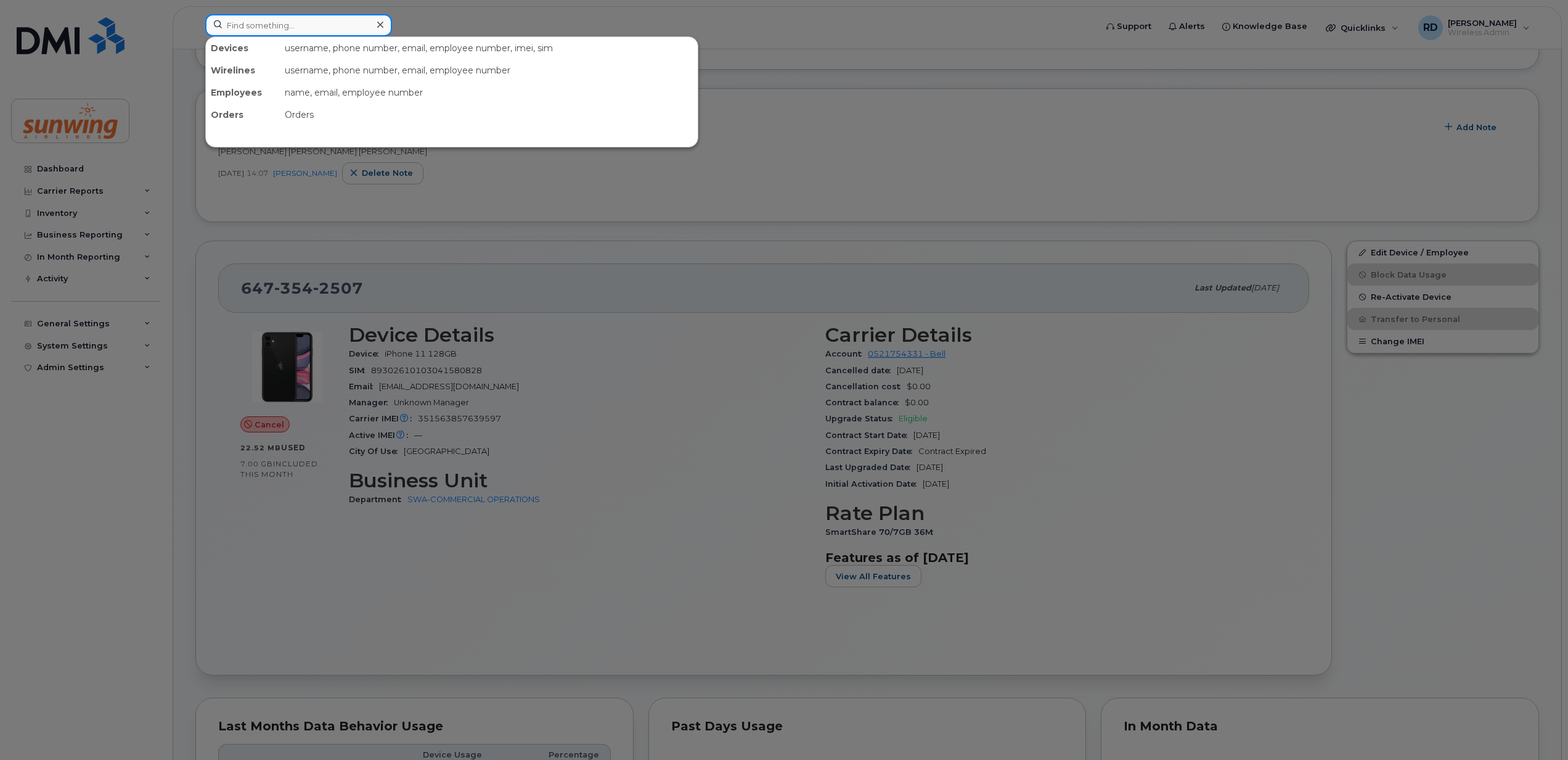
paste input "4162755397"
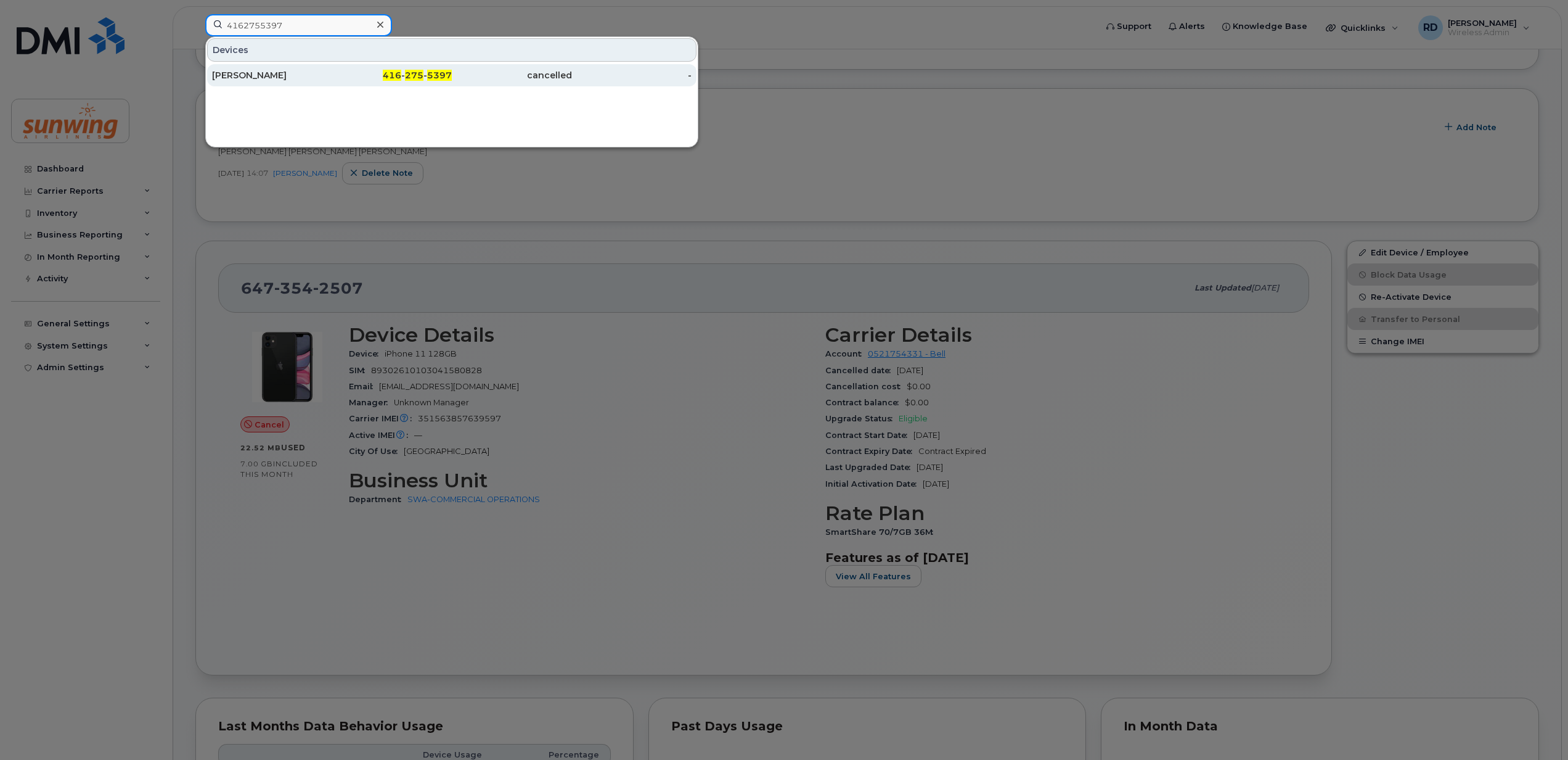
type input "4162755397"
click at [264, 71] on div "[PERSON_NAME]" at bounding box center [272, 75] width 120 height 12
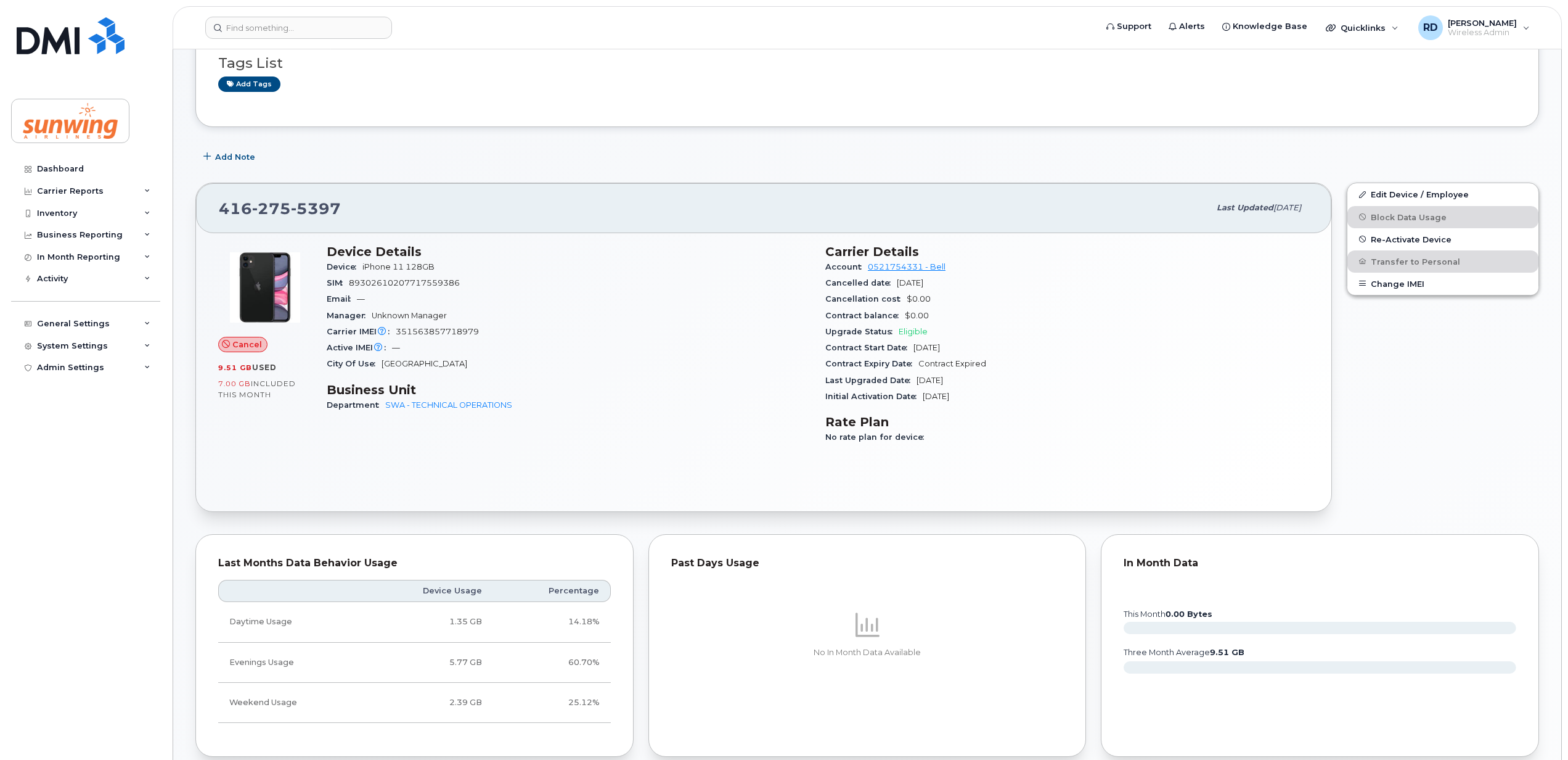
scroll to position [493, 0]
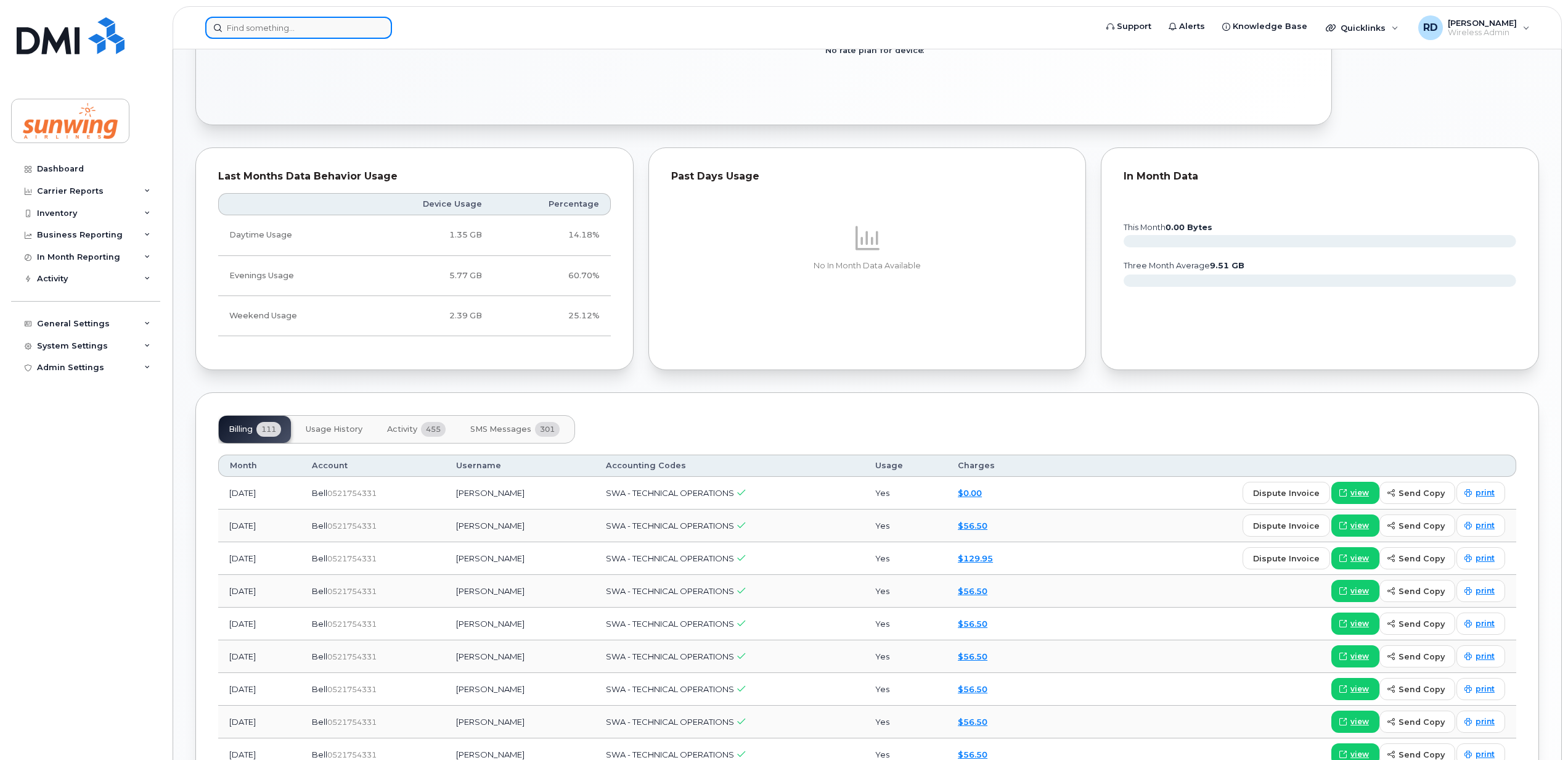
click at [249, 29] on input at bounding box center [299, 27] width 187 height 22
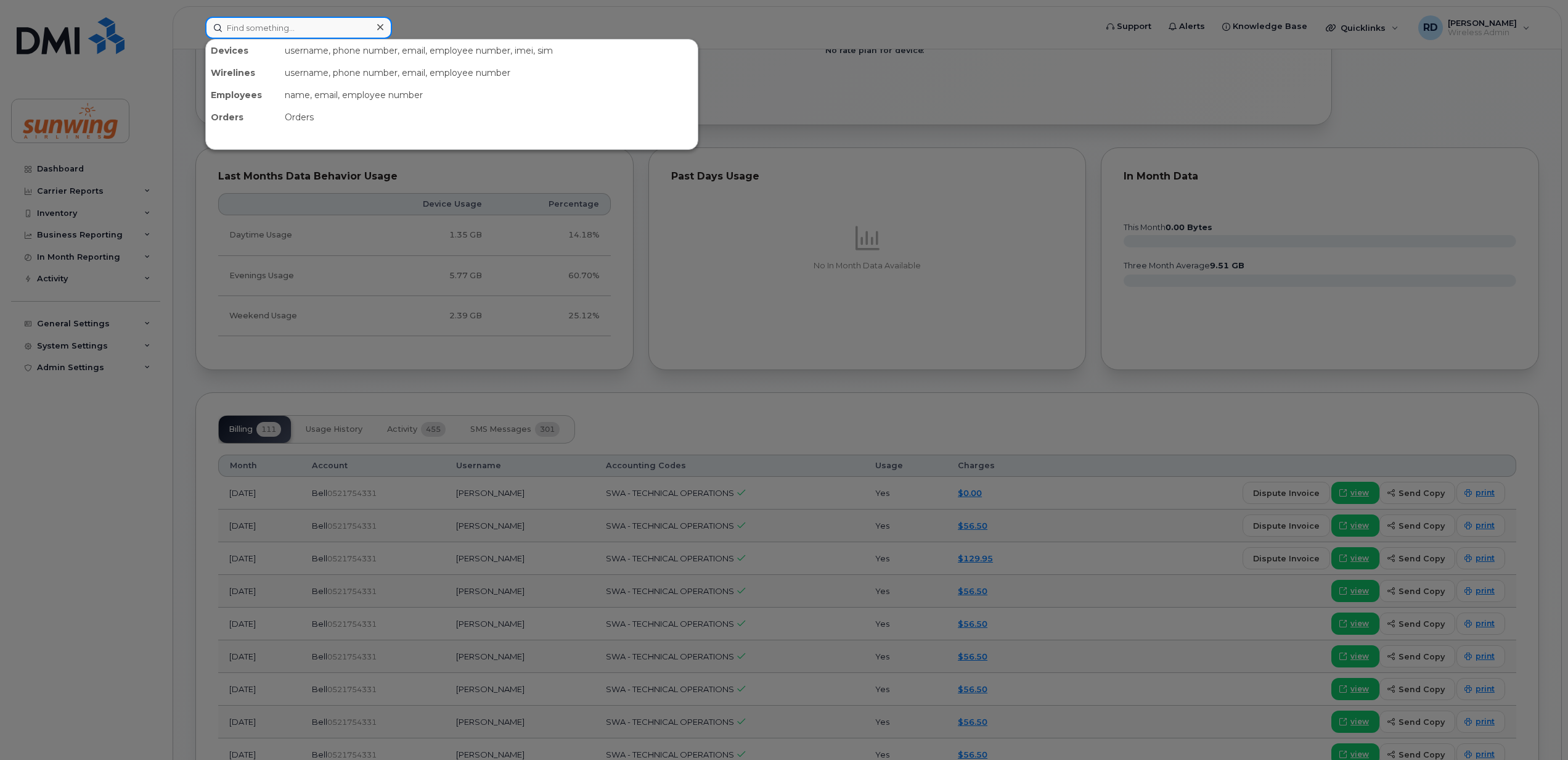
paste input "6479211461"
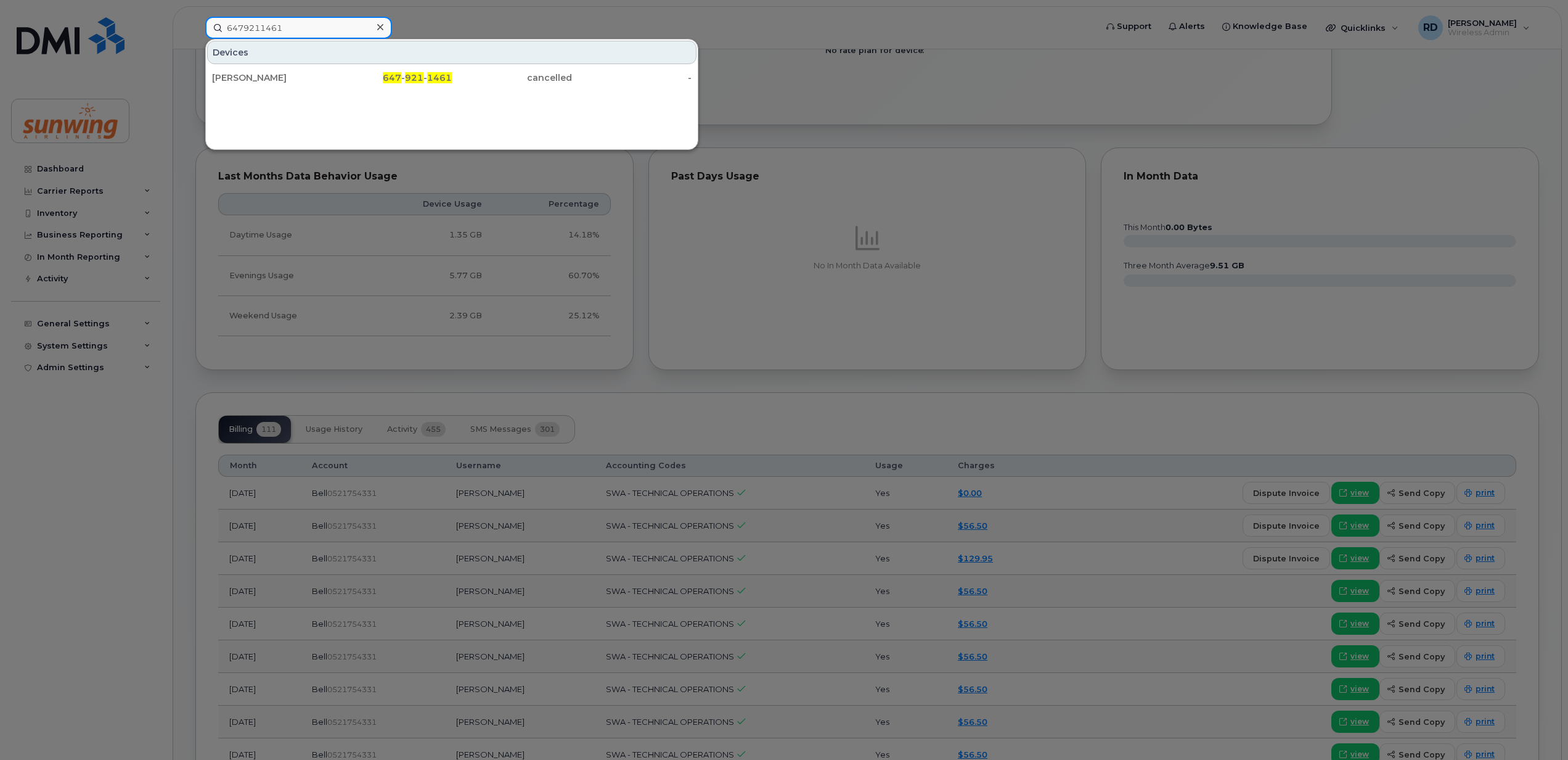
type input "6479211461"
click at [247, 77] on div "Regan Baird" at bounding box center [272, 77] width 120 height 12
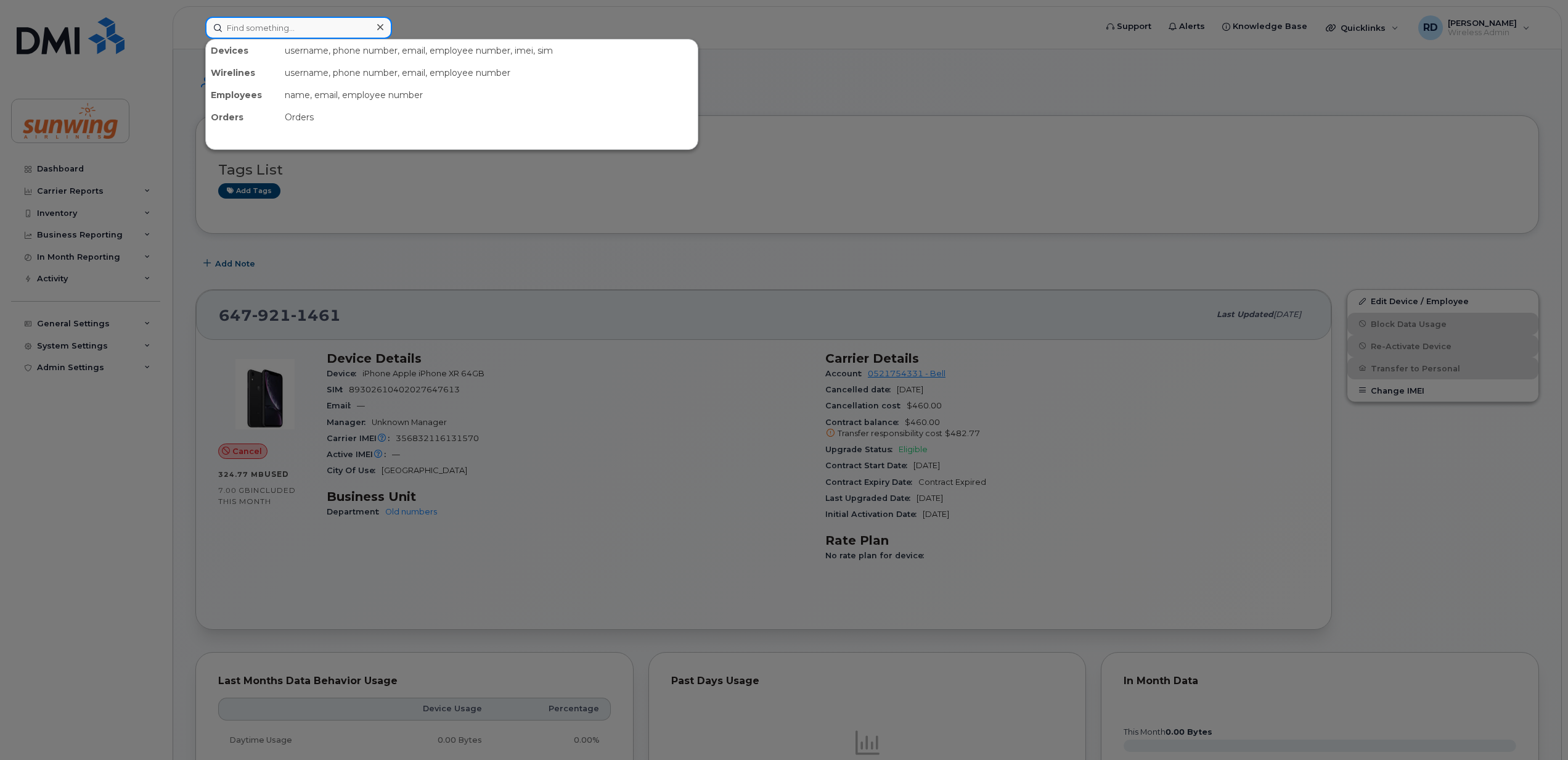
click at [273, 30] on input at bounding box center [299, 27] width 187 height 22
paste input "5149247906"
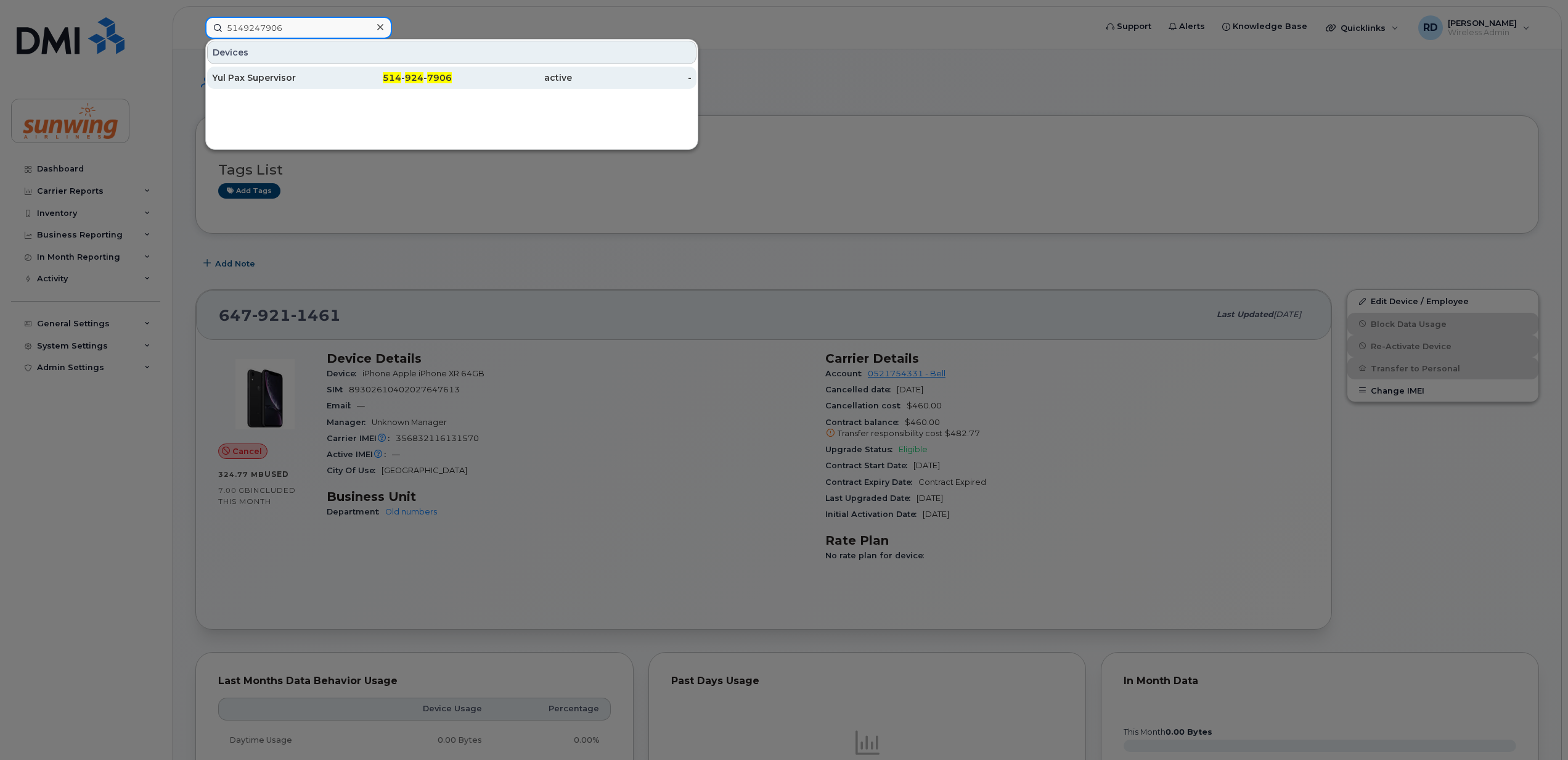
type input "5149247906"
click at [266, 75] on div "Yul Pax Supervisor" at bounding box center [272, 77] width 120 height 12
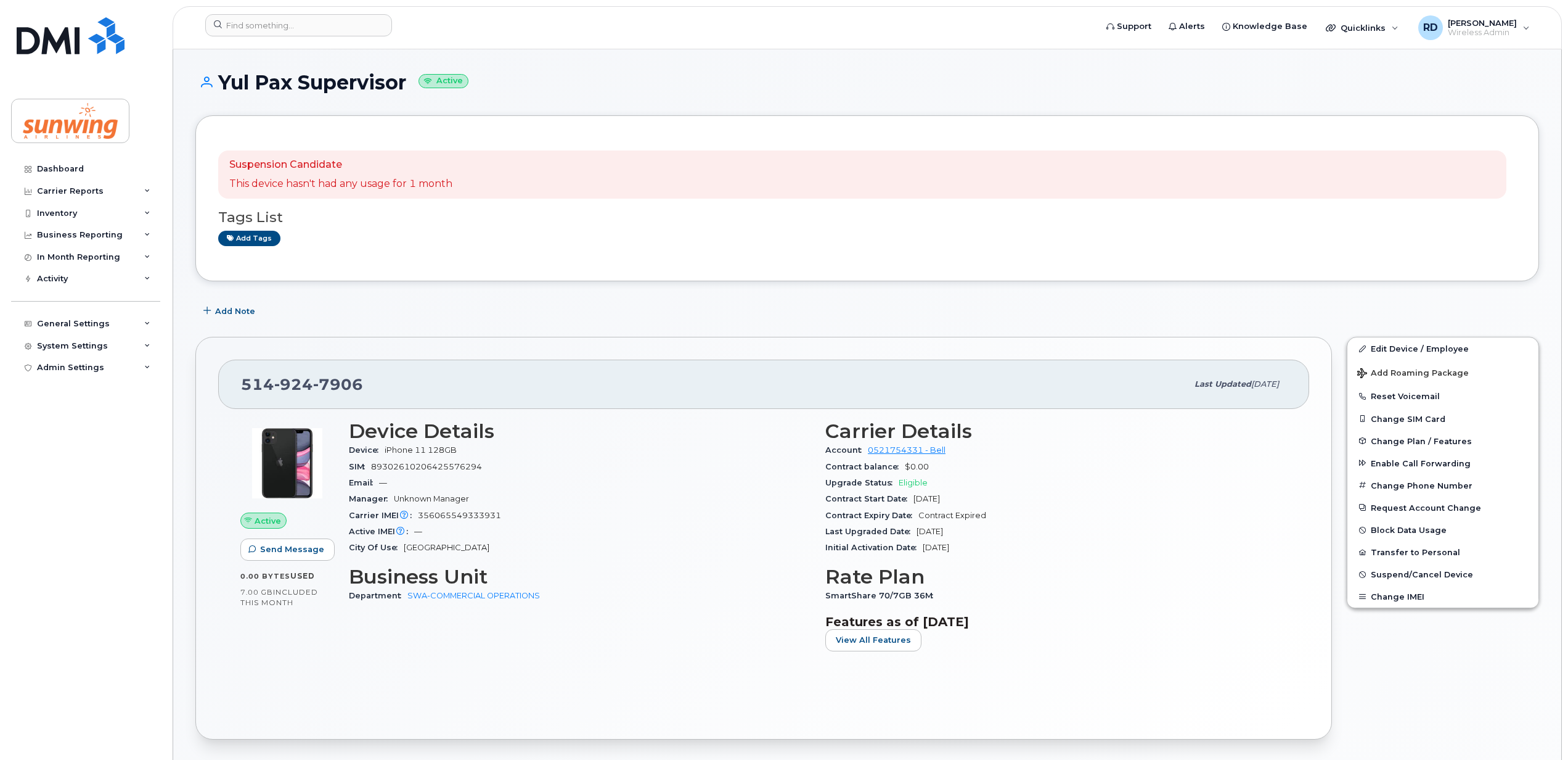
drag, startPoint x: 405, startPoint y: 80, endPoint x: 223, endPoint y: 75, distance: 182.1
click at [223, 75] on h1 "Yul Pax Supervisor Active" at bounding box center [867, 82] width 1344 height 21
copy h1 "Yul Pax Supervisor"
click at [1419, 575] on span "Suspend/Cancel Device" at bounding box center [1421, 575] width 102 height 9
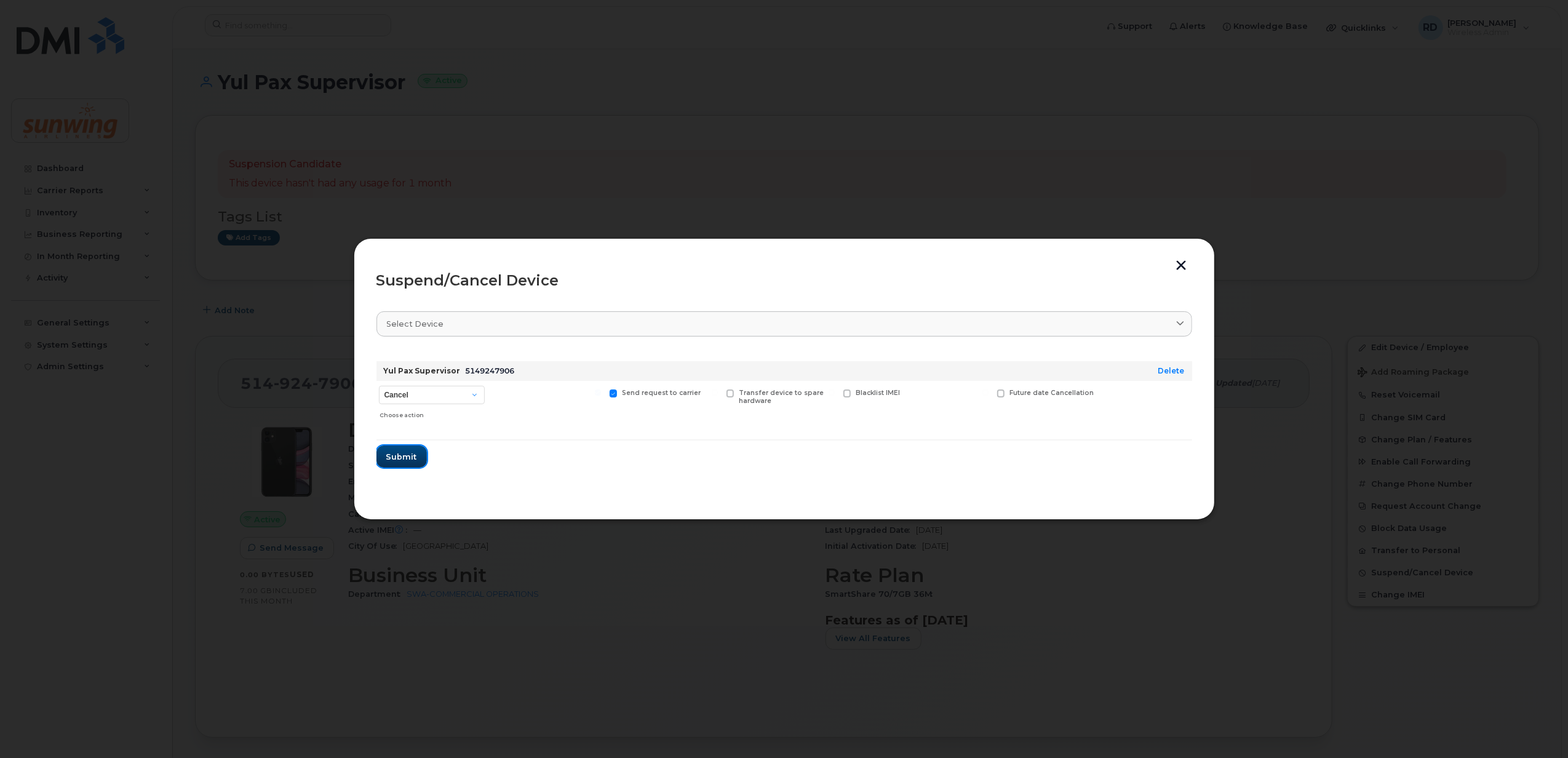
click at [397, 451] on span "Submit" at bounding box center [401, 457] width 31 height 12
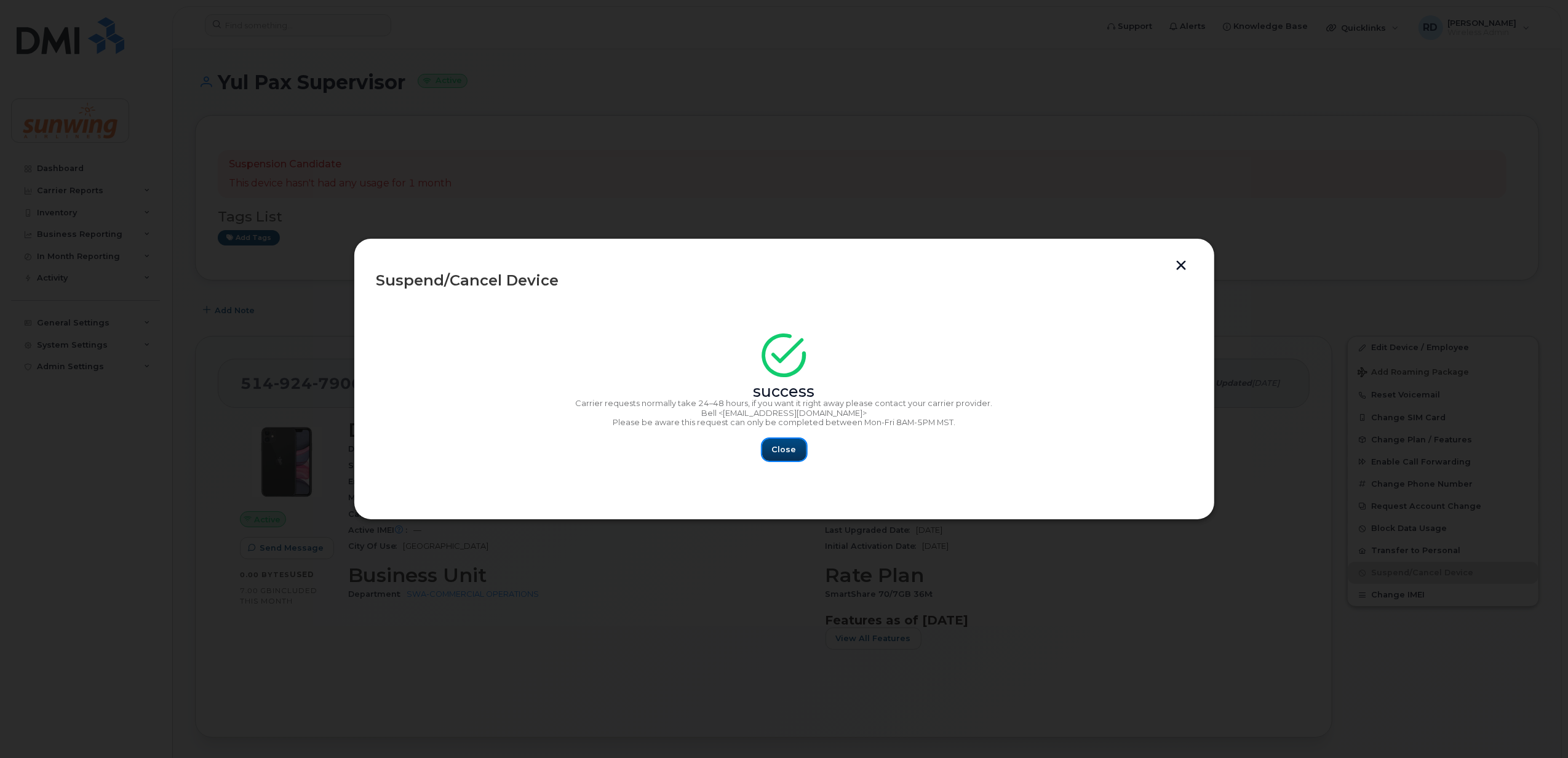
click at [785, 453] on span "Close" at bounding box center [784, 449] width 25 height 12
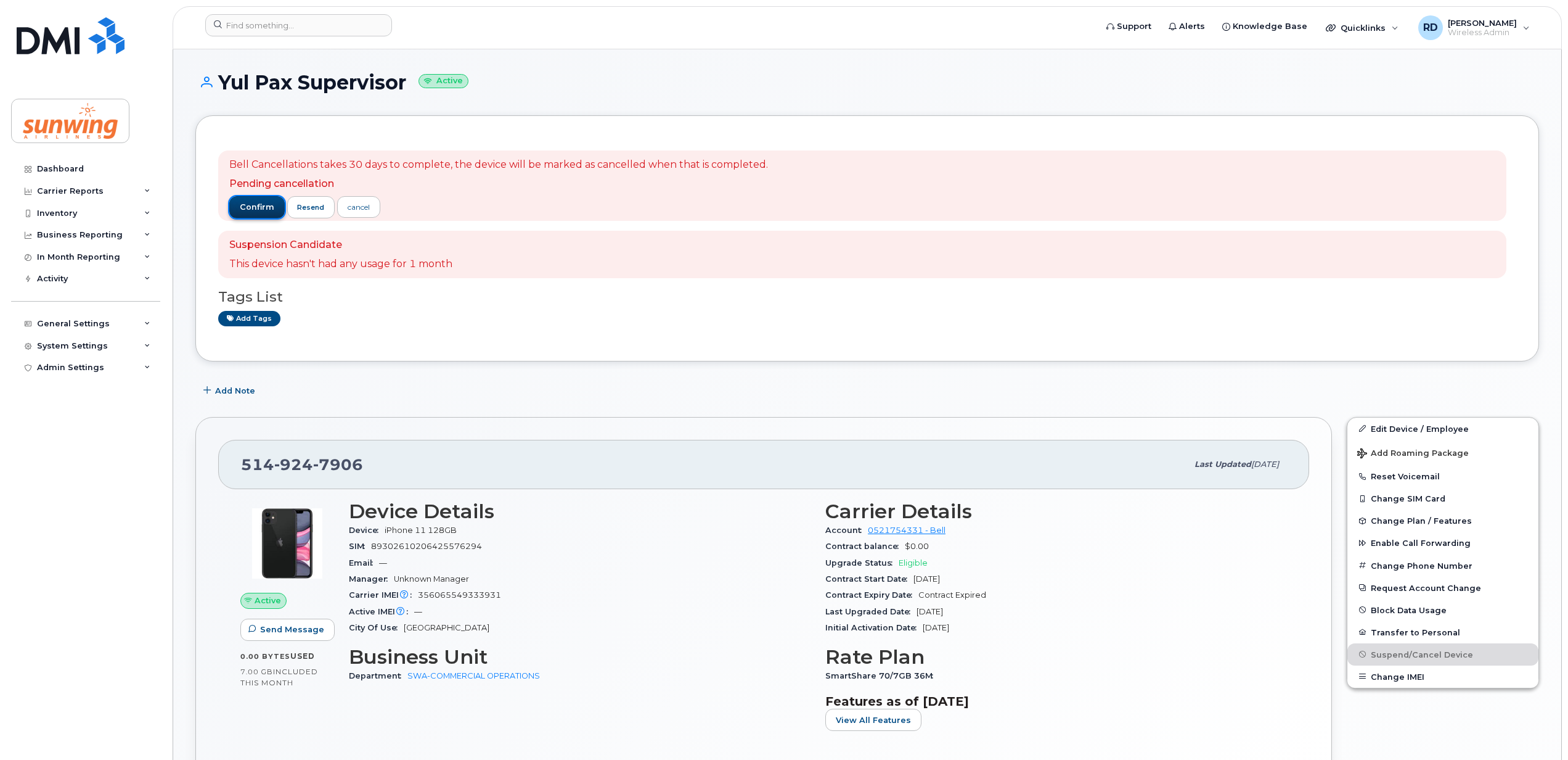
click at [253, 208] on span "confirm" at bounding box center [257, 207] width 35 height 11
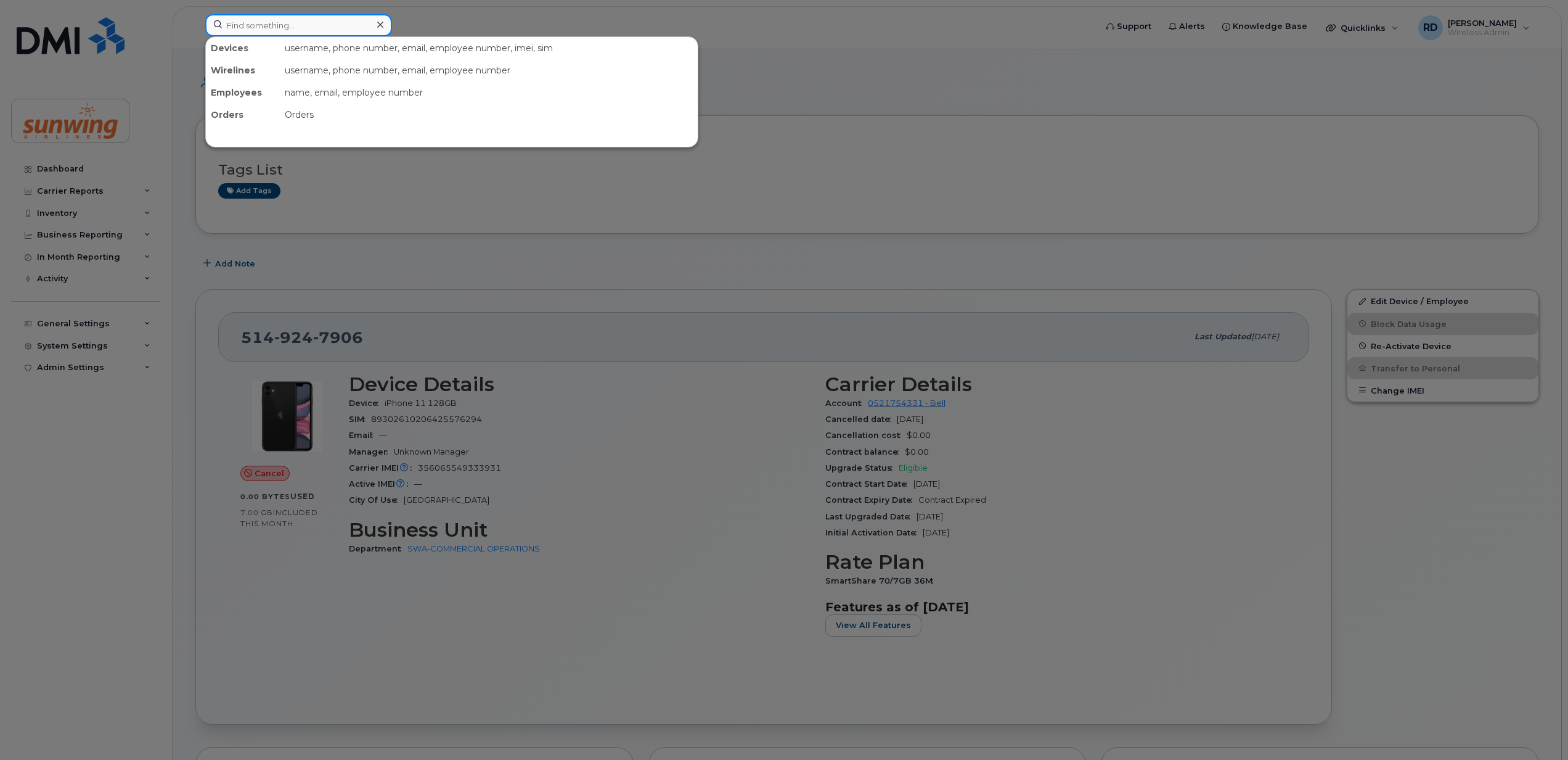
click at [250, 23] on input at bounding box center [299, 25] width 187 height 22
paste input "4167065131"
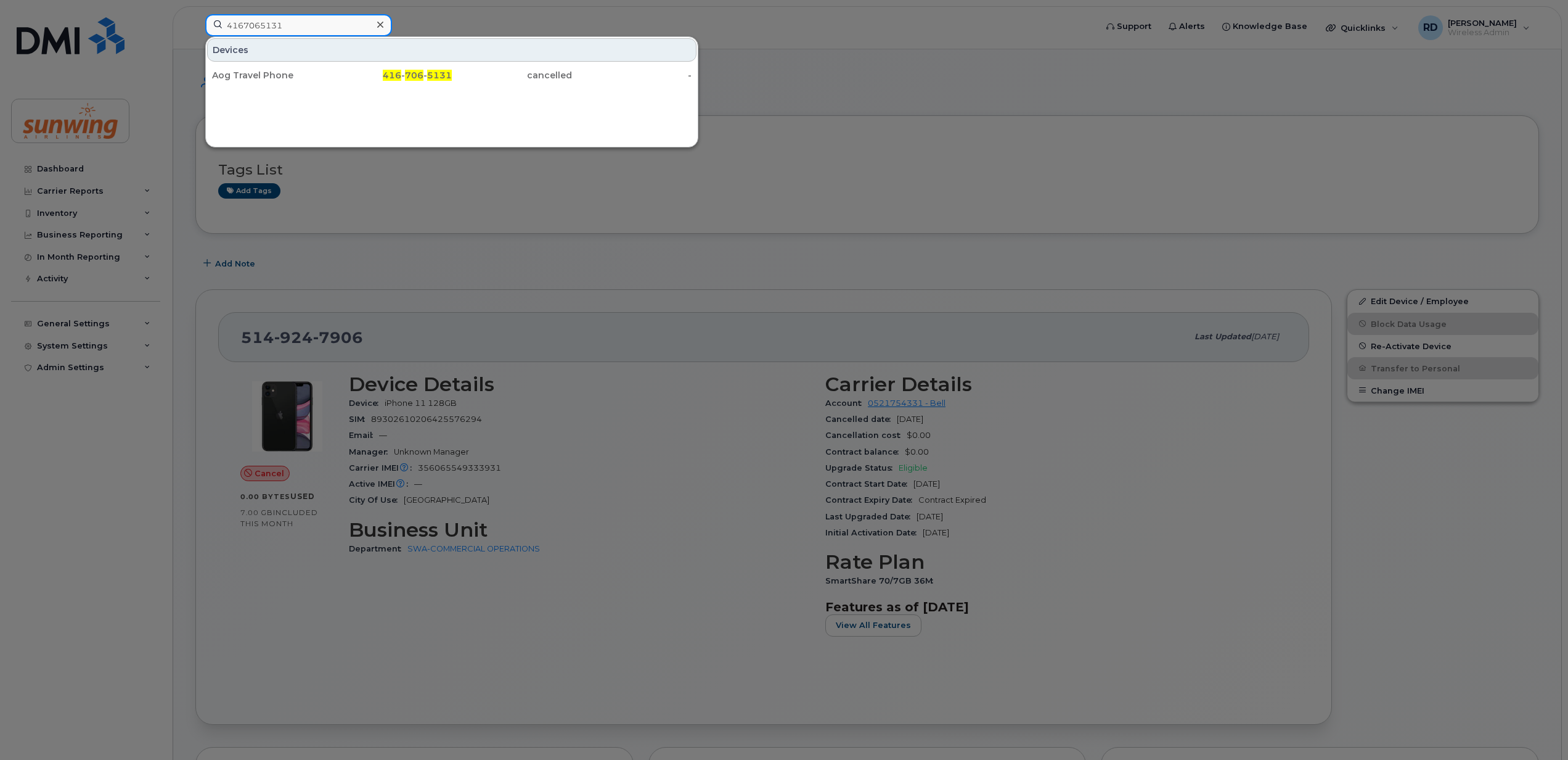
drag, startPoint x: 304, startPoint y: 22, endPoint x: 175, endPoint y: 5, distance: 130.1
click at [195, 14] on div "4167065131 Devices Aog Travel Phone 416 - 706 - 5131 cancelled -" at bounding box center [646, 27] width 902 height 27
paste input "647323985"
type input "6473239851"
click at [244, 77] on div "Deon Blyan" at bounding box center [272, 75] width 120 height 12
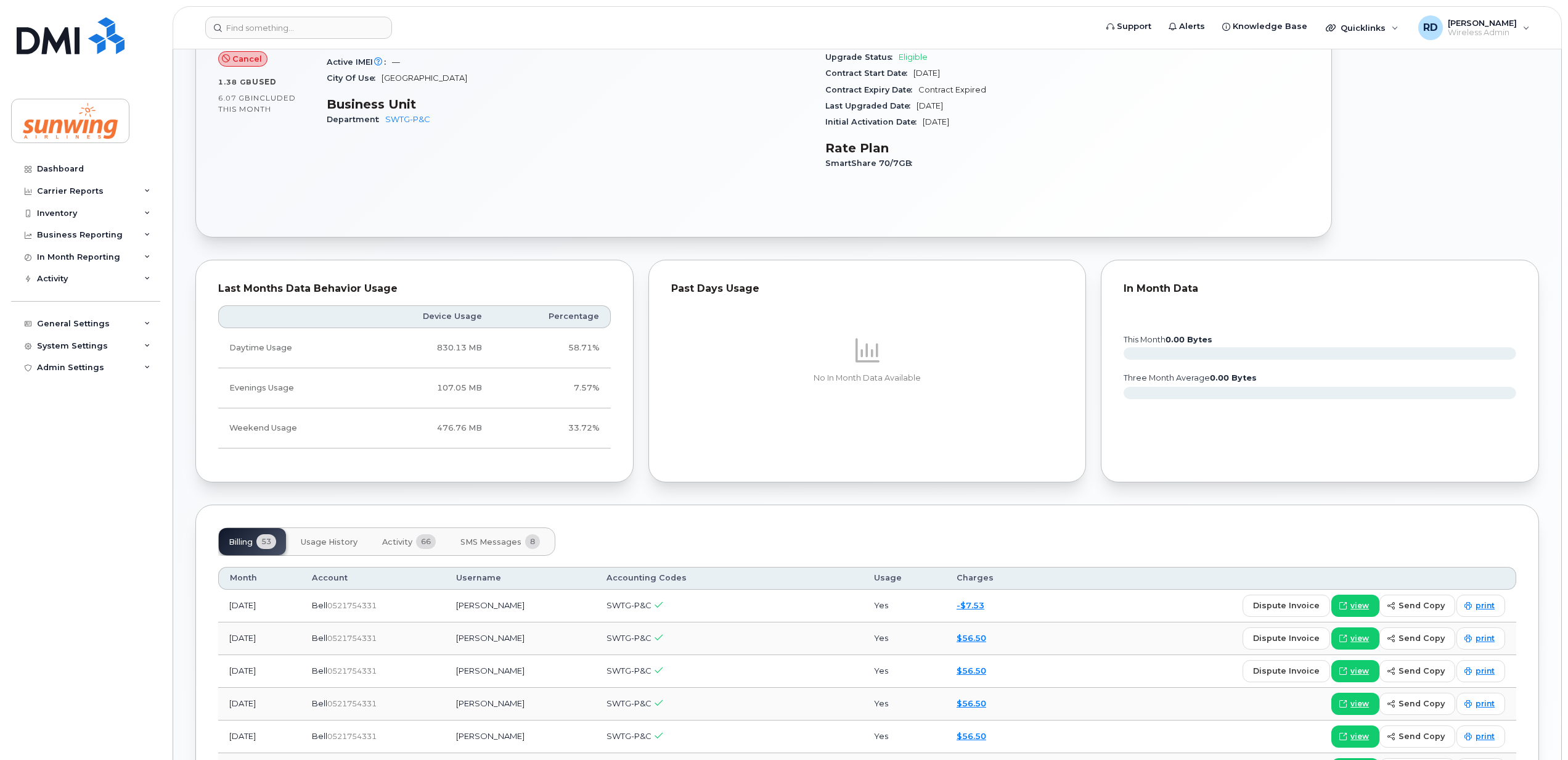
scroll to position [411, 0]
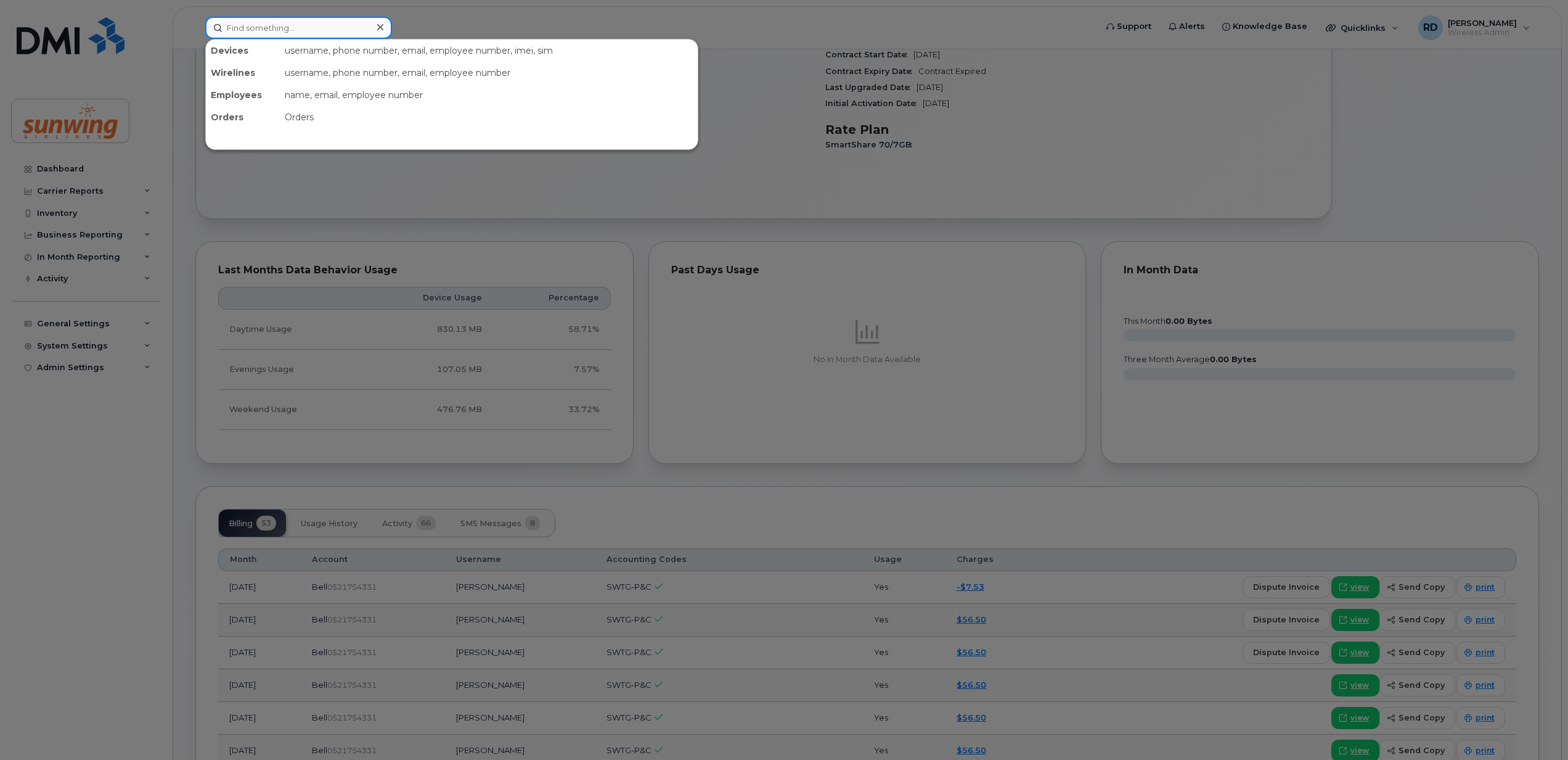
click at [297, 23] on input at bounding box center [299, 27] width 187 height 22
paste input "9029560694"
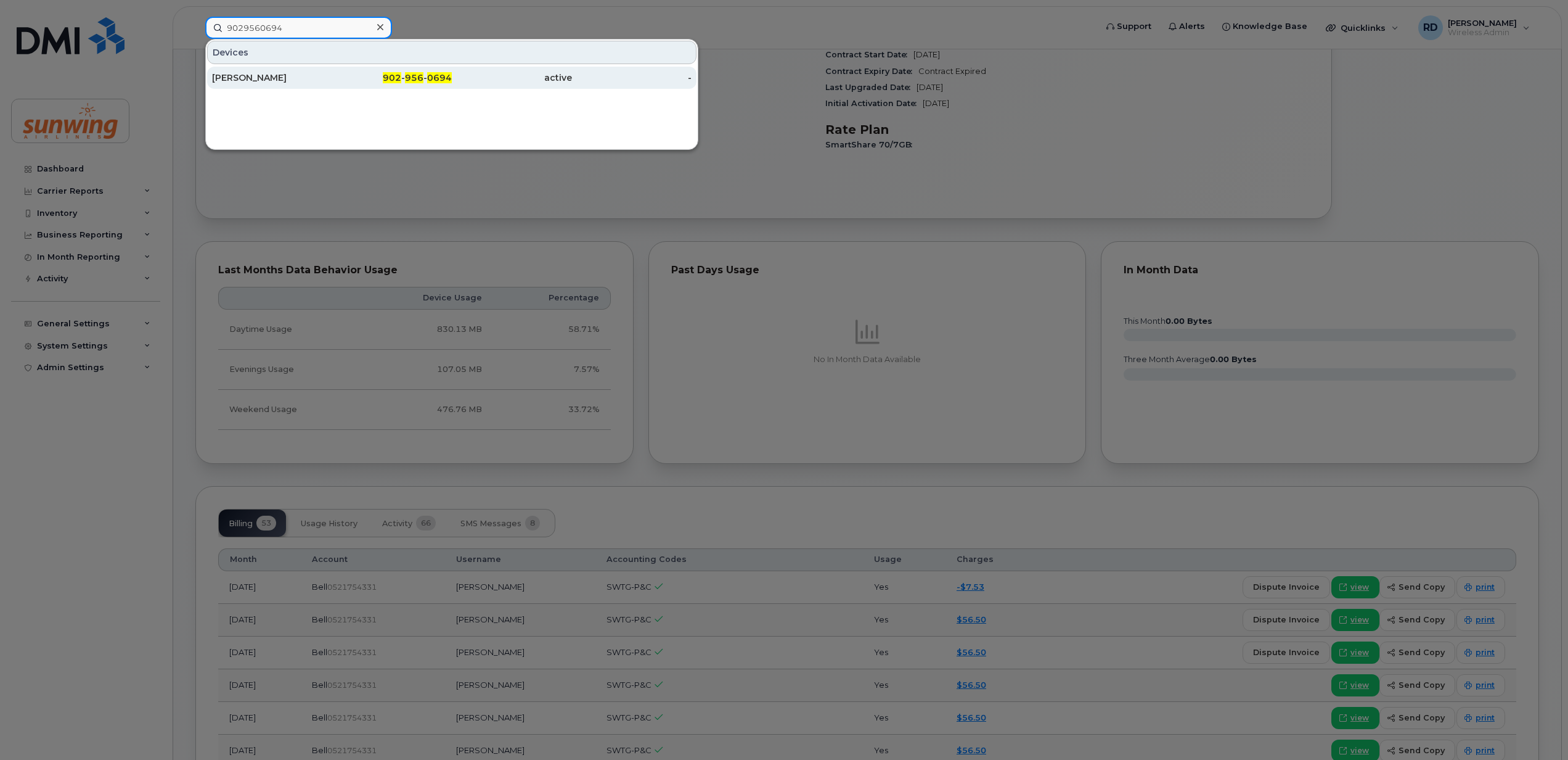
type input "9029560694"
click at [262, 77] on div "Shannon Hamilton" at bounding box center [272, 77] width 120 height 12
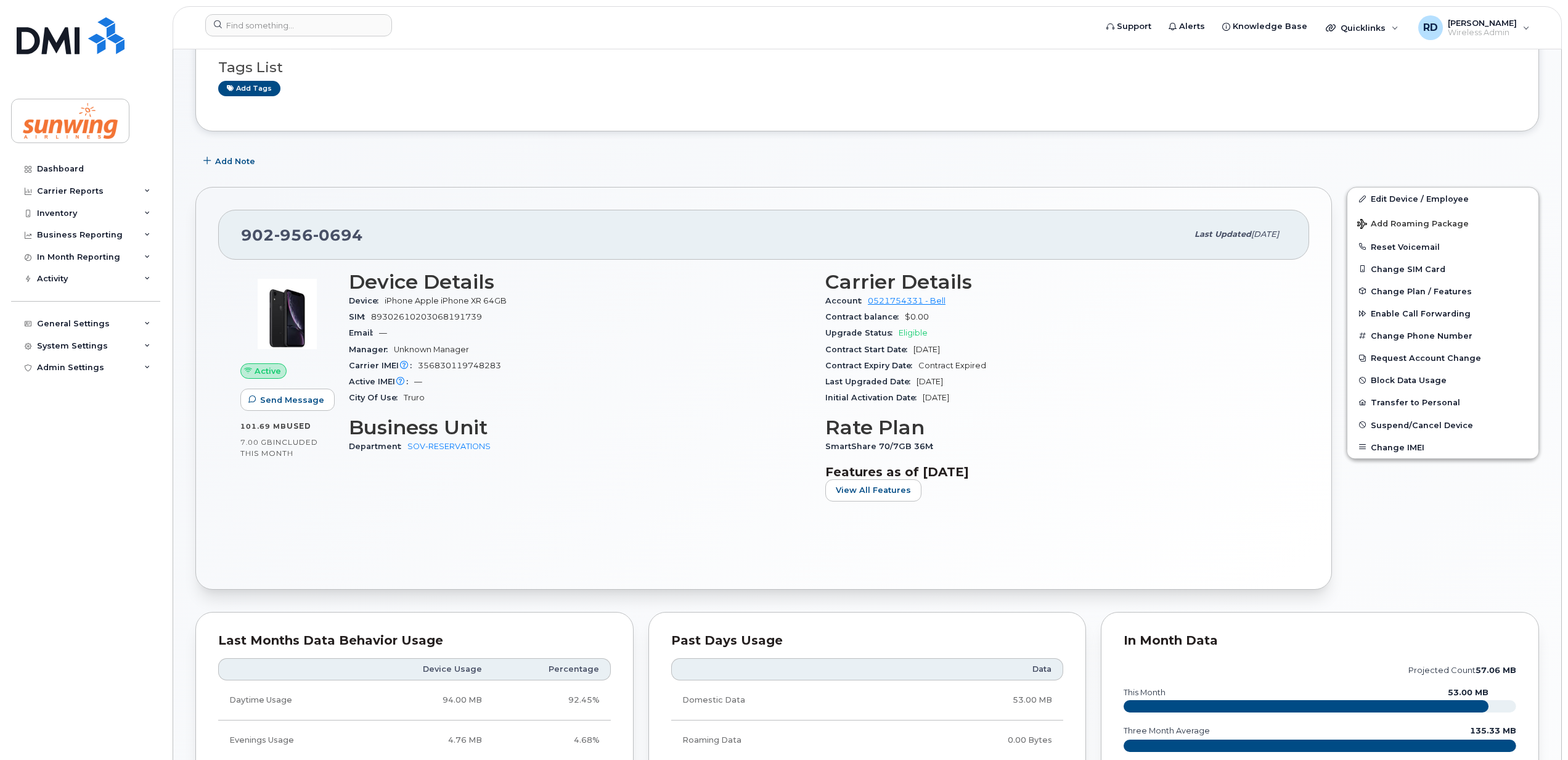
scroll to position [164, 0]
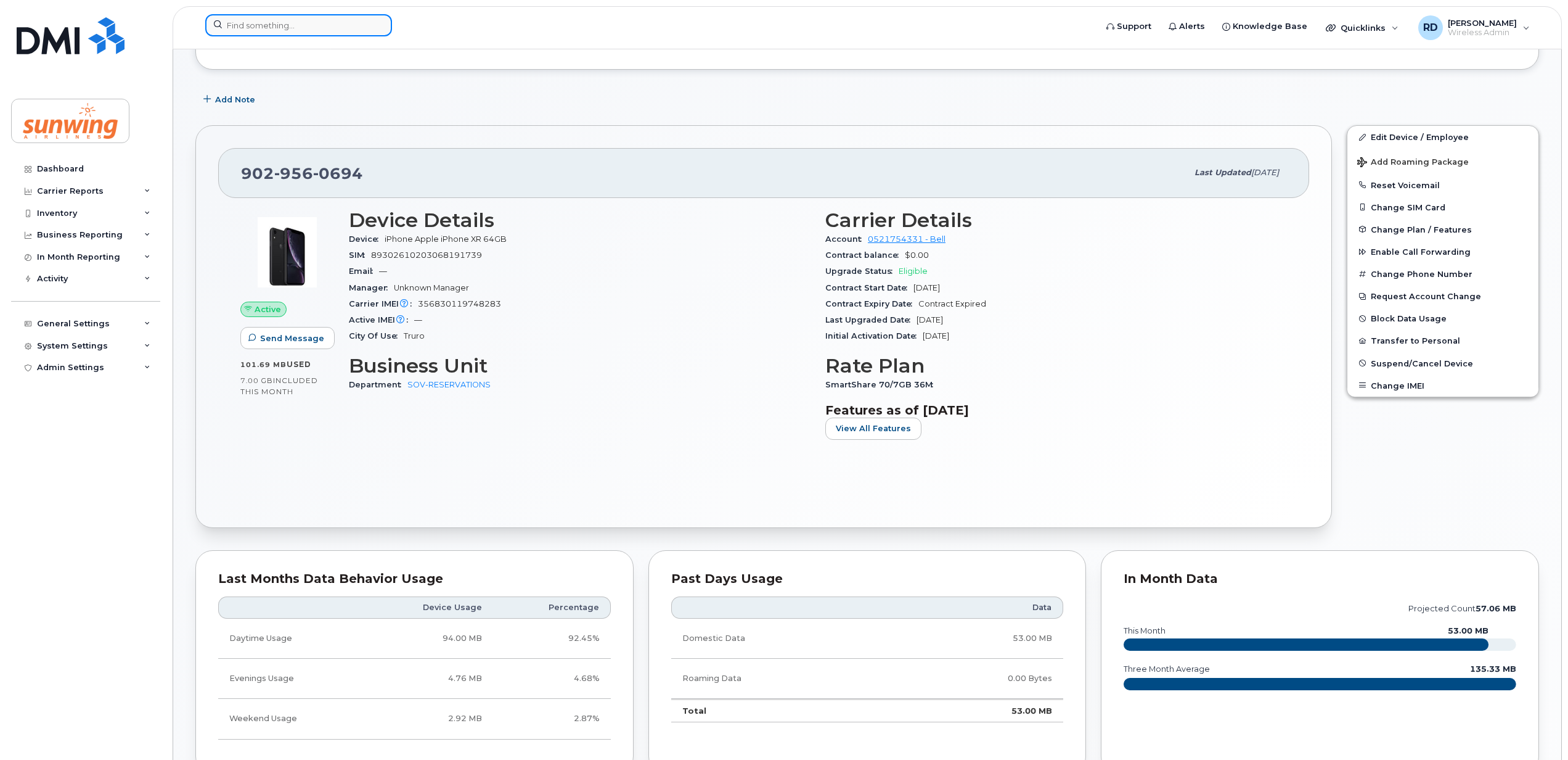
click at [287, 30] on input at bounding box center [299, 25] width 187 height 22
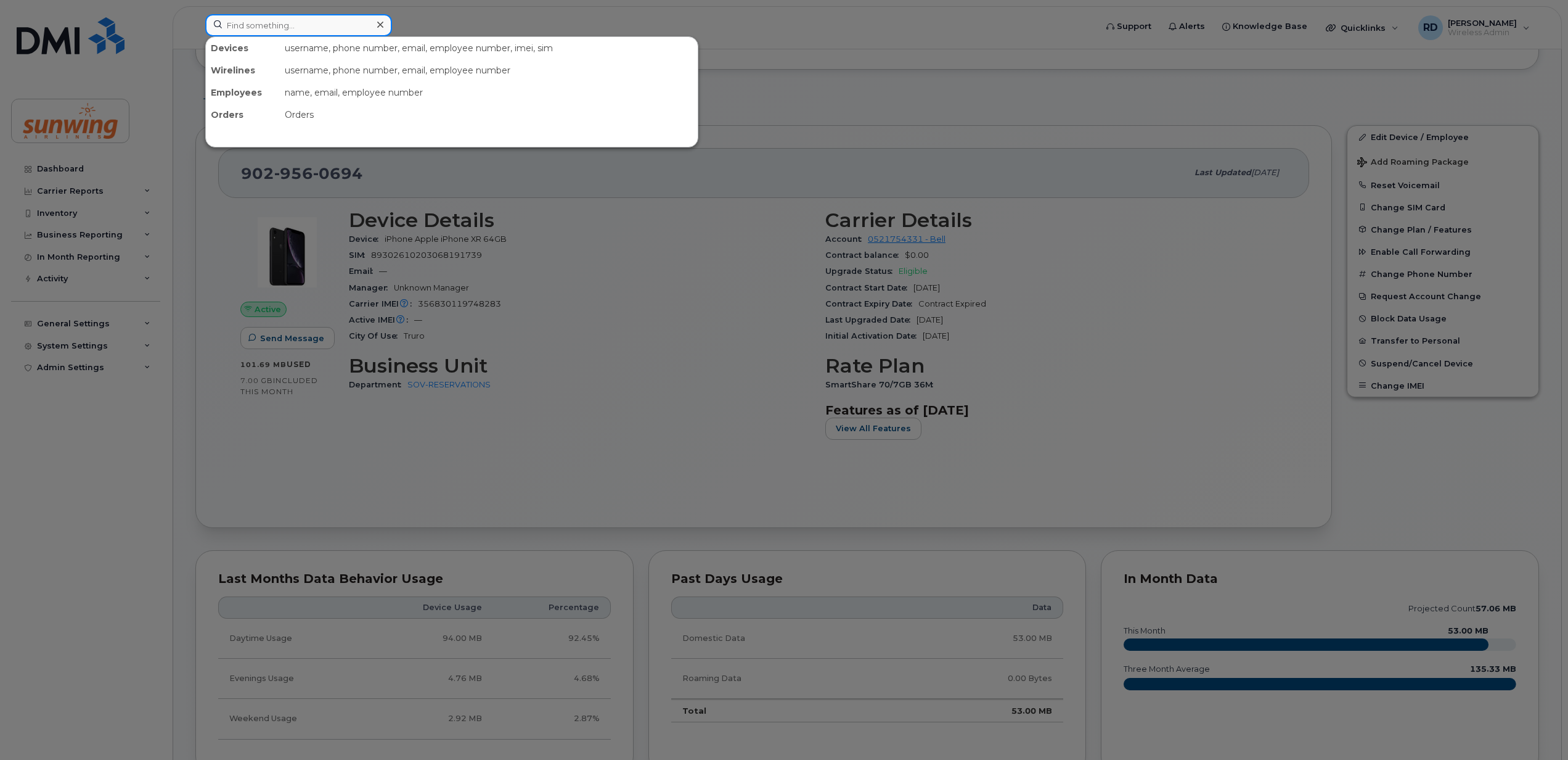
paste input "3069142132"
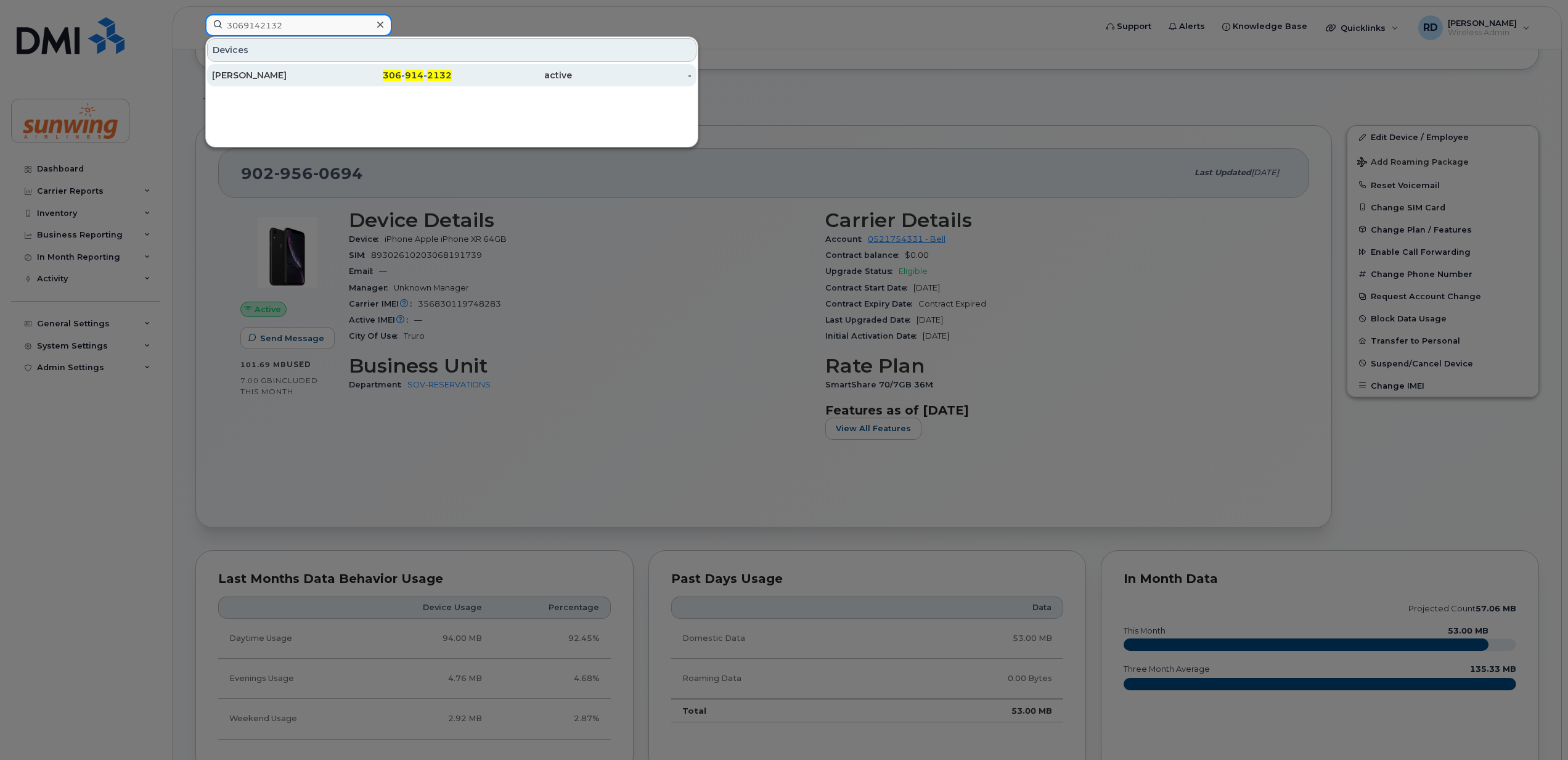
type input "3069142132"
drag, startPoint x: 255, startPoint y: 70, endPoint x: 264, endPoint y: 69, distance: 9.1
click at [255, 70] on div "Kim Johnson" at bounding box center [272, 75] width 120 height 12
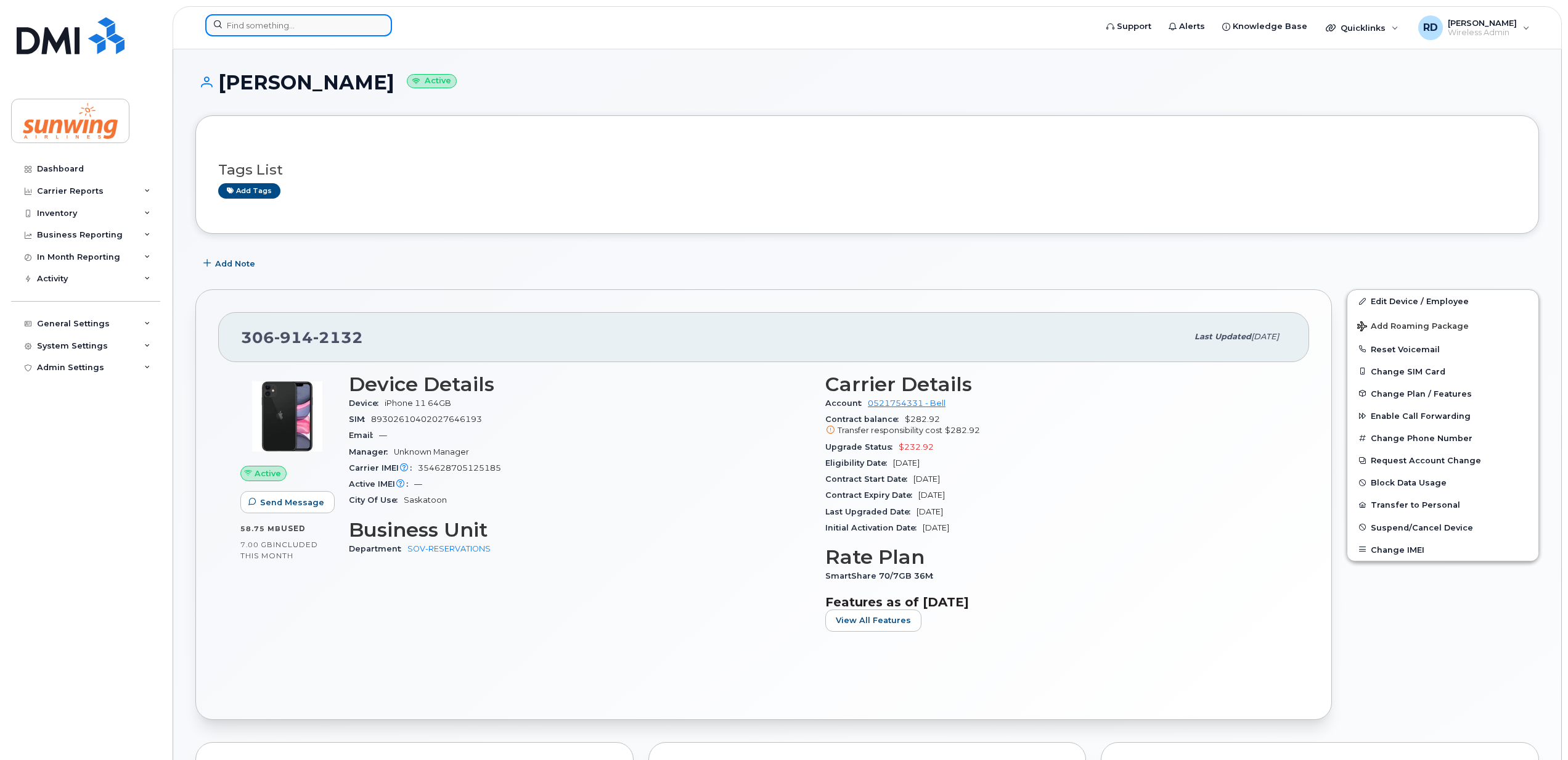
click at [249, 25] on input at bounding box center [299, 25] width 187 height 22
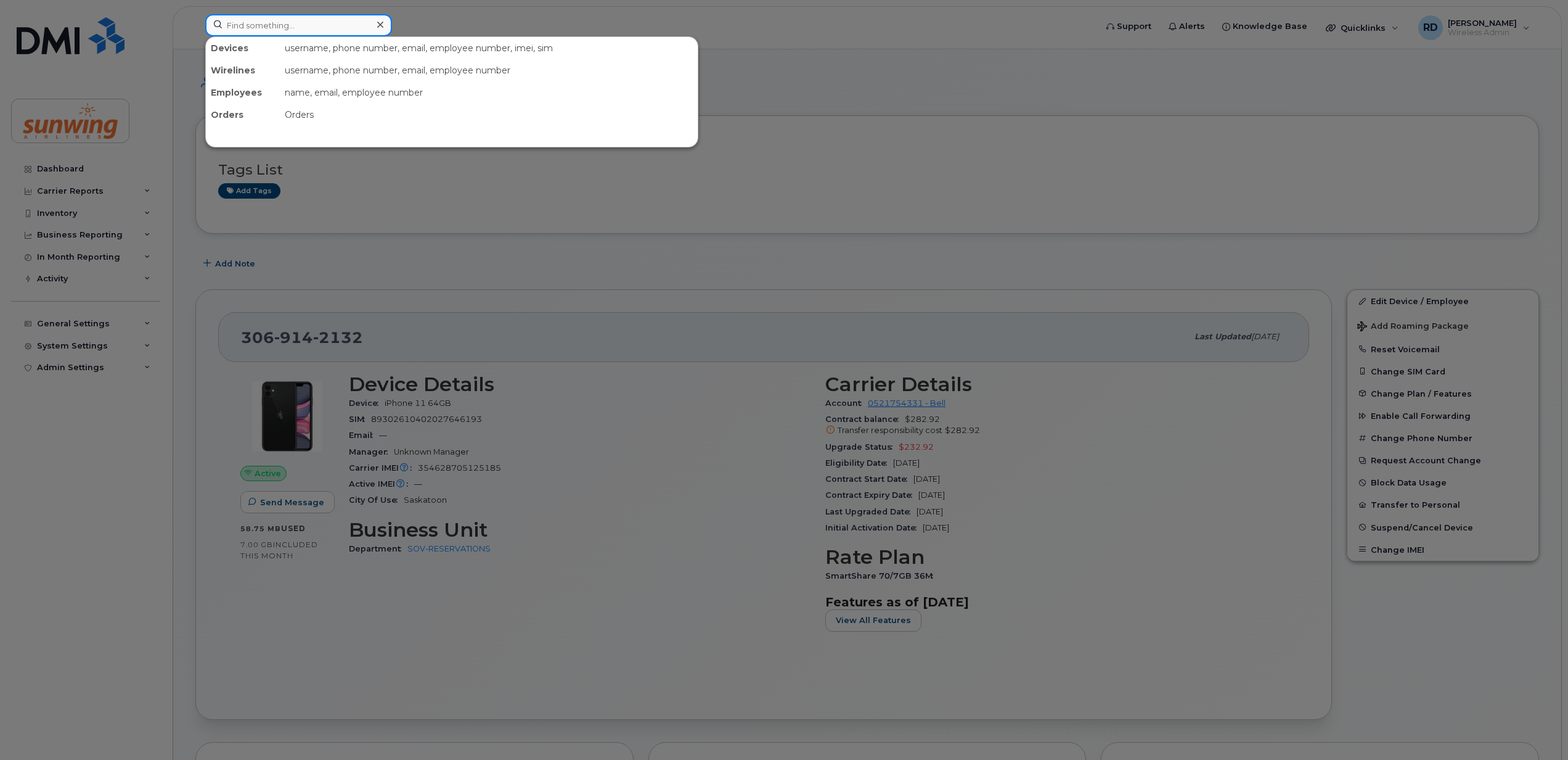
paste input "4166162330"
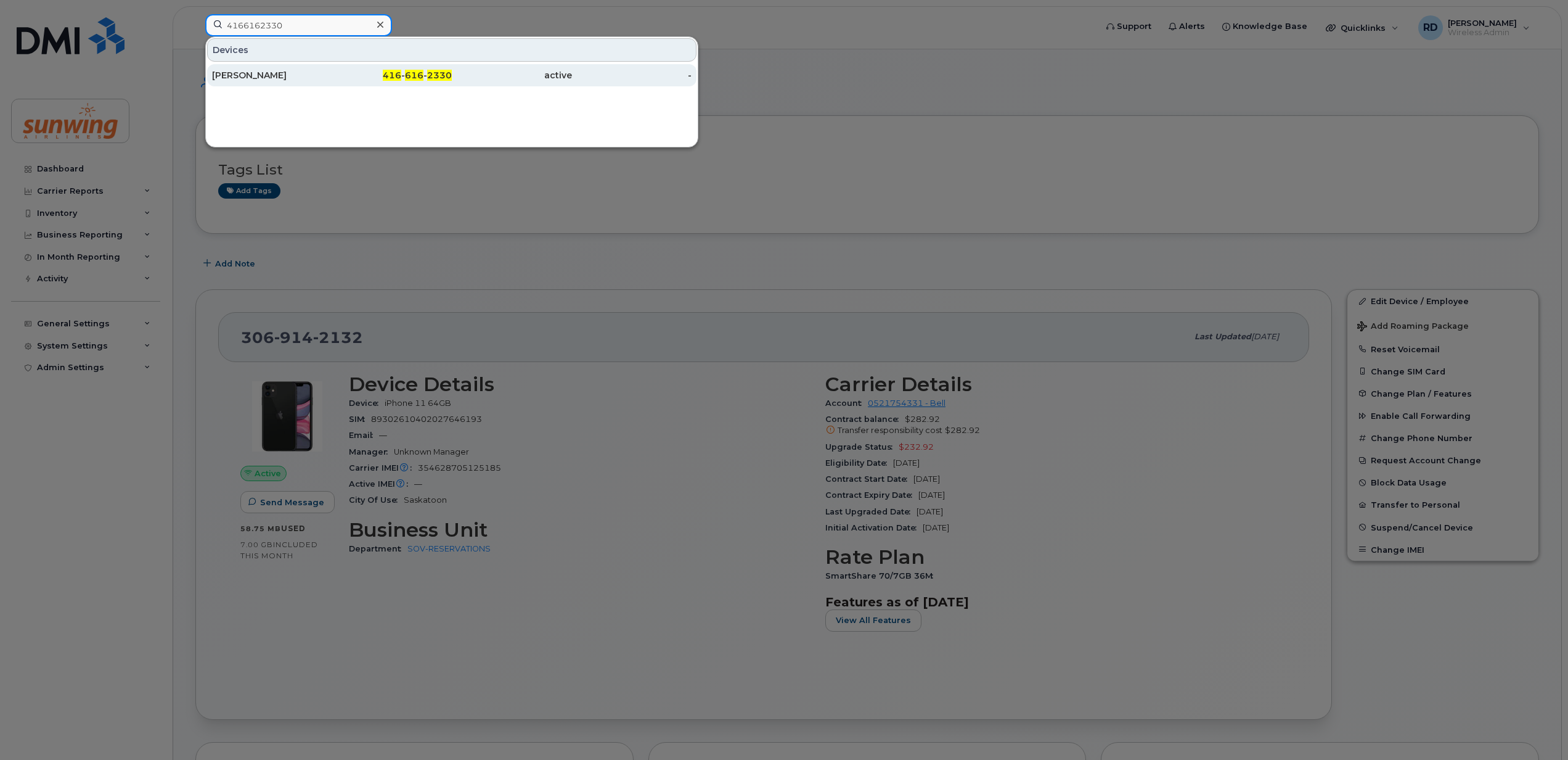
type input "4166162330"
click at [264, 77] on div "[PERSON_NAME]" at bounding box center [272, 75] width 120 height 12
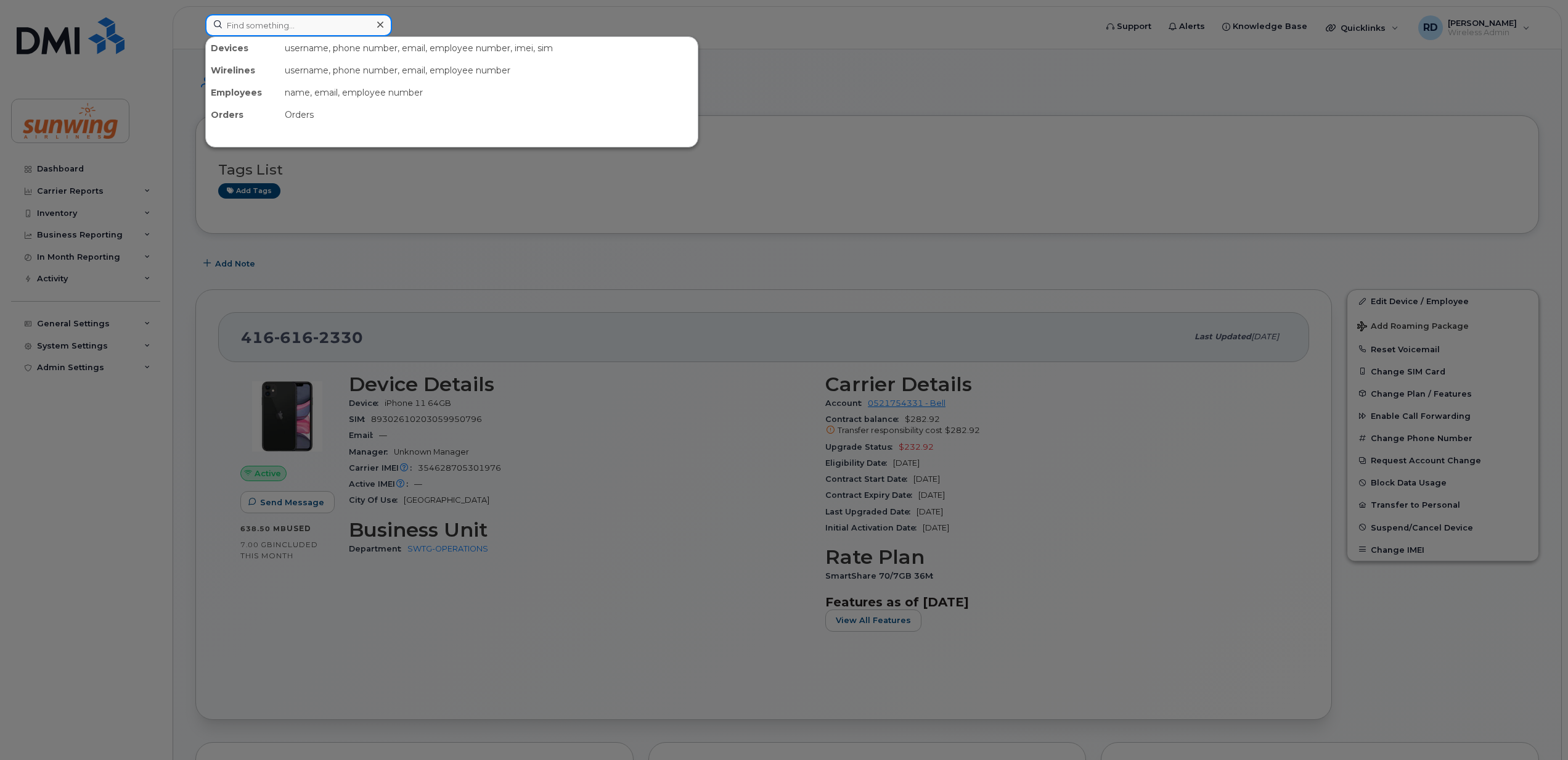
click at [282, 30] on input at bounding box center [299, 25] width 187 height 22
paste input "4162755397"
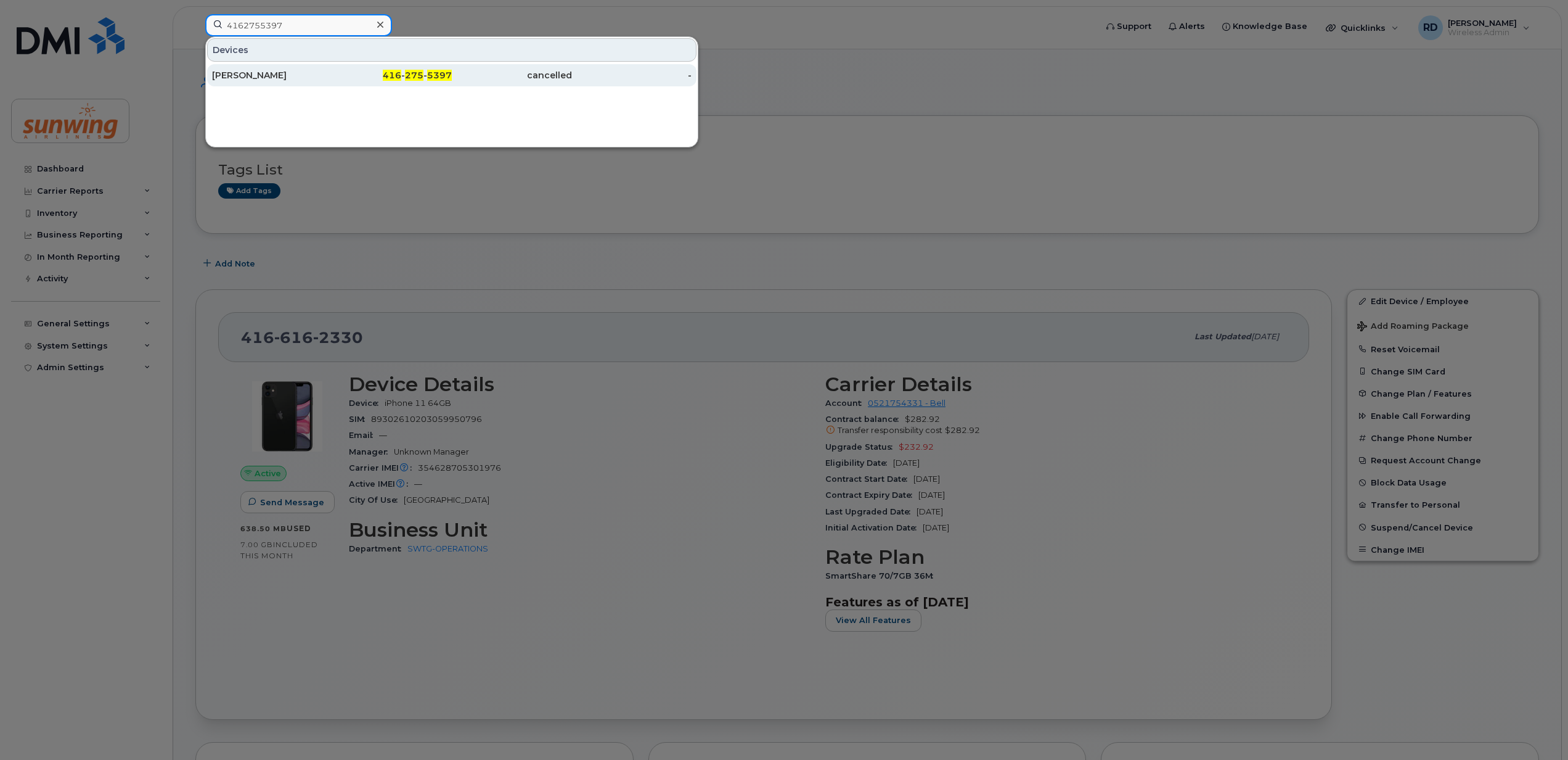
type input "4162755397"
click at [254, 77] on div "[PERSON_NAME]" at bounding box center [272, 75] width 120 height 12
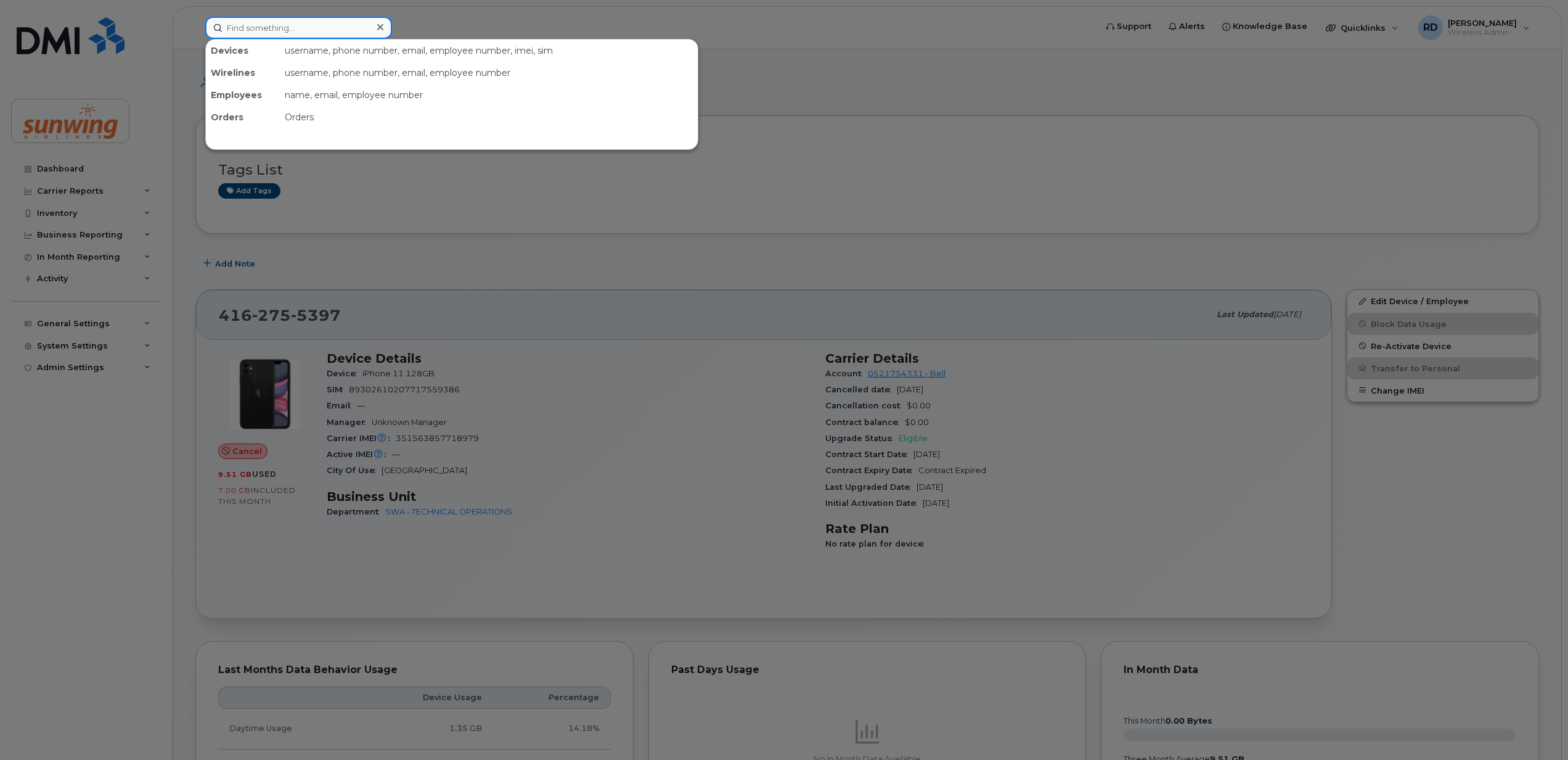
click at [254, 31] on input at bounding box center [299, 27] width 187 height 22
paste input "15873402925"
click at [237, 29] on input "15873402925" at bounding box center [299, 27] width 187 height 22
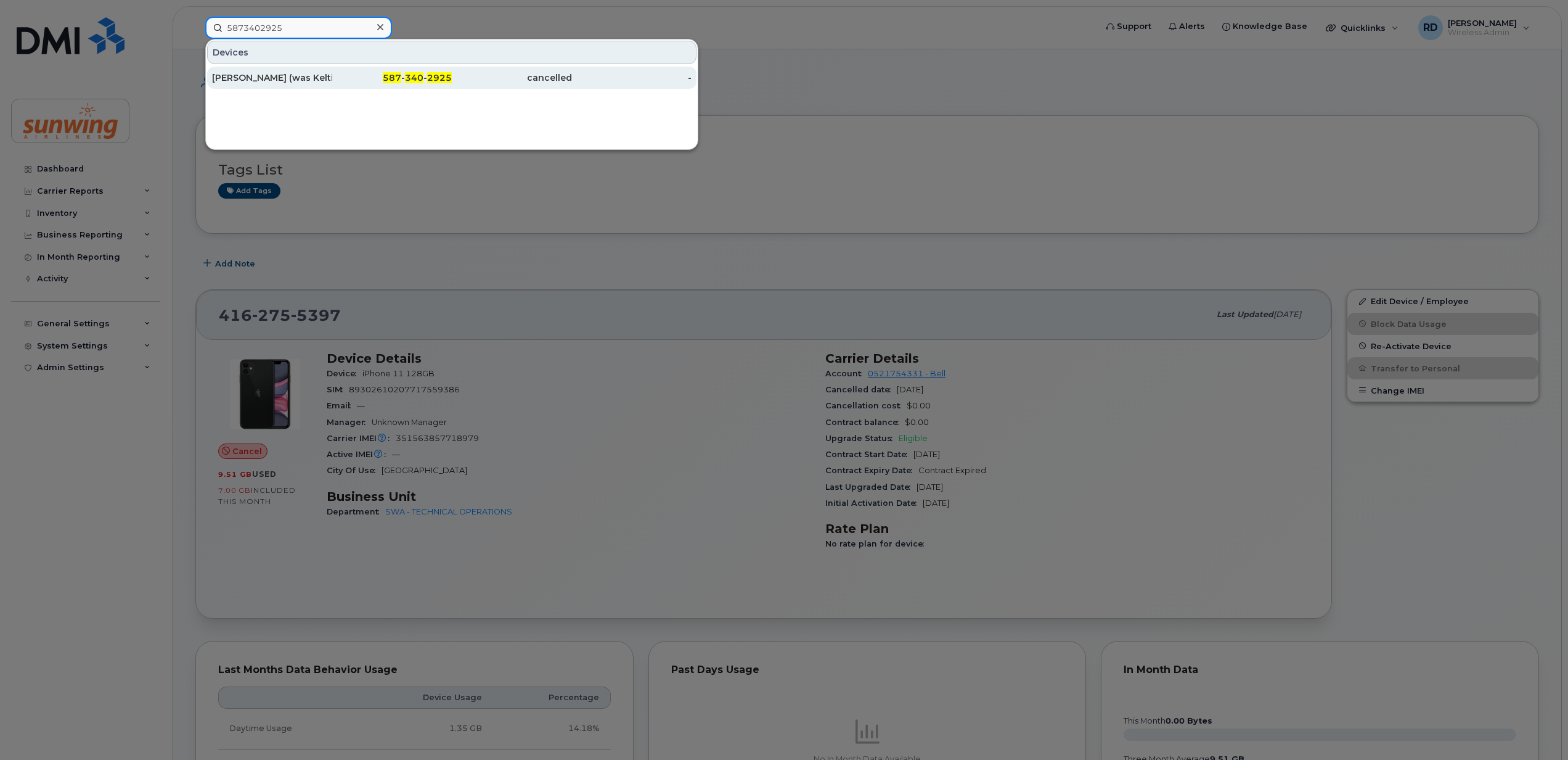
type input "5873402925"
click at [260, 80] on div "[PERSON_NAME] (was Keltie)" at bounding box center [272, 77] width 120 height 12
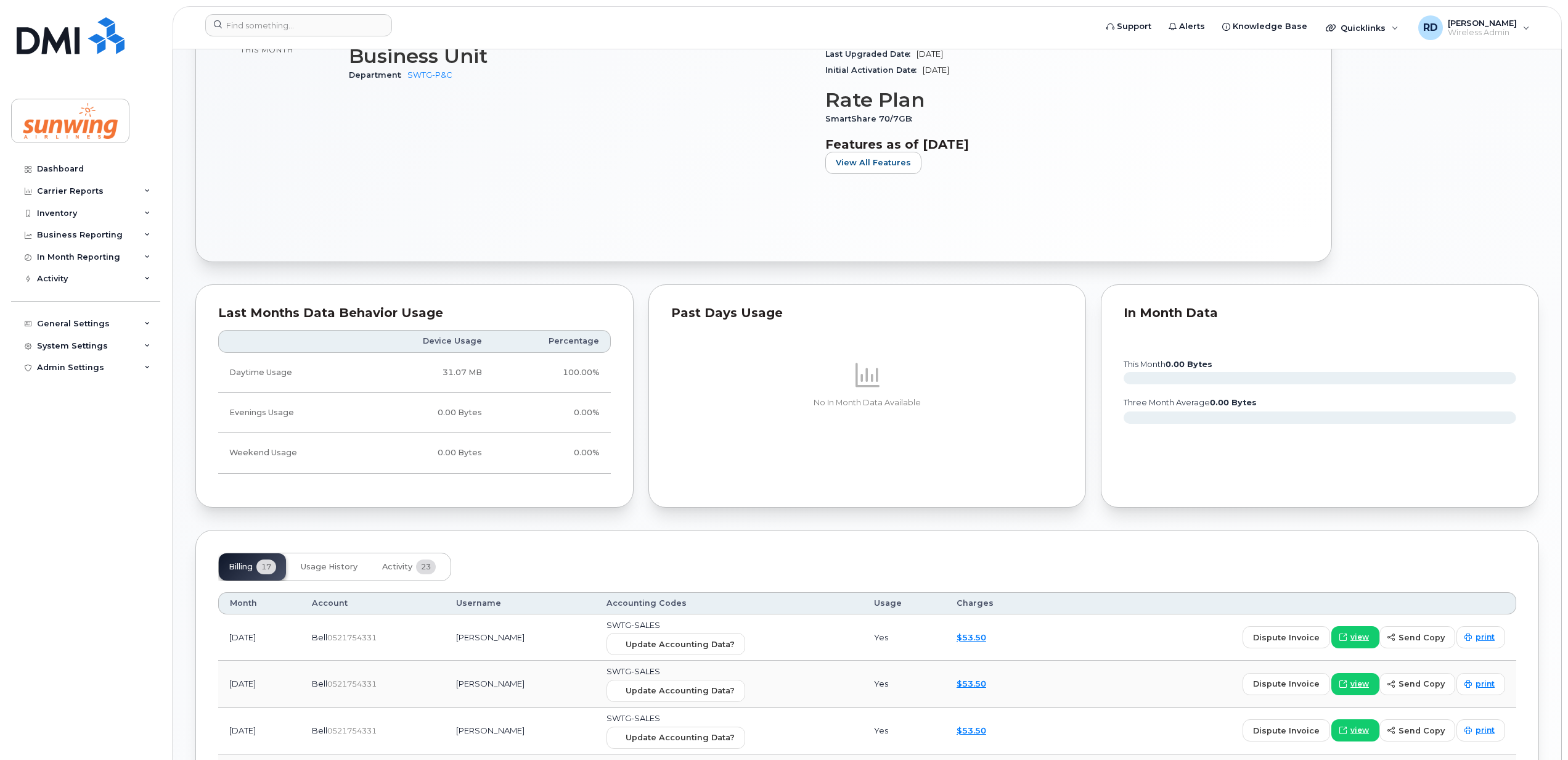
scroll to position [493, 0]
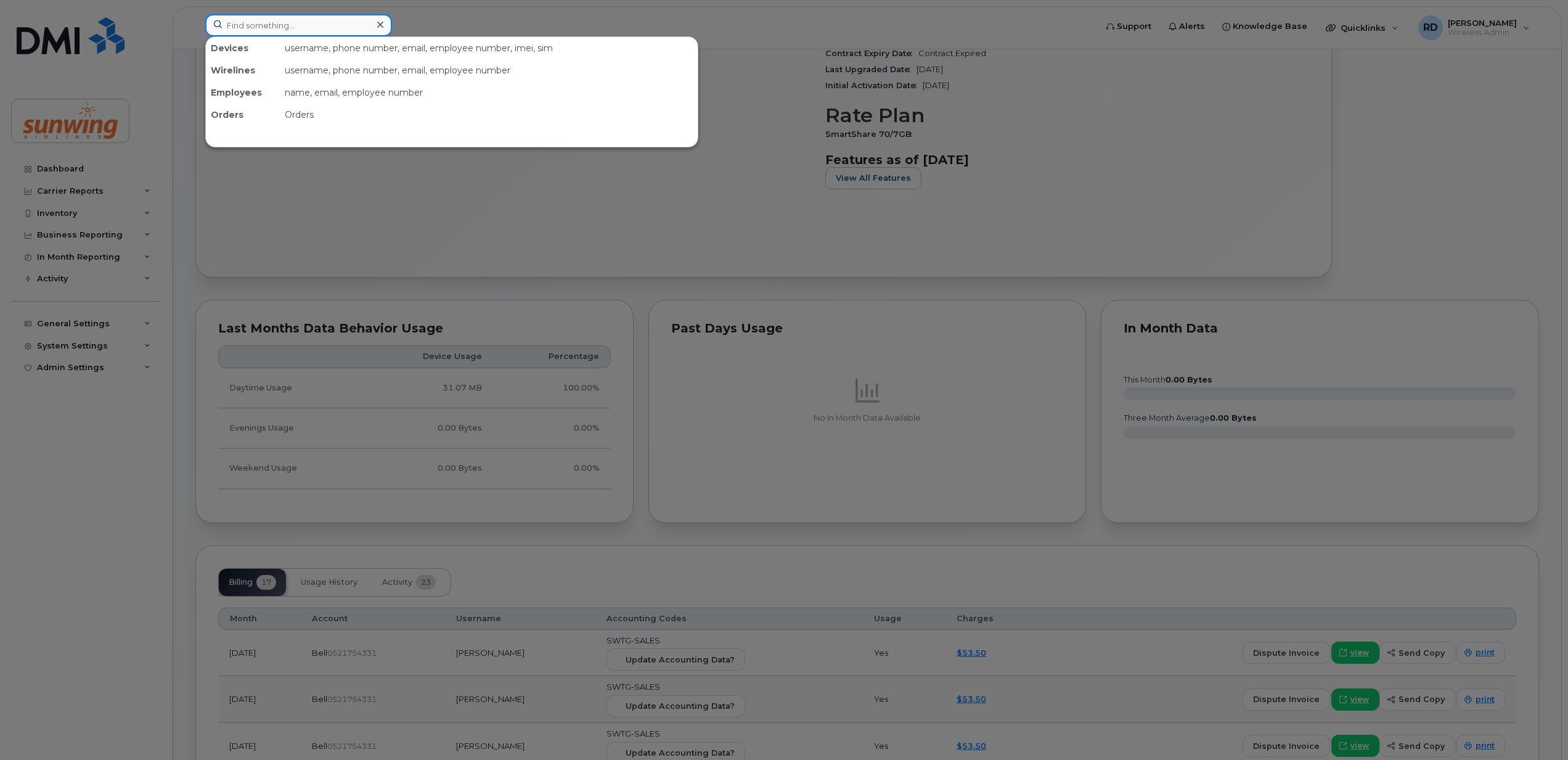
click at [245, 29] on input at bounding box center [299, 25] width 187 height 22
paste input "4168066702"
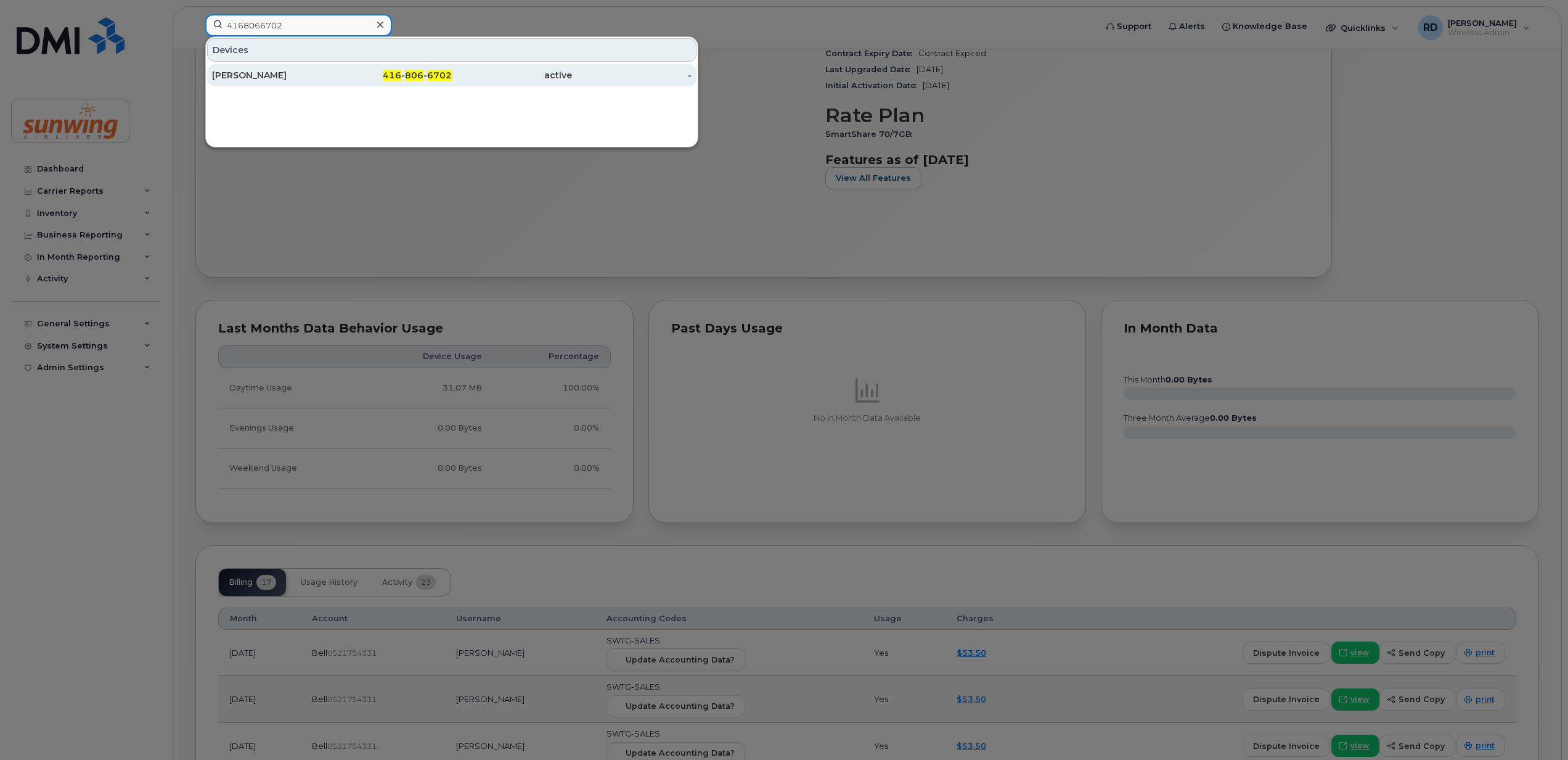
type input "4168066702"
click at [257, 73] on div "[PERSON_NAME]" at bounding box center [272, 75] width 120 height 12
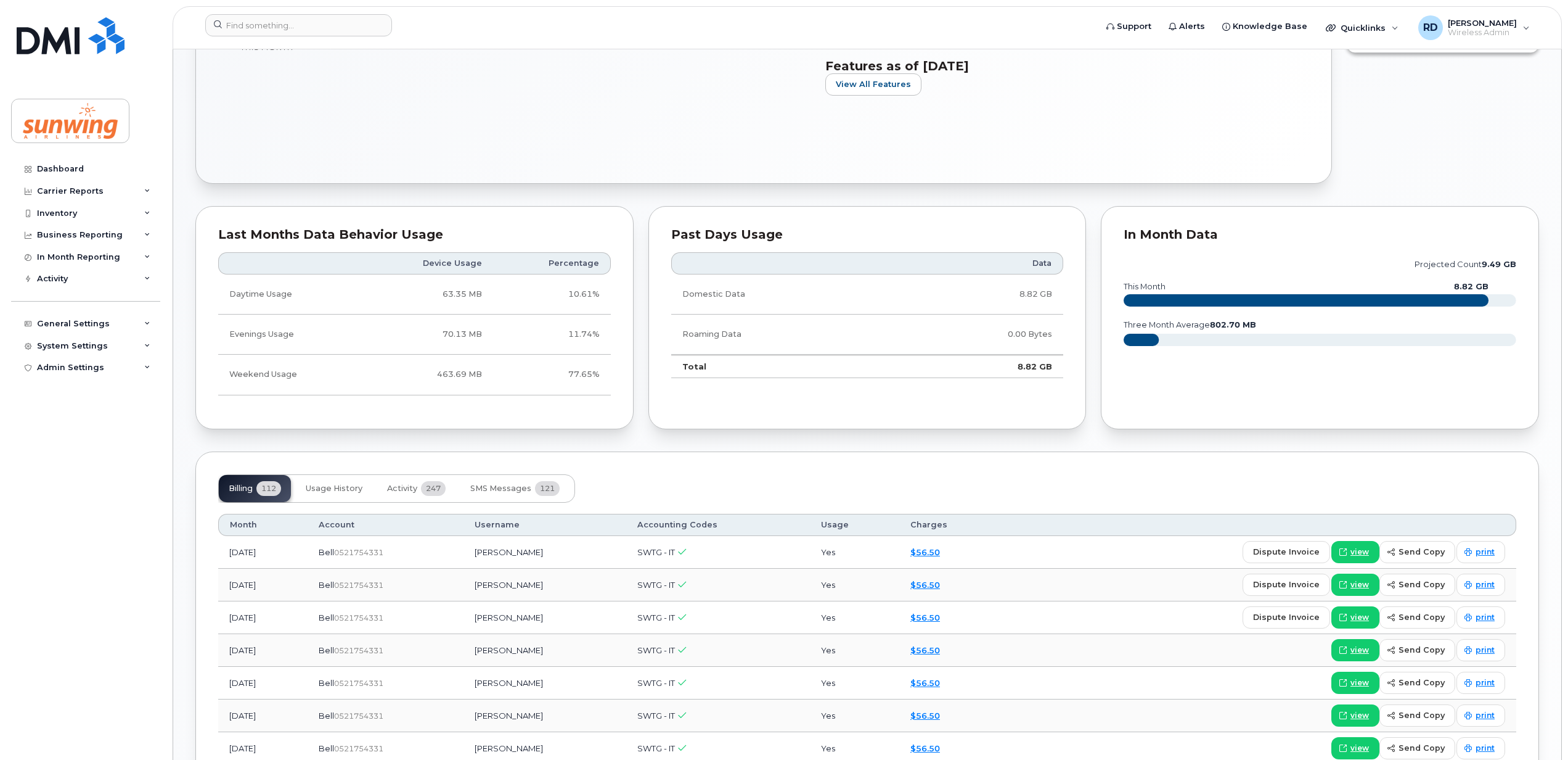
scroll to position [529, 0]
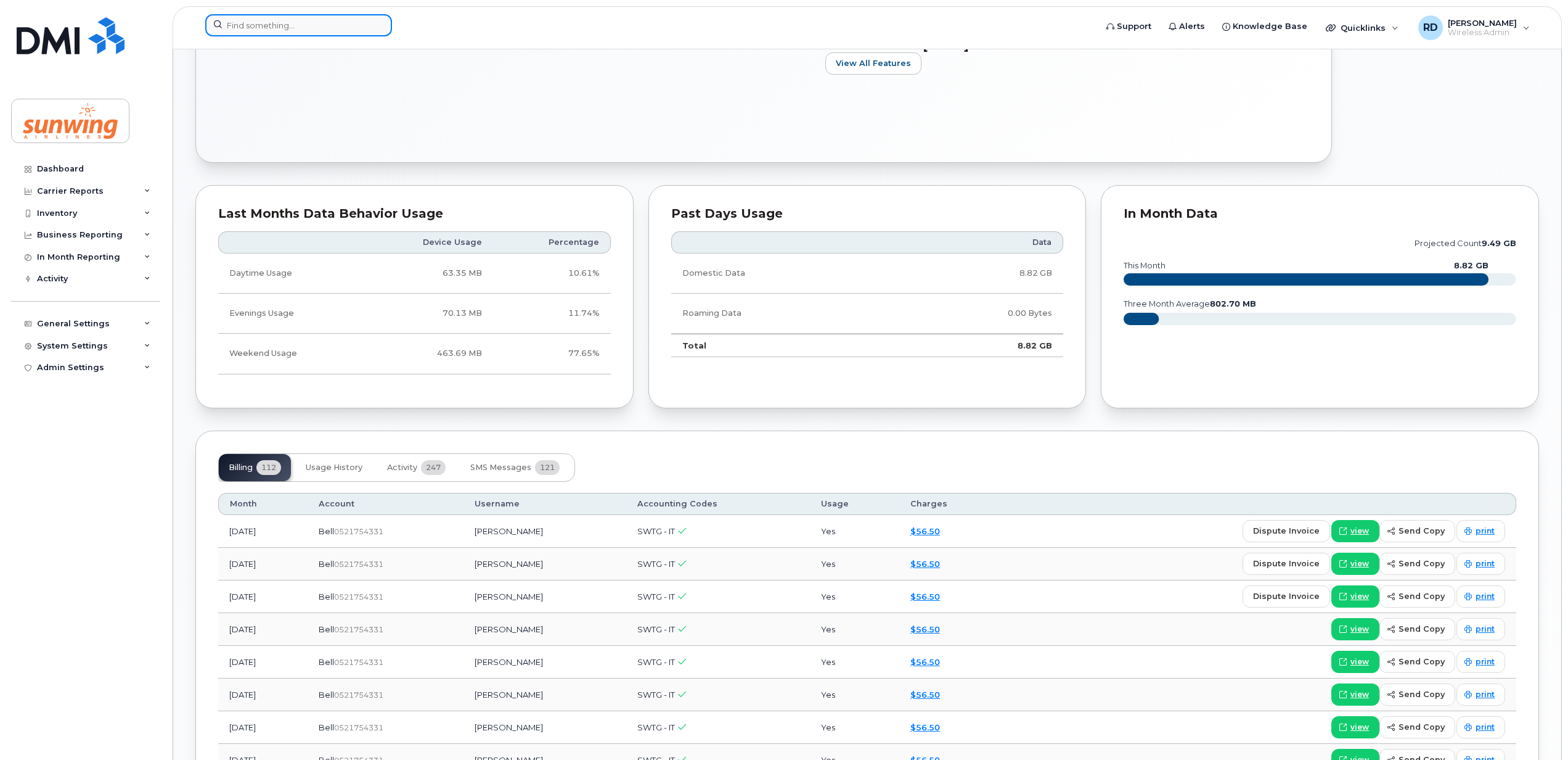
click at [252, 23] on input at bounding box center [299, 25] width 187 height 22
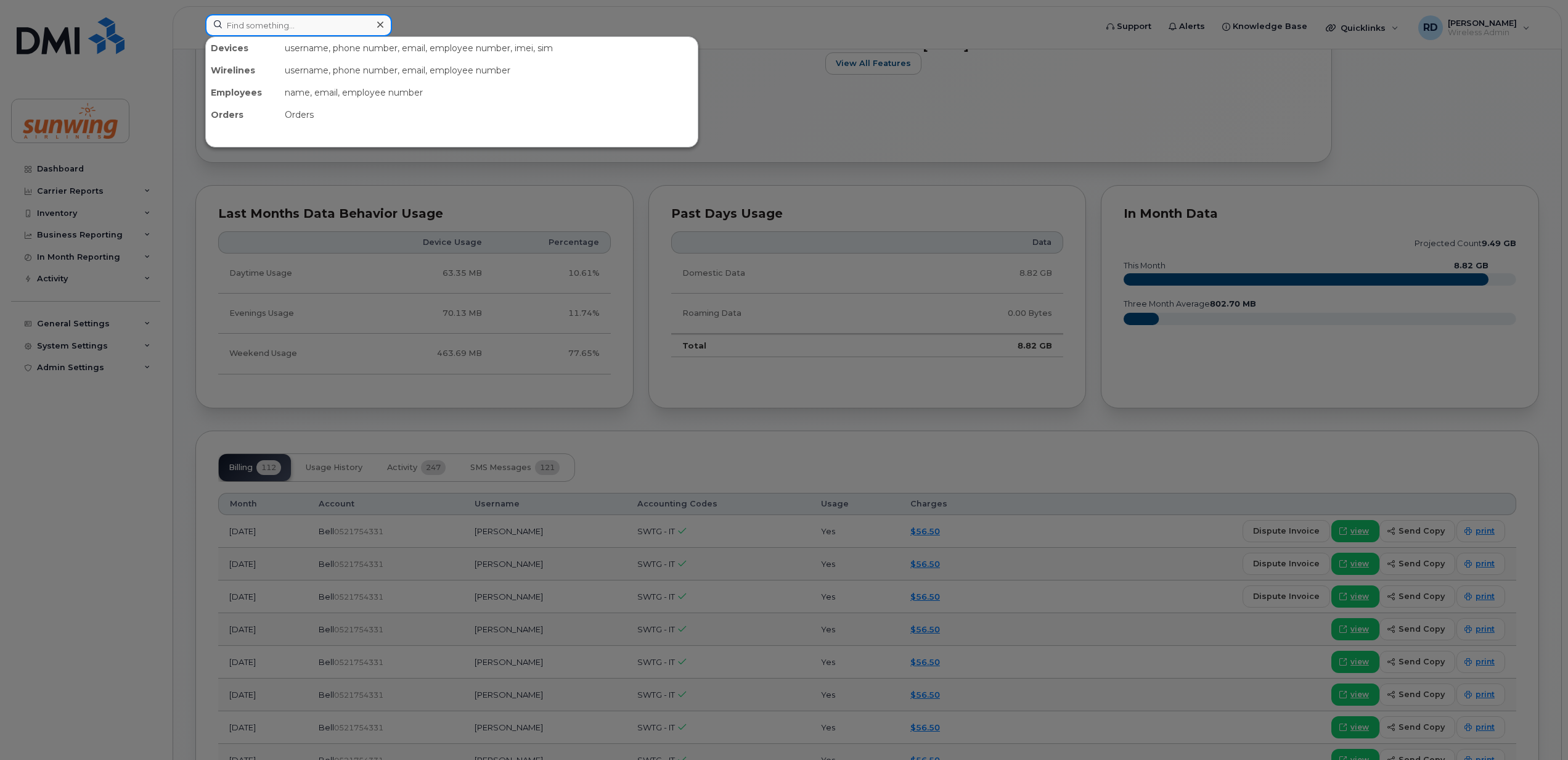
paste input "4164208304"
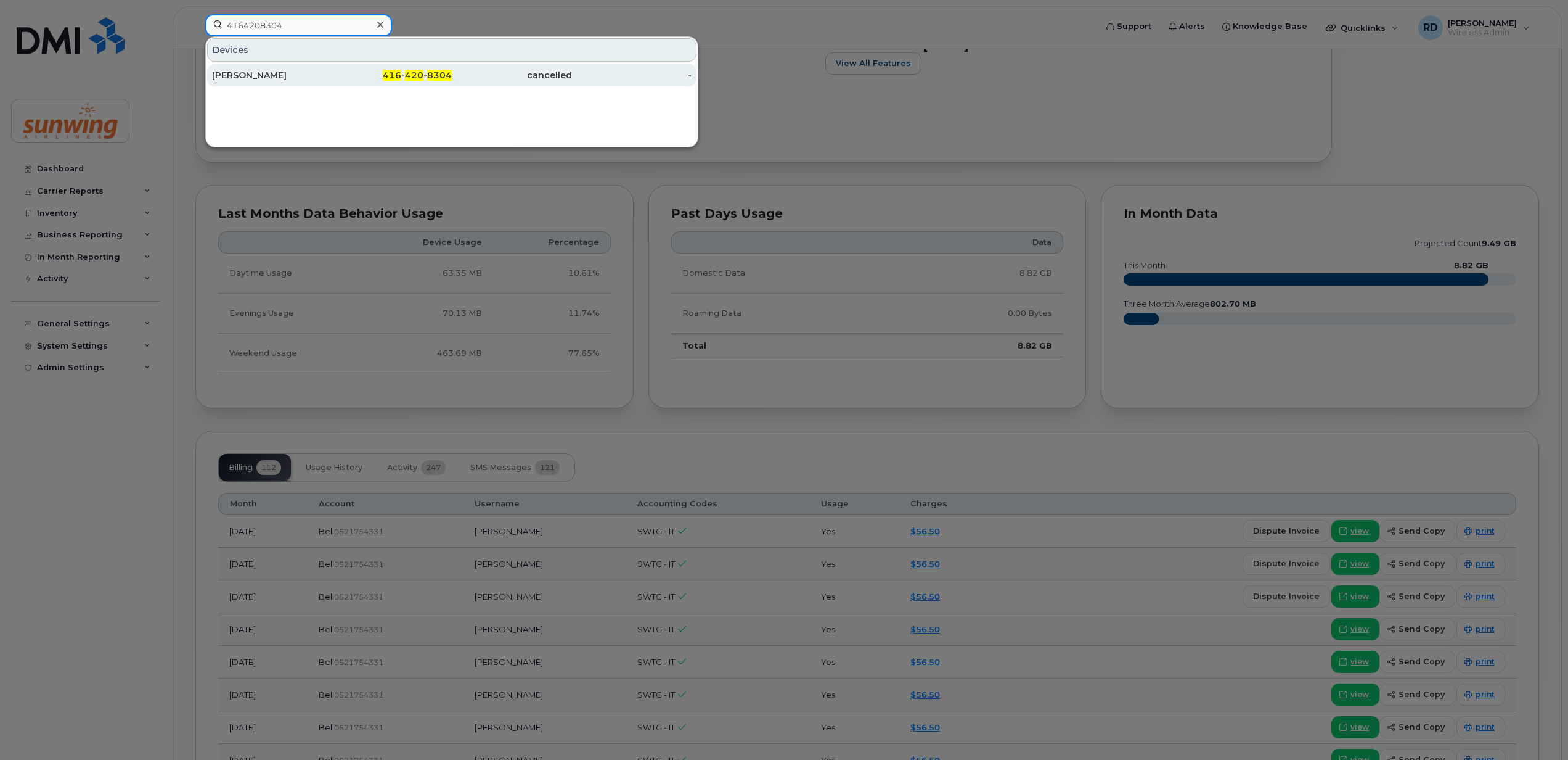
type input "4164208304"
click at [264, 71] on div "[PERSON_NAME]" at bounding box center [272, 75] width 120 height 12
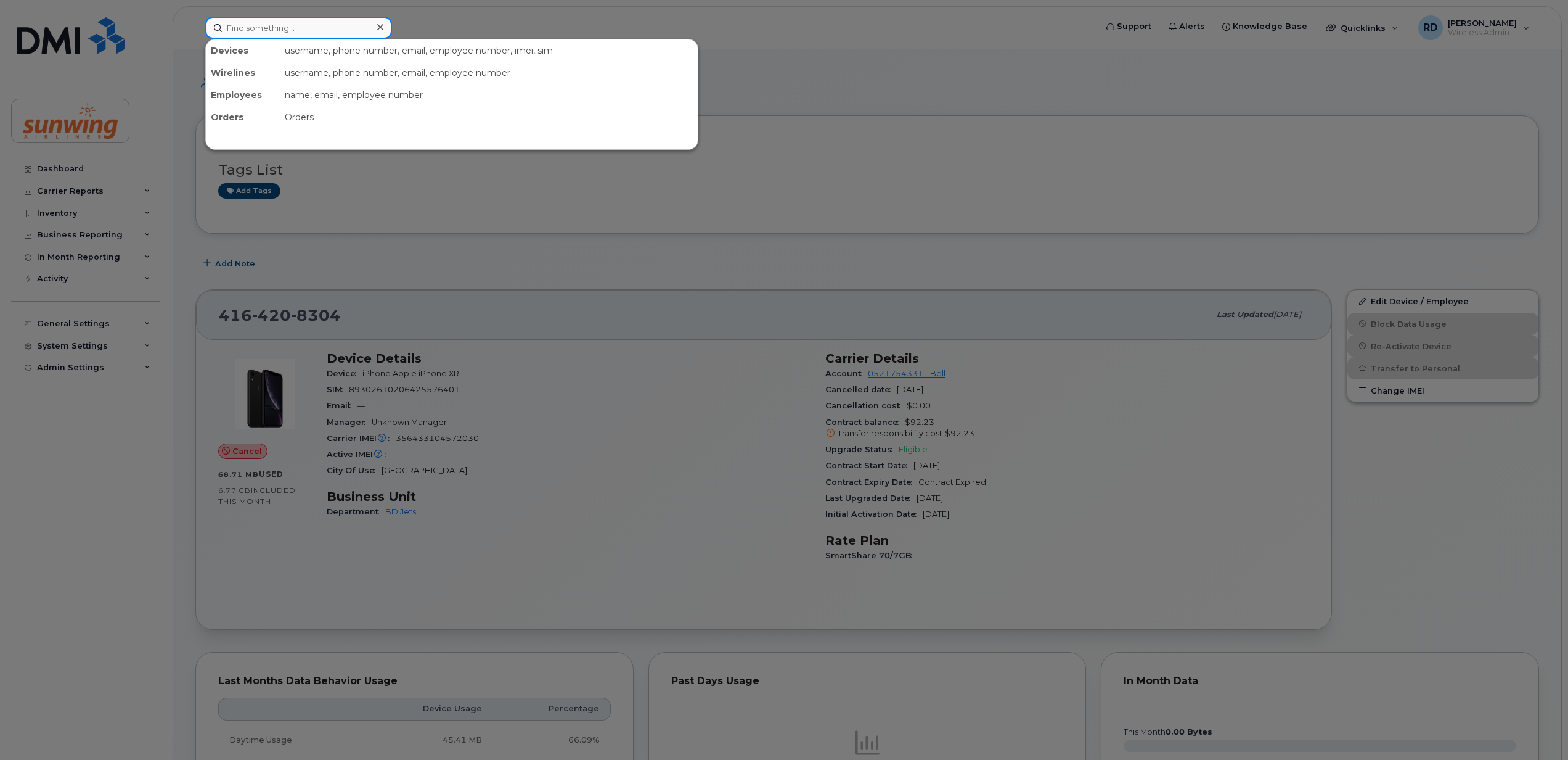
click at [247, 32] on input at bounding box center [299, 27] width 187 height 22
paste input "6047878319"
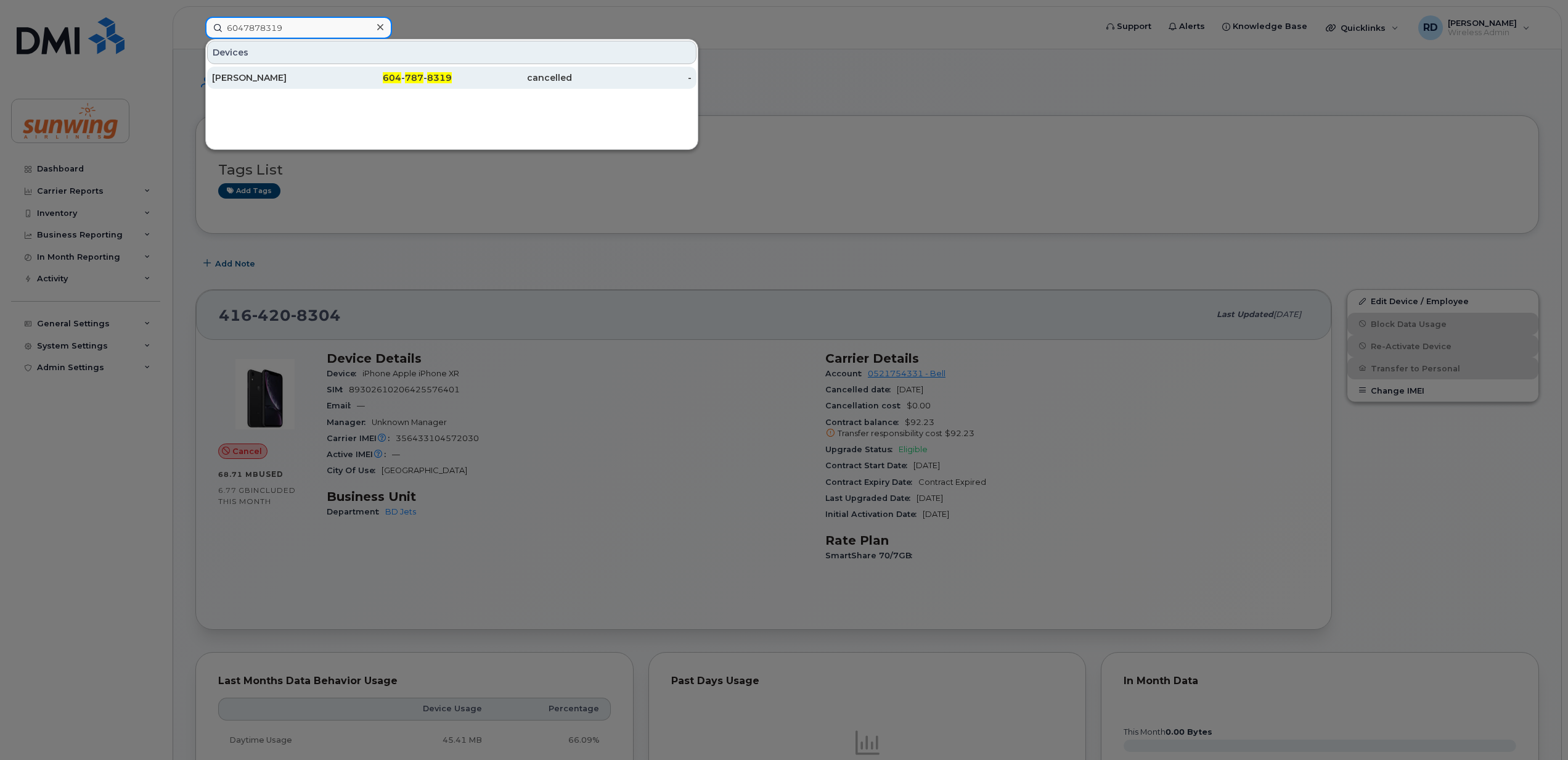
type input "6047878319"
click at [256, 77] on div "[PERSON_NAME]" at bounding box center [272, 77] width 120 height 12
